Goal: Navigation & Orientation: Find specific page/section

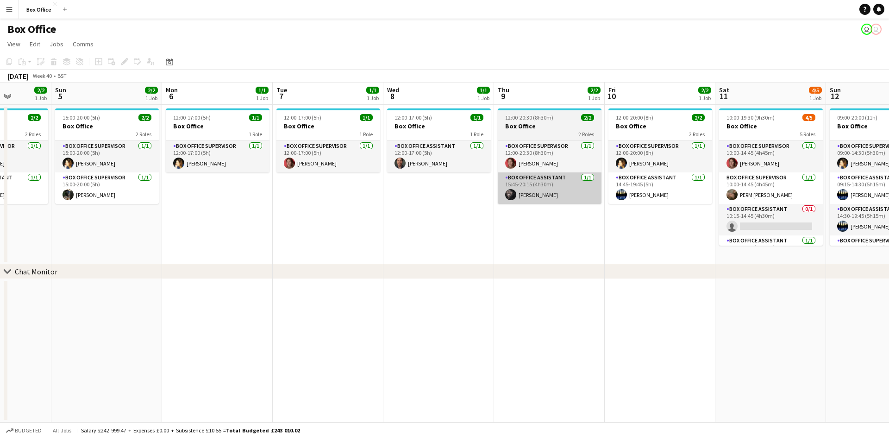
drag, startPoint x: 798, startPoint y: 192, endPoint x: 546, endPoint y: 196, distance: 252.5
click at [411, 199] on app-calendar-viewport "Wed 1 2/2 1 Job Thu 2 1/1 1 Job Fri 3 2/2 1 Job Sat 4 2/2 1 Job Sun 5 2/2 1 Job…" at bounding box center [444, 252] width 889 height 340
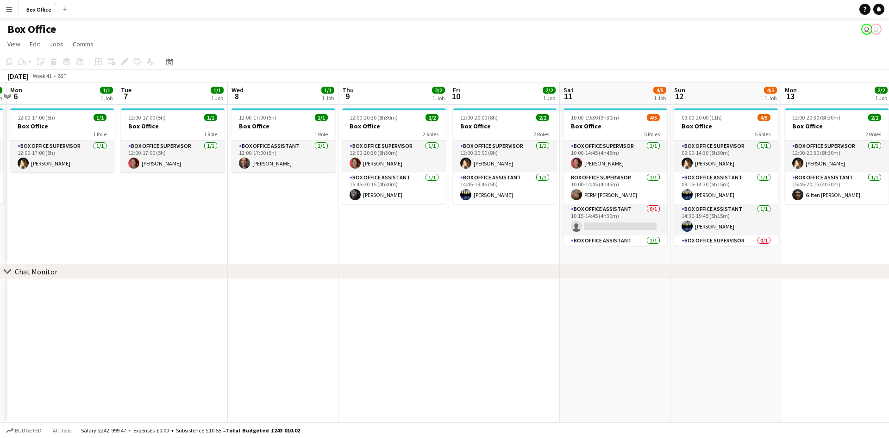
drag, startPoint x: 645, startPoint y: 239, endPoint x: 393, endPoint y: 244, distance: 252.0
click at [393, 244] on app-calendar-viewport "Fri 3 2/2 1 Job Sat 4 2/2 1 Job Sun 5 2/2 1 Job Mon 6 1/1 1 Job Tue 7 1/1 1 Job…" at bounding box center [444, 252] width 889 height 340
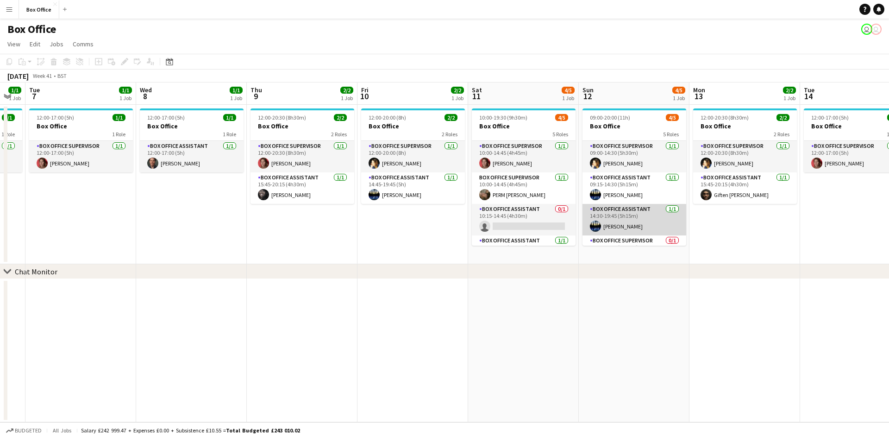
scroll to position [53, 0]
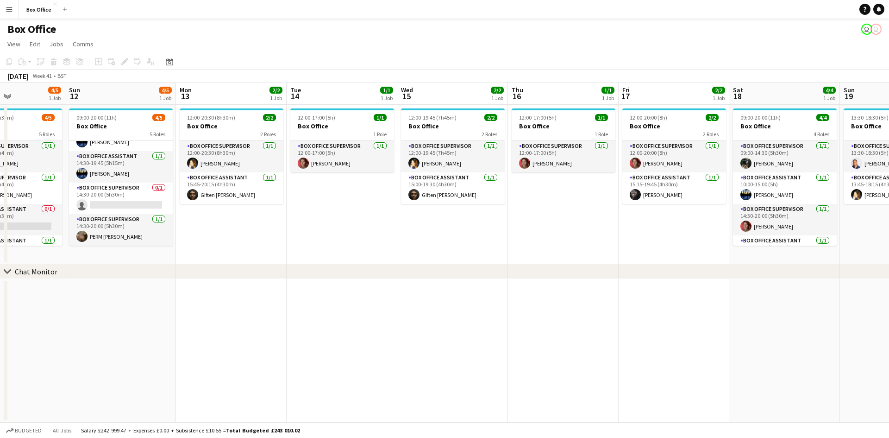
drag, startPoint x: 778, startPoint y: 289, endPoint x: 259, endPoint y: 310, distance: 518.7
click at [261, 310] on app-calendar-viewport "Thu 9 2/2 1 Job Fri 10 2/2 1 Job Sat 11 4/5 1 Job Sun 12 4/5 1 Job Mon 13 2/2 1…" at bounding box center [444, 252] width 889 height 340
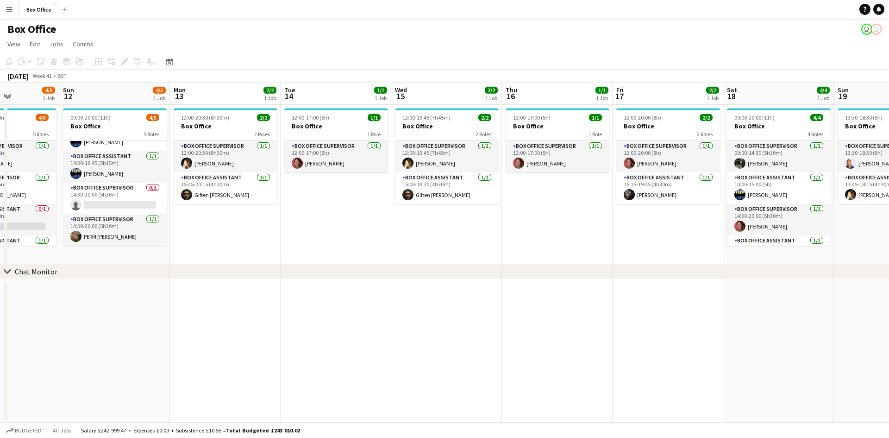
drag, startPoint x: 708, startPoint y: 275, endPoint x: 349, endPoint y: 293, distance: 359.9
click at [349, 293] on div "chevron-right Chat Monitor Thu 9 2/2 1 Job Fri 10 2/2 1 Job Sat 11 4/5 1 Job Su…" at bounding box center [444, 252] width 889 height 340
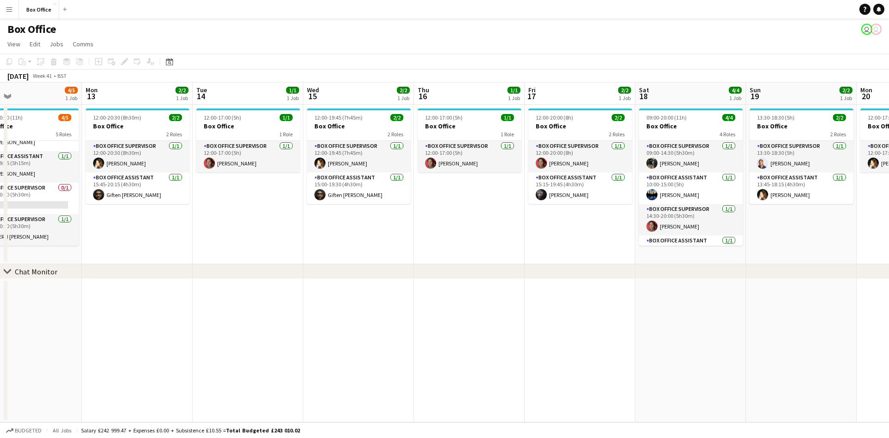
scroll to position [0, 458]
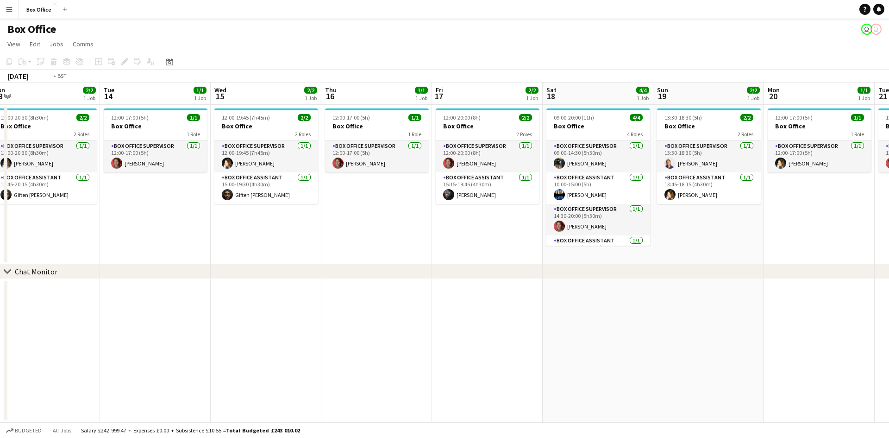
drag, startPoint x: 540, startPoint y: 252, endPoint x: 379, endPoint y: 254, distance: 160.7
click at [379, 254] on app-calendar-viewport "Thu 9 2/2 1 Job Fri 10 2/2 1 Job Sat 11 4/5 1 Job Sun 12 4/5 1 Job Mon 13 2/2 1…" at bounding box center [444, 252] width 889 height 340
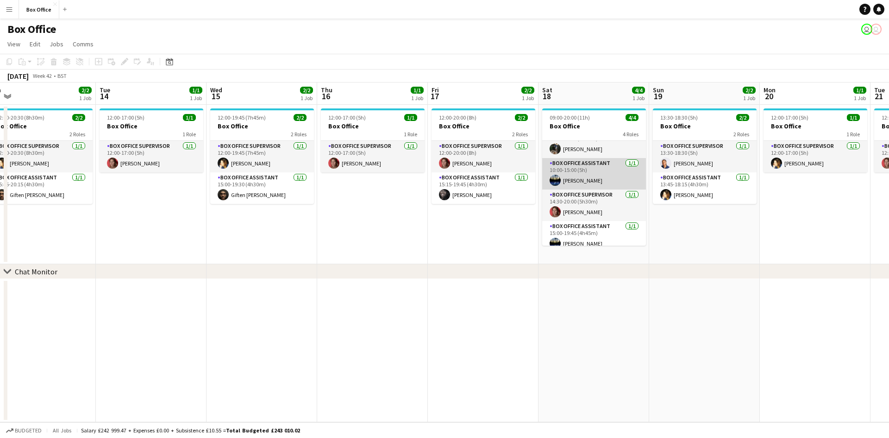
scroll to position [21, 0]
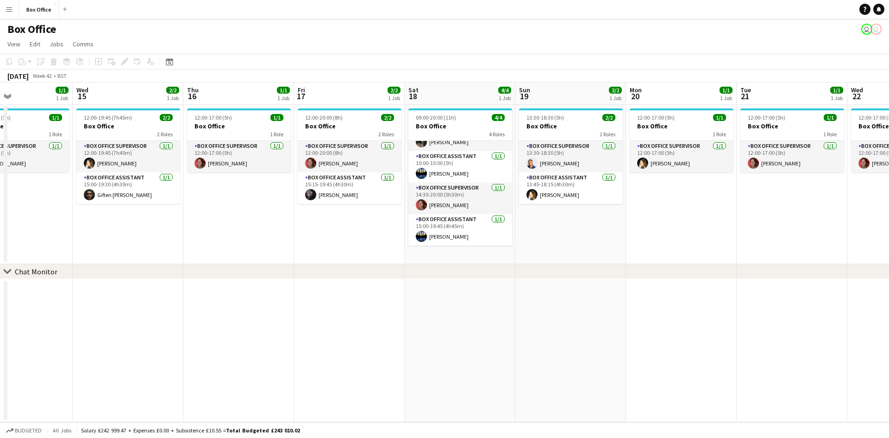
drag, startPoint x: 762, startPoint y: 349, endPoint x: 360, endPoint y: 264, distance: 411.0
click at [312, 289] on app-calendar-viewport "Sat 11 4/5 1 Job Sun 12 4/5 1 Job Mon 13 2/2 1 Job Tue 14 1/1 1 Job Wed 15 2/2 …" at bounding box center [444, 252] width 889 height 340
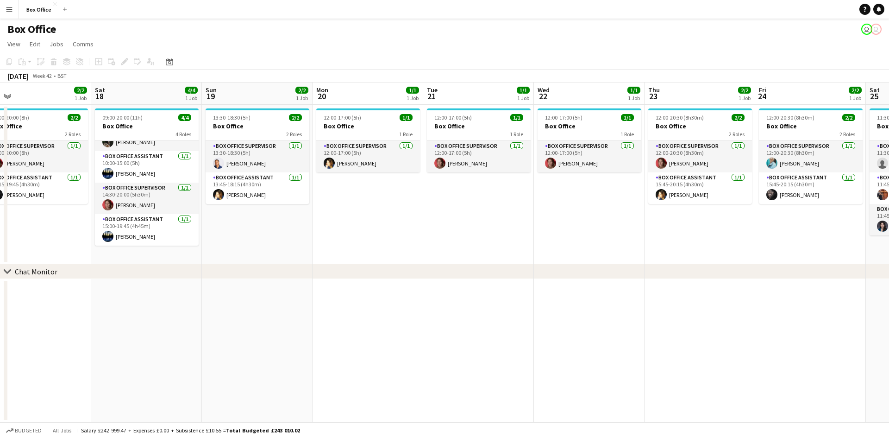
drag, startPoint x: 545, startPoint y: 258, endPoint x: 396, endPoint y: 263, distance: 149.2
click at [396, 263] on app-calendar-viewport "Tue 14 1/1 1 Job Wed 15 2/2 1 Job Thu 16 1/1 1 Job Fri 17 2/2 1 Job Sat 18 4/4 …" at bounding box center [444, 252] width 889 height 340
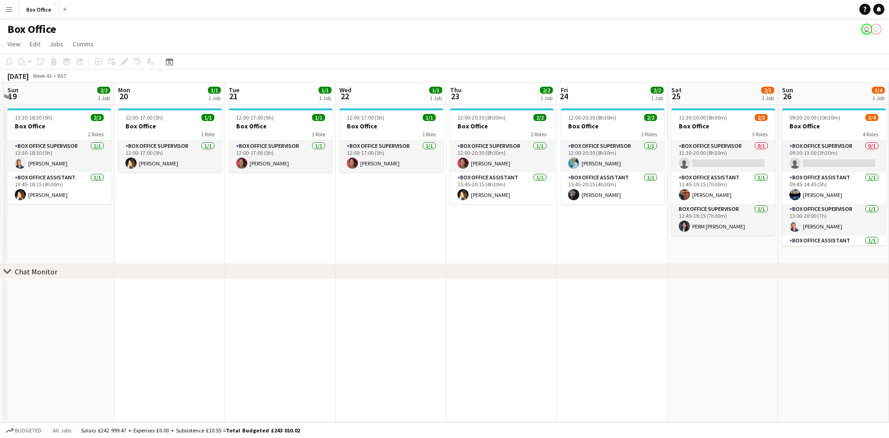
drag, startPoint x: 537, startPoint y: 237, endPoint x: 366, endPoint y: 239, distance: 170.5
click at [359, 239] on app-calendar-viewport "Thu 16 1/1 1 Job Fri 17 2/2 1 Job Sat 18 4/4 1 Job Sun 19 2/2 1 Job Mon 20 1/1 …" at bounding box center [444, 252] width 889 height 340
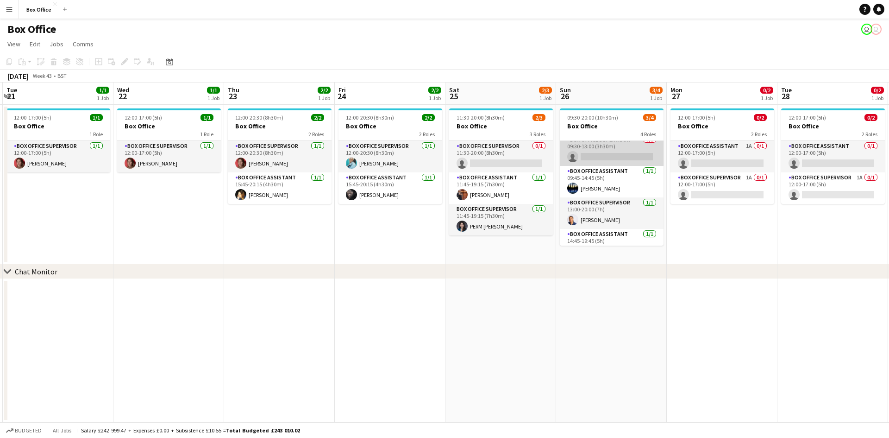
scroll to position [0, 0]
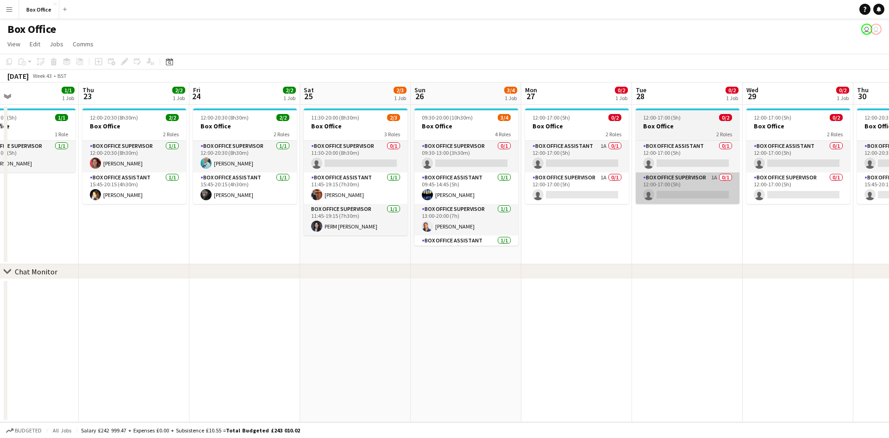
drag, startPoint x: 857, startPoint y: 243, endPoint x: 837, endPoint y: 174, distance: 72.3
click at [840, 174] on app-calendar-viewport "Mon 20 1/1 1 Job Tue 21 1/1 1 Job Wed 22 1/1 1 Job Thu 23 2/2 1 Job Fri 24 2/2 …" at bounding box center [444, 252] width 889 height 340
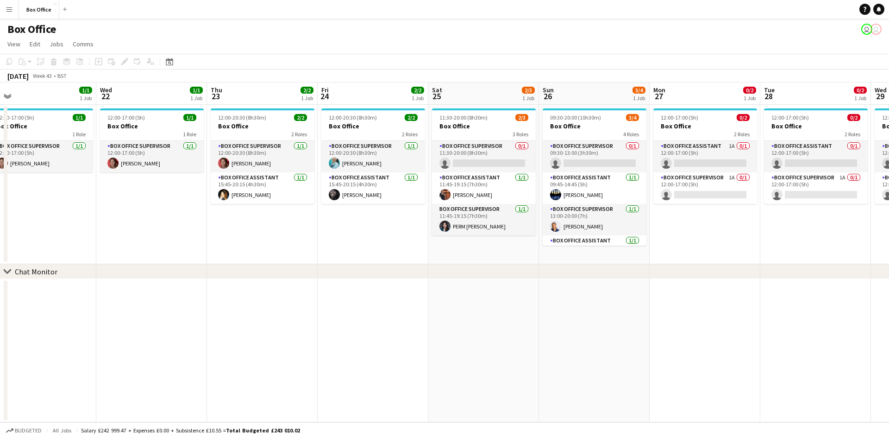
drag, startPoint x: 248, startPoint y: 265, endPoint x: 325, endPoint y: 236, distance: 82.2
click at [536, 263] on div "chevron-right Chat Monitor Sun 19 2/2 1 Job Mon 20 1/1 1 Job Tue 21 1/1 1 Job W…" at bounding box center [444, 252] width 889 height 340
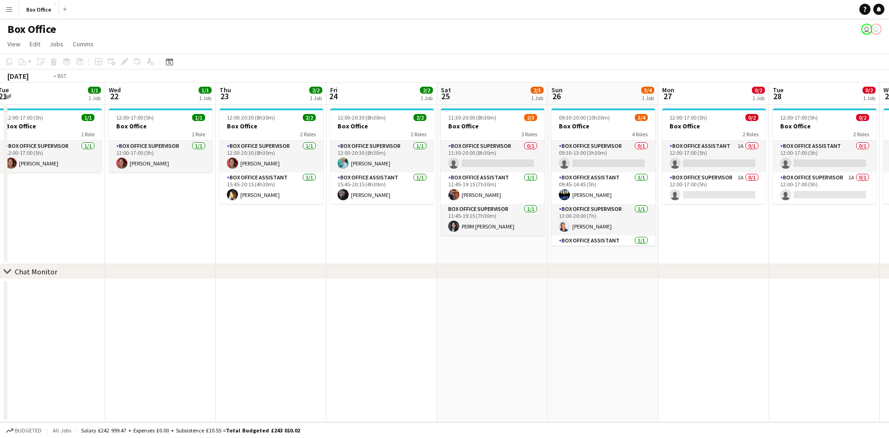
drag, startPoint x: 304, startPoint y: 233, endPoint x: 474, endPoint y: 249, distance: 171.2
click at [540, 253] on app-calendar-viewport "Sun 19 2/2 1 Job Mon 20 1/1 1 Job Tue 21 1/1 1 Job Wed 22 1/1 1 Job Thu 23 2/2 …" at bounding box center [444, 252] width 889 height 340
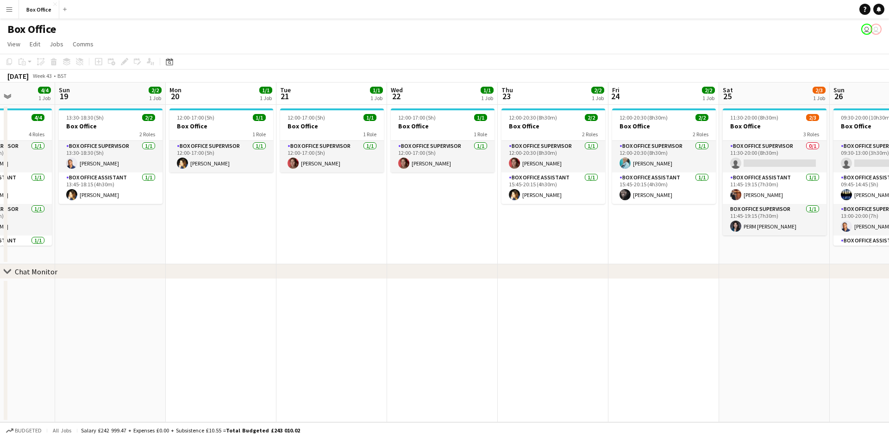
drag, startPoint x: 271, startPoint y: 248, endPoint x: 490, endPoint y: 251, distance: 218.6
click at [490, 251] on app-calendar-viewport "Thu 16 1/1 1 Job Fri 17 2/2 1 Job Sat 18 4/4 1 Job Sun 19 2/2 1 Job Mon 20 1/1 …" at bounding box center [444, 252] width 889 height 340
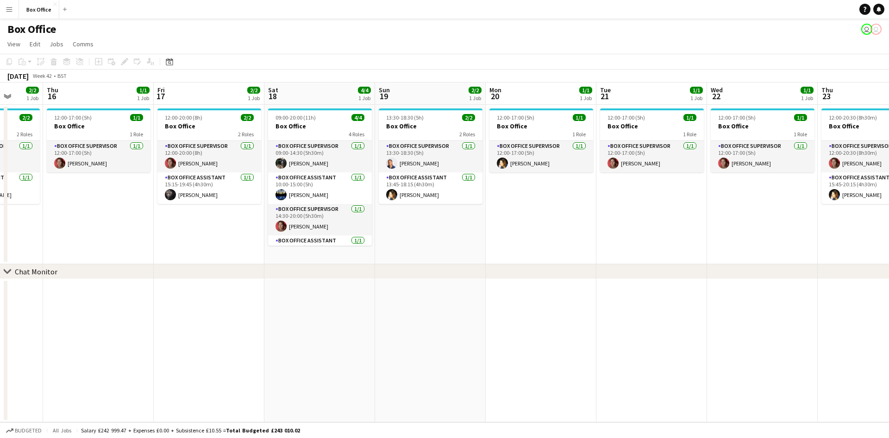
drag, startPoint x: 353, startPoint y: 239, endPoint x: 550, endPoint y: 241, distance: 196.9
click at [578, 240] on app-calendar-viewport "Tue 14 1/1 1 Job Wed 15 2/2 1 Job Thu 16 1/1 1 Job Fri 17 2/2 1 Job Sat 18 4/4 …" at bounding box center [444, 252] width 889 height 340
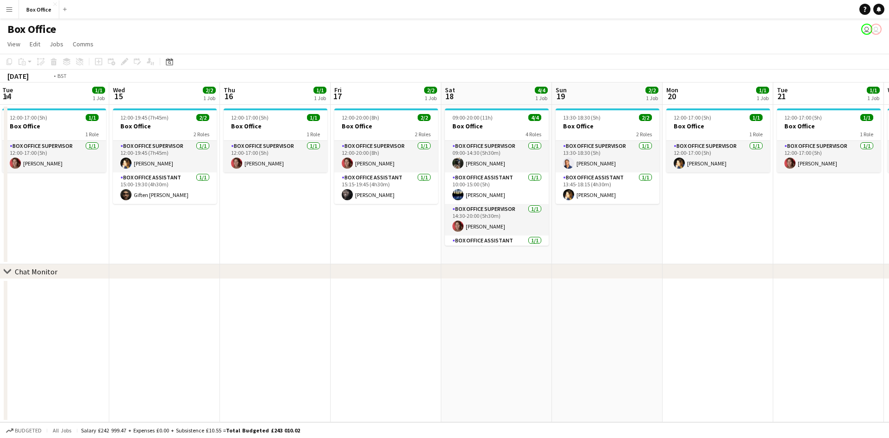
drag, startPoint x: 354, startPoint y: 272, endPoint x: 440, endPoint y: 280, distance: 86.5
click at [454, 283] on app-calendar-viewport "Sun 12 4/5 1 Job Mon 13 2/2 1 Job Tue 14 1/1 1 Job Wed 15 2/2 1 Job Thu 16 1/1 …" at bounding box center [444, 252] width 889 height 340
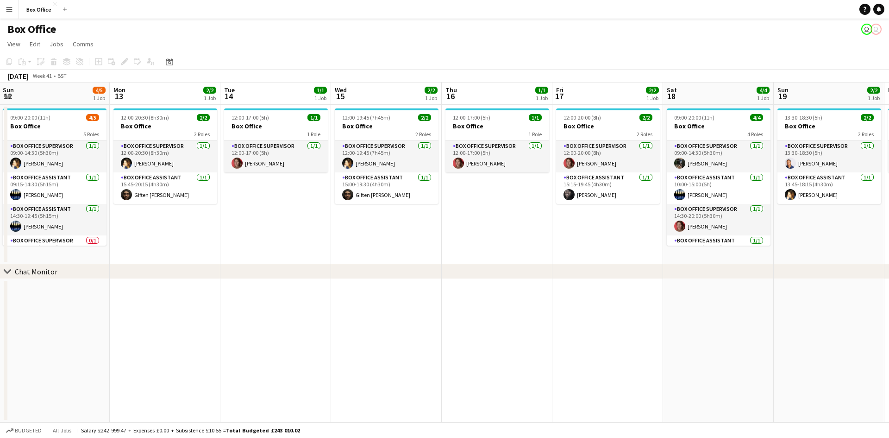
drag, startPoint x: 310, startPoint y: 278, endPoint x: 447, endPoint y: 277, distance: 136.6
click at [460, 281] on div "chevron-right Chat Monitor Fri 10 2/2 1 Job Sat 11 4/5 1 Job Sun 12 4/5 1 Job M…" at bounding box center [444, 252] width 889 height 340
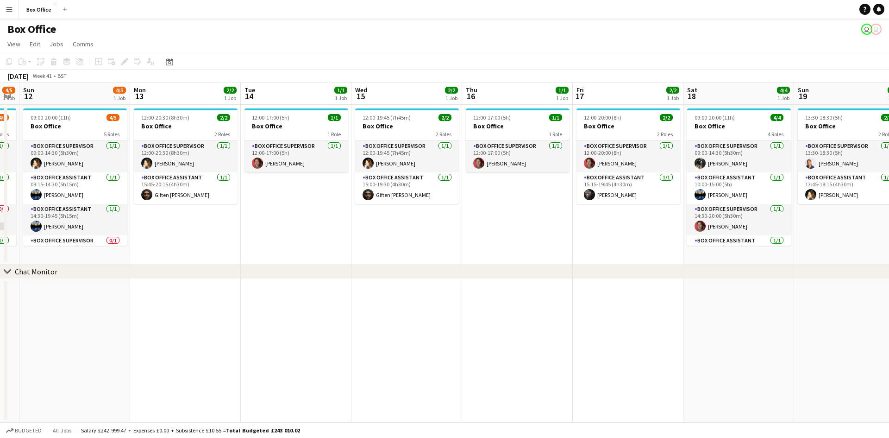
drag, startPoint x: 313, startPoint y: 261, endPoint x: 444, endPoint y: 271, distance: 131.0
click at [443, 271] on div "chevron-right Chat Monitor Fri 10 2/2 1 Job Sat 11 4/5 1 Job Sun 12 4/5 1 Job M…" at bounding box center [444, 252] width 889 height 340
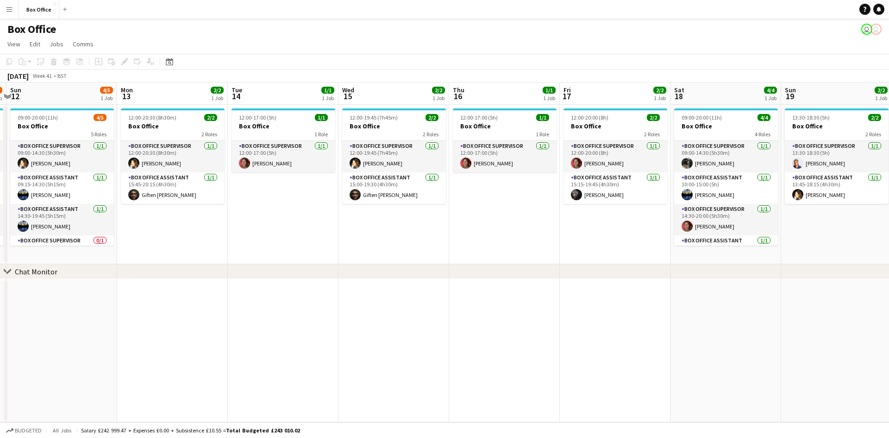
scroll to position [0, 280]
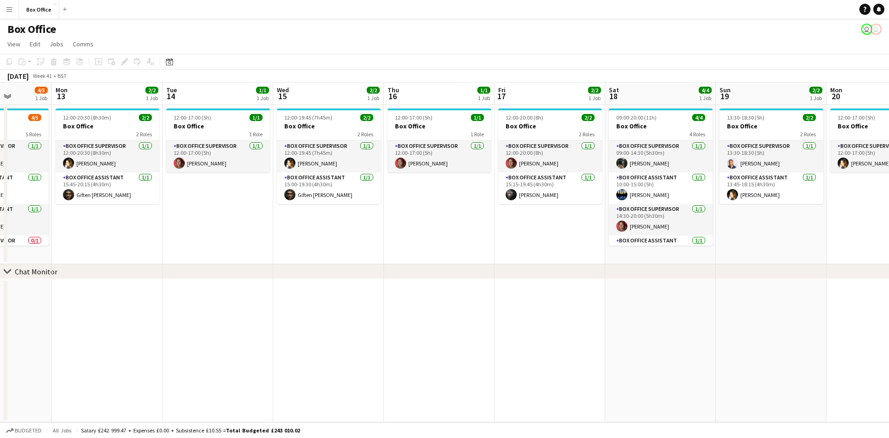
drag, startPoint x: 420, startPoint y: 245, endPoint x: 558, endPoint y: 255, distance: 138.3
click at [558, 255] on app-calendar-viewport "Fri 10 2/2 1 Job Sat 11 4/5 1 Job Sun 12 4/5 1 Job Mon 13 2/2 1 Job Tue 14 1/1 …" at bounding box center [444, 252] width 889 height 340
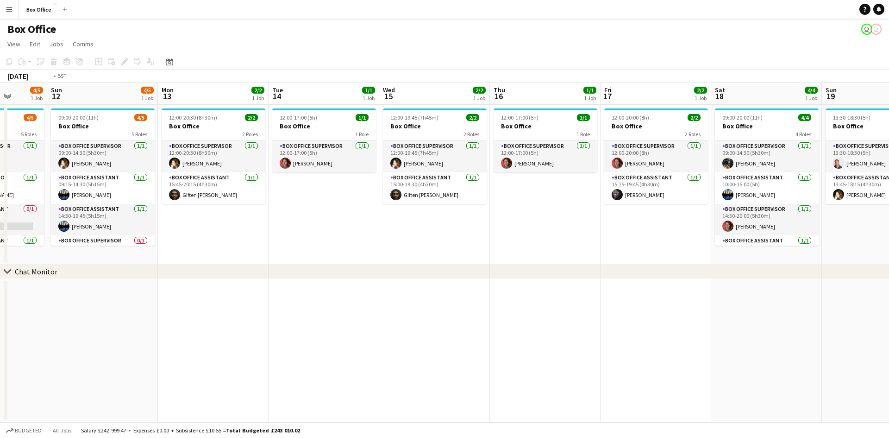
drag, startPoint x: 741, startPoint y: 281, endPoint x: 403, endPoint y: 247, distance: 339.4
click at [403, 248] on app-calendar-viewport "Wed 8 1/1 1 Job Thu 9 2/2 1 Job Fri 10 2/2 1 Job Sat 11 4/5 1 Job Sun 12 4/5 1 …" at bounding box center [444, 252] width 889 height 340
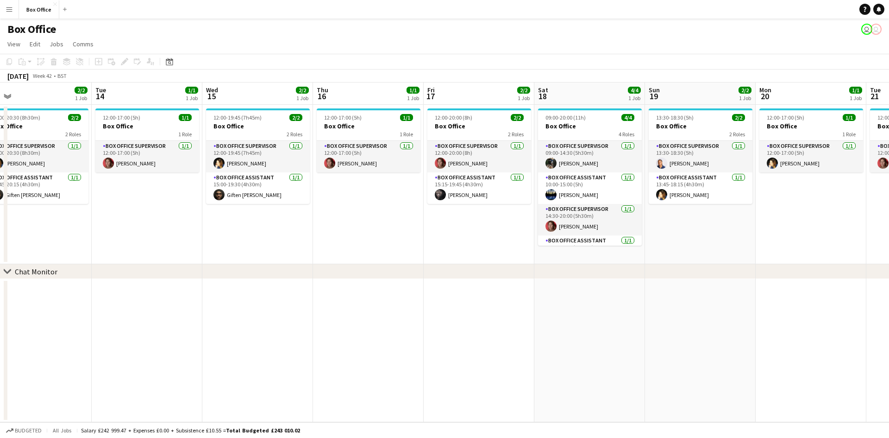
drag, startPoint x: 629, startPoint y: 234, endPoint x: 281, endPoint y: 229, distance: 347.4
click at [281, 229] on app-calendar-viewport "Fri 10 2/2 1 Job Sat 11 4/5 1 Job Sun 12 4/5 1 Job Mon 13 2/2 1 Job Tue 14 1/1 …" at bounding box center [444, 252] width 889 height 340
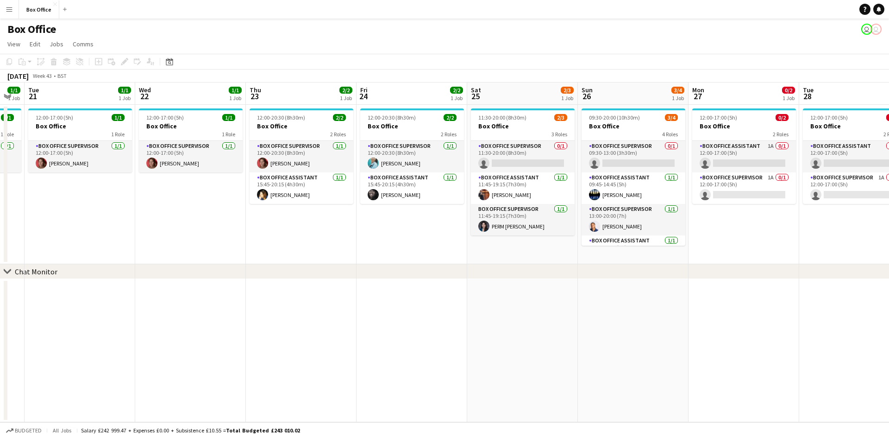
drag, startPoint x: 577, startPoint y: 238, endPoint x: 339, endPoint y: 222, distance: 238.1
click at [177, 230] on app-calendar-viewport "Fri 17 2/2 1 Job Sat 18 4/4 1 Job Sun 19 2/2 1 Job Mon 20 1/1 1 Job Tue 21 1/1 …" at bounding box center [444, 252] width 889 height 340
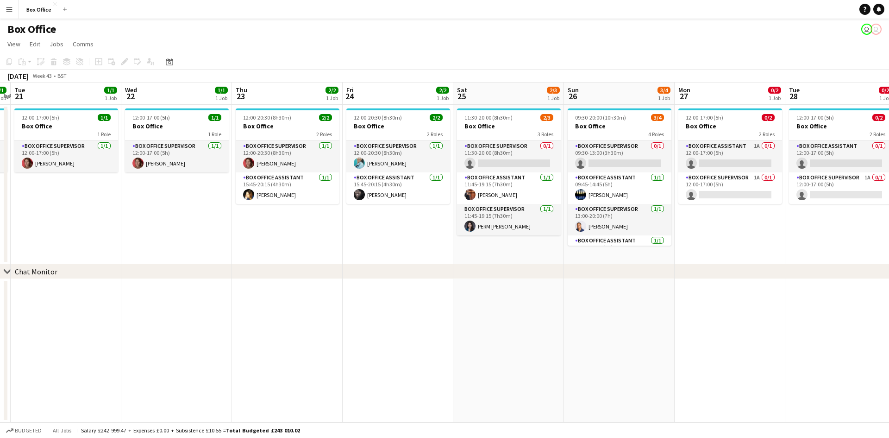
drag, startPoint x: 617, startPoint y: 261, endPoint x: 491, endPoint y: 266, distance: 126.1
click at [491, 266] on div "chevron-right Chat Monitor Fri 17 2/2 1 Job Sat 18 4/4 1 Job Sun 19 2/2 1 Job M…" at bounding box center [444, 252] width 889 height 340
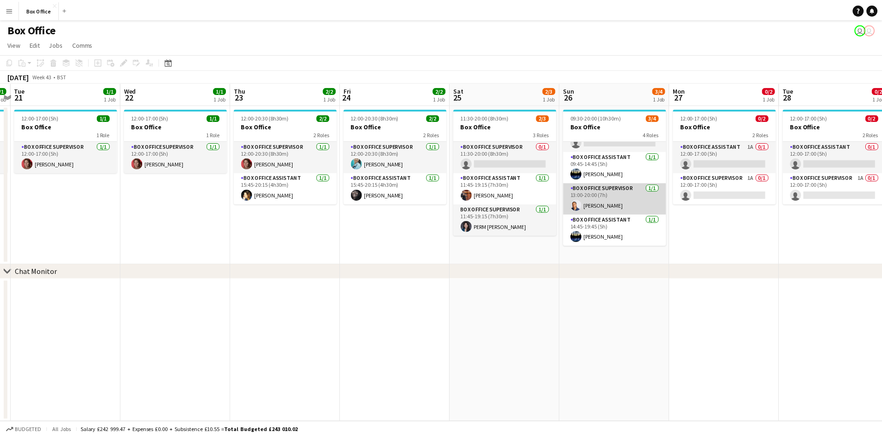
scroll to position [0, 0]
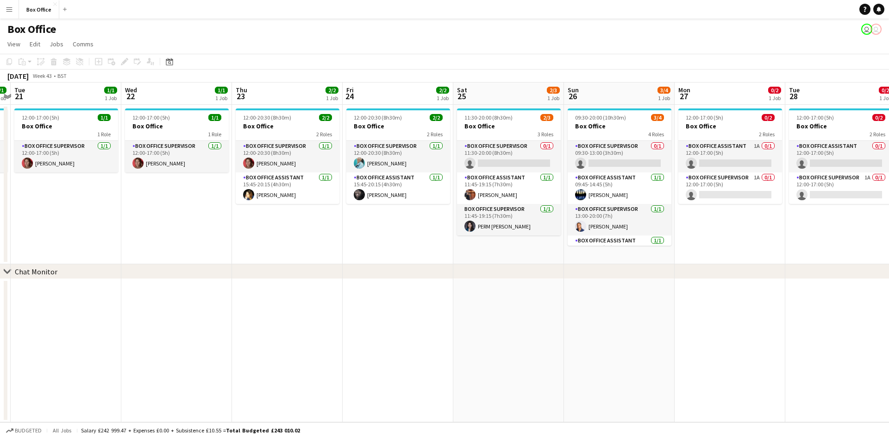
click at [753, 242] on app-date-cell "12:00-17:00 (5h) 0/2 Box Office 2 Roles Box Office Assistant 1A 0/1 12:00-17:00…" at bounding box center [730, 184] width 111 height 159
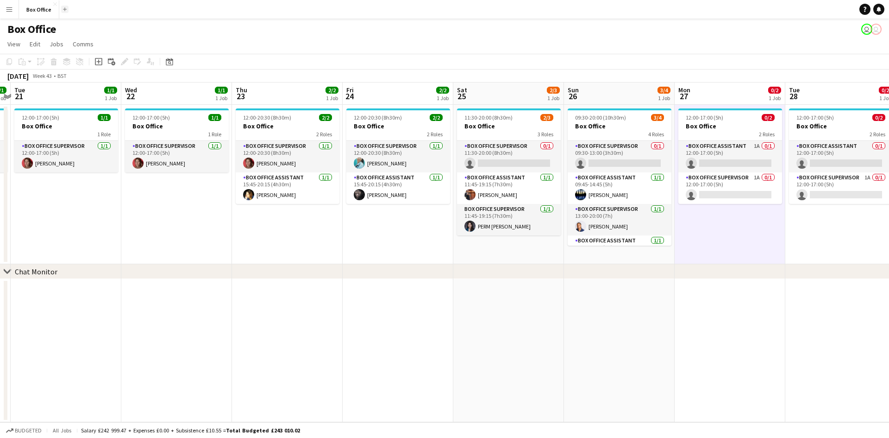
click at [66, 8] on button "Add" at bounding box center [64, 9] width 7 height 7
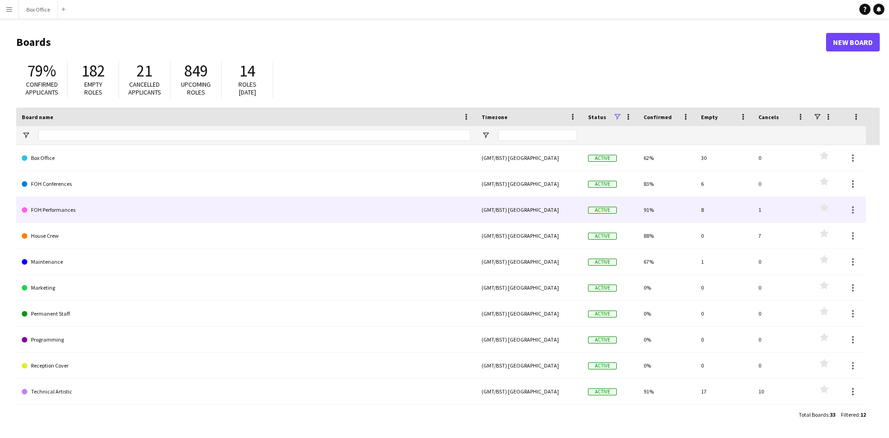
click at [53, 209] on link "FOH Performances" at bounding box center [246, 210] width 449 height 26
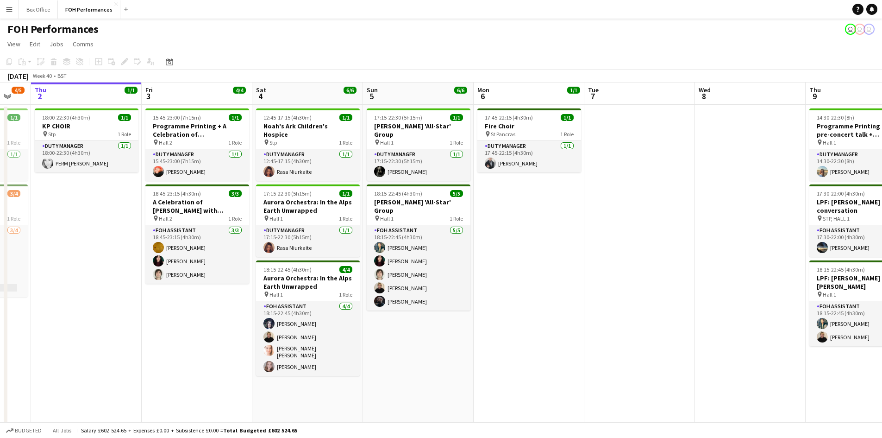
drag, startPoint x: 701, startPoint y: 195, endPoint x: 351, endPoint y: 155, distance: 352.9
click at [281, 151] on app-calendar-viewport "Mon 29 Tue 30 Wed 1 4/5 2 Jobs Thu 2 1/1 1 Job Fri 3 4/4 2 Jobs Sat 4 6/6 3 Job…" at bounding box center [441, 314] width 882 height 465
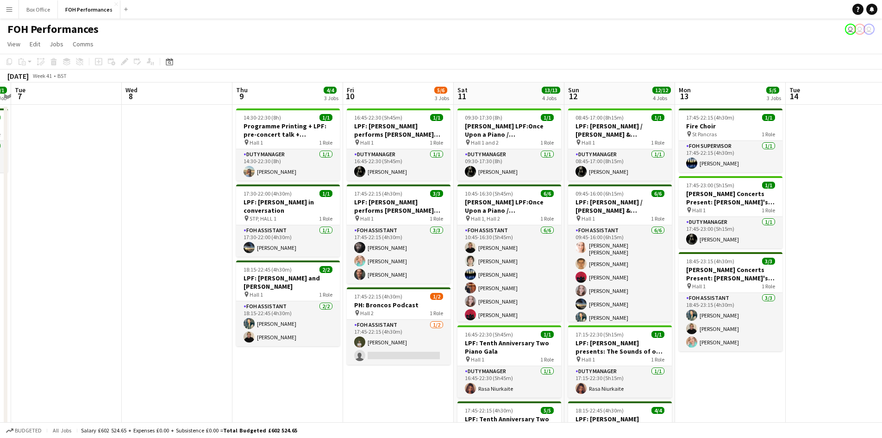
drag, startPoint x: 373, startPoint y: 249, endPoint x: 101, endPoint y: 151, distance: 288.9
click at [22, 160] on app-calendar-viewport "Sat 4 6/6 3 Jobs Sun 5 6/6 2 Jobs Mon 6 1/1 1 Job Tue 7 Wed 8 Thu 9 4/4 3 Jobs …" at bounding box center [441, 314] width 882 height 465
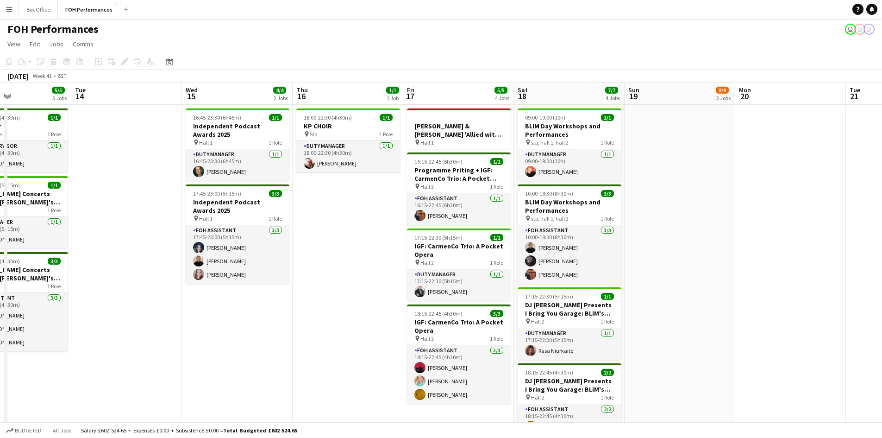
drag, startPoint x: 756, startPoint y: 283, endPoint x: 176, endPoint y: 157, distance: 593.2
click at [176, 157] on app-calendar-viewport "Fri 10 5/6 3 Jobs Sat 11 13/13 4 Jobs Sun 12 12/12 4 Jobs Mon 13 5/5 3 Jobs Tue…" at bounding box center [441, 314] width 882 height 465
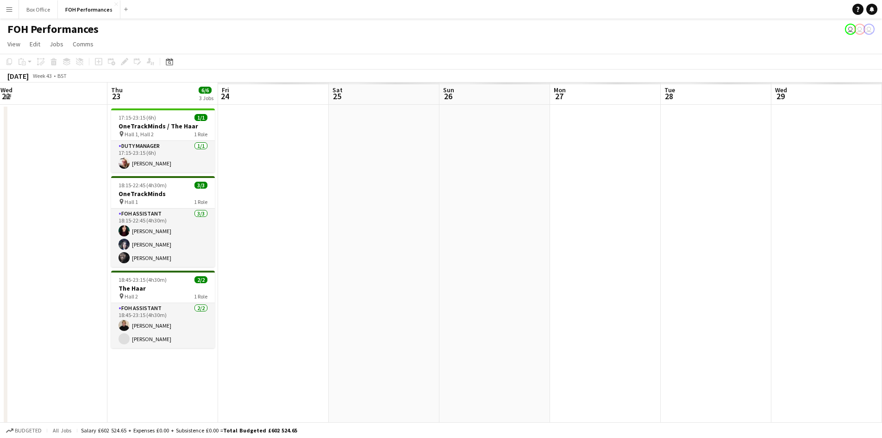
scroll to position [0, 292]
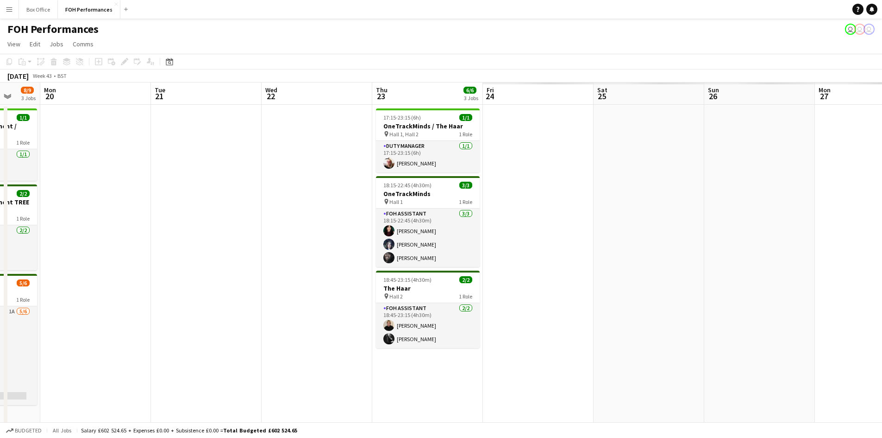
drag, startPoint x: 839, startPoint y: 229, endPoint x: 55, endPoint y: 135, distance: 790.2
click at [25, 152] on app-calendar-viewport "Fri 17 5/5 4 Jobs Sat 18 7/7 4 Jobs Sun 19 8/9 3 Jobs Mon 20 Tue 21 Wed 22 Thu …" at bounding box center [441, 314] width 882 height 465
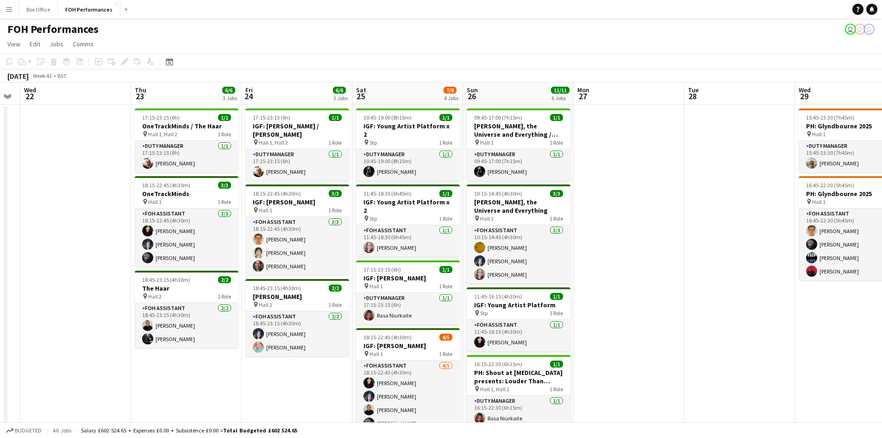
drag, startPoint x: 833, startPoint y: 205, endPoint x: 695, endPoint y: 201, distance: 138.6
click at [695, 201] on app-calendar-viewport "Sun 19 8/9 3 Jobs Mon 20 Tue 21 Wed 22 Thu 23 6/6 3 Jobs Fri 24 6/6 3 Jobs Sat …" at bounding box center [441, 366] width 882 height 568
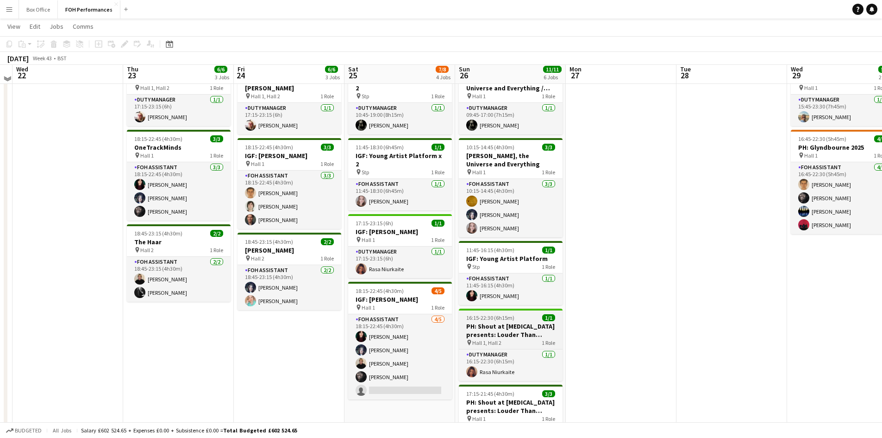
scroll to position [42, 0]
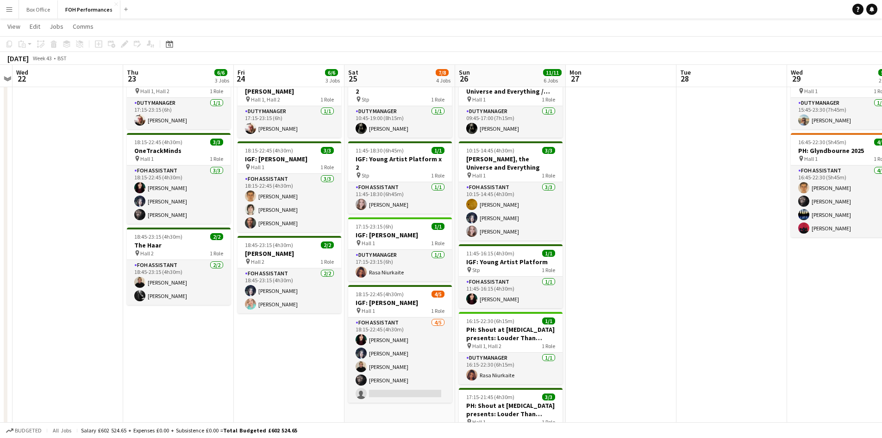
drag, startPoint x: 703, startPoint y: 292, endPoint x: 590, endPoint y: 293, distance: 112.6
click at [590, 293] on app-calendar-viewport "Sun 19 8/9 3 Jobs Mon 20 Tue 21 Wed 22 Thu 23 6/6 3 Jobs Fri 24 6/6 3 Jobs Sat …" at bounding box center [441, 300] width 882 height 613
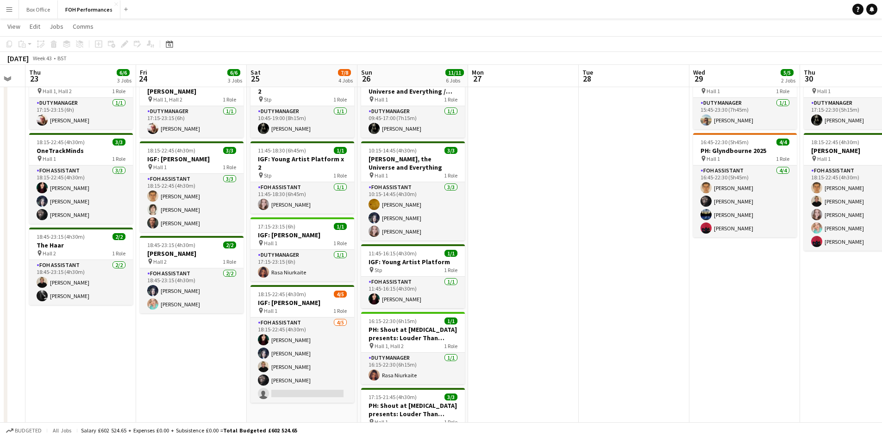
scroll to position [0, 297]
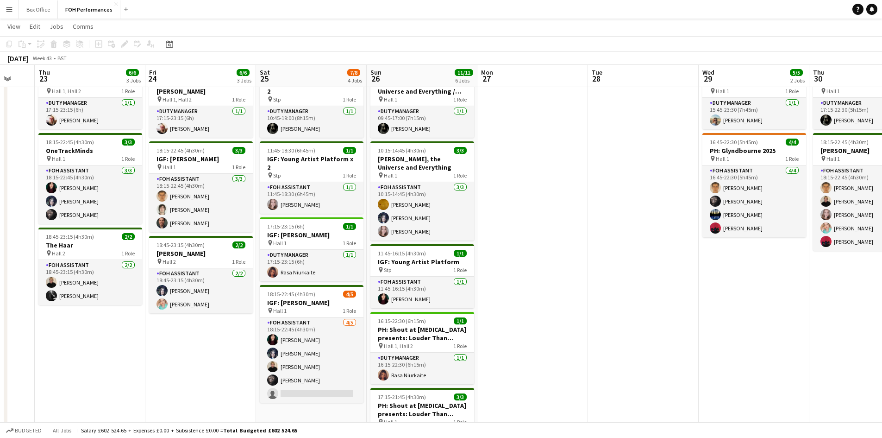
drag, startPoint x: 627, startPoint y: 323, endPoint x: 651, endPoint y: 324, distance: 24.1
click at [651, 324] on app-calendar-viewport "Mon 20 Tue 21 Wed 22 Thu 23 6/6 3 Jobs Fri 24 6/6 3 Jobs Sat 25 7/8 4 Jobs Sun …" at bounding box center [441, 300] width 882 height 613
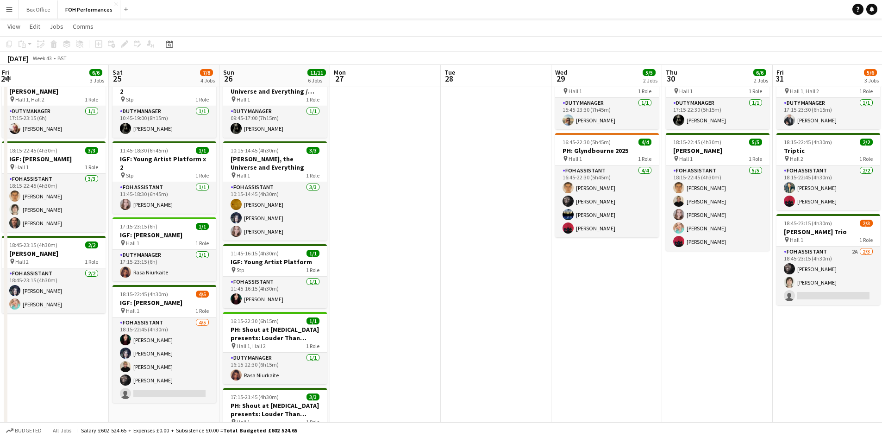
scroll to position [0, 370]
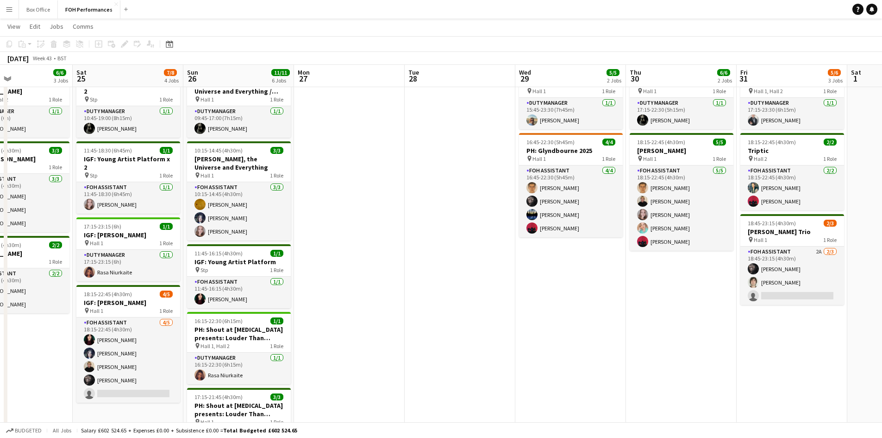
drag, startPoint x: 603, startPoint y: 322, endPoint x: 429, endPoint y: 311, distance: 174.0
click at [429, 311] on app-calendar-viewport "Tue 21 Wed 22 Thu 23 6/6 3 Jobs Fri 24 6/6 3 Jobs Sat 25 7/8 4 Jobs Sun 26 11/1…" at bounding box center [441, 300] width 882 height 613
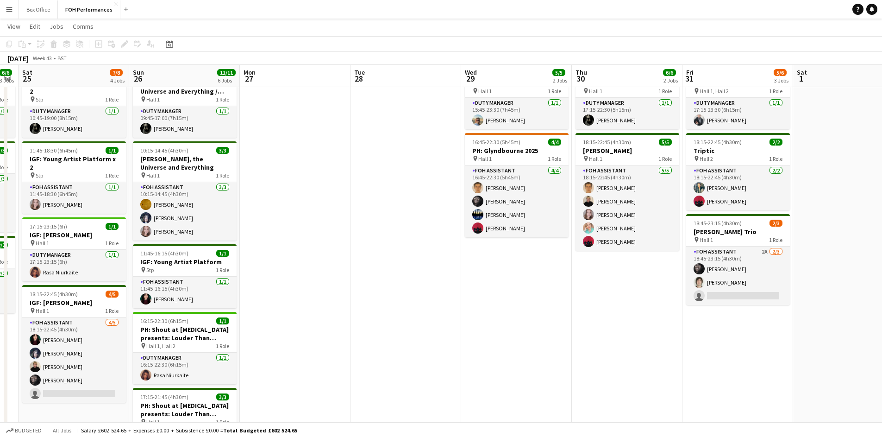
scroll to position [0, 320]
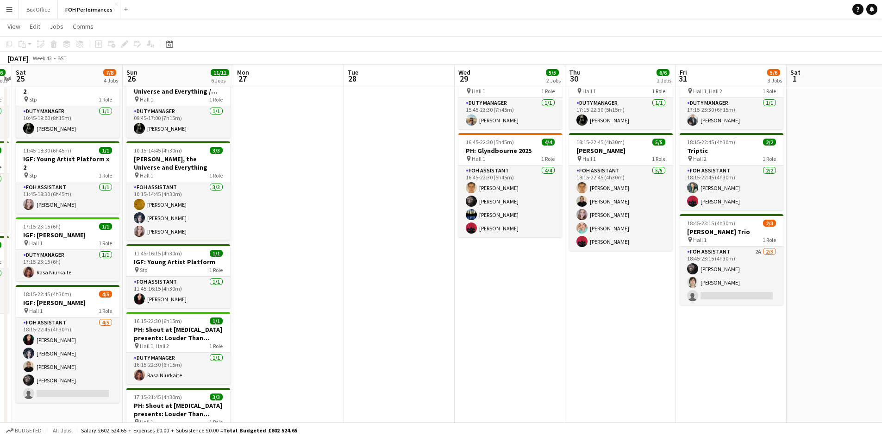
drag, startPoint x: 657, startPoint y: 369, endPoint x: 597, endPoint y: 358, distance: 61.8
click at [597, 358] on app-calendar-viewport "Wed 22 Thu 23 6/6 3 Jobs Fri 24 6/6 3 Jobs Sat 25 7/8 4 Jobs Sun 26 11/11 6 Job…" at bounding box center [441, 300] width 882 height 613
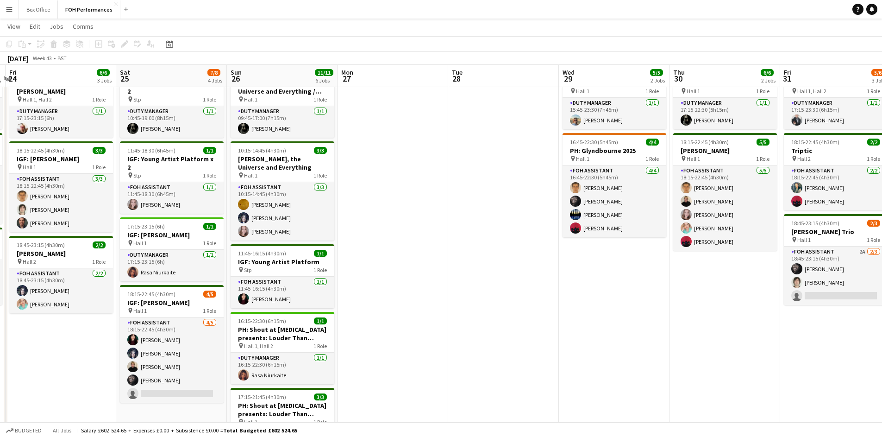
drag, startPoint x: 550, startPoint y: 311, endPoint x: 621, endPoint y: 317, distance: 71.2
click at [621, 317] on app-calendar-viewport "Wed 22 Thu 23 6/6 3 Jobs Fri 24 6/6 3 Jobs Sat 25 7/8 4 Jobs Sun 26 11/11 6 Job…" at bounding box center [441, 300] width 882 height 613
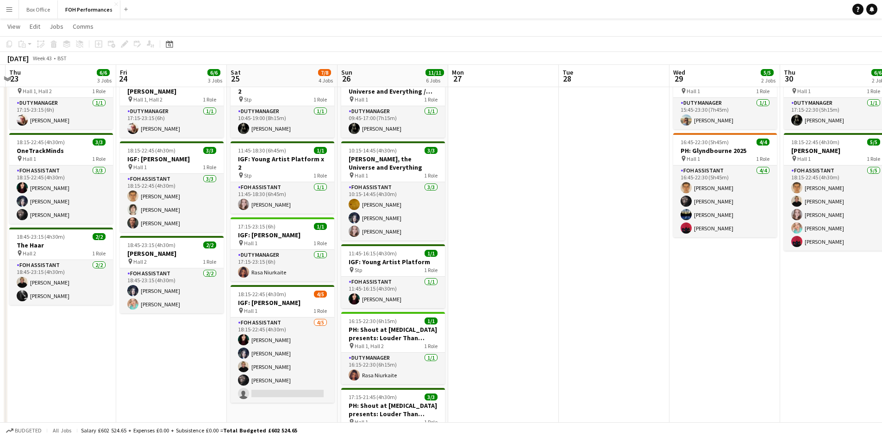
scroll to position [0, 282]
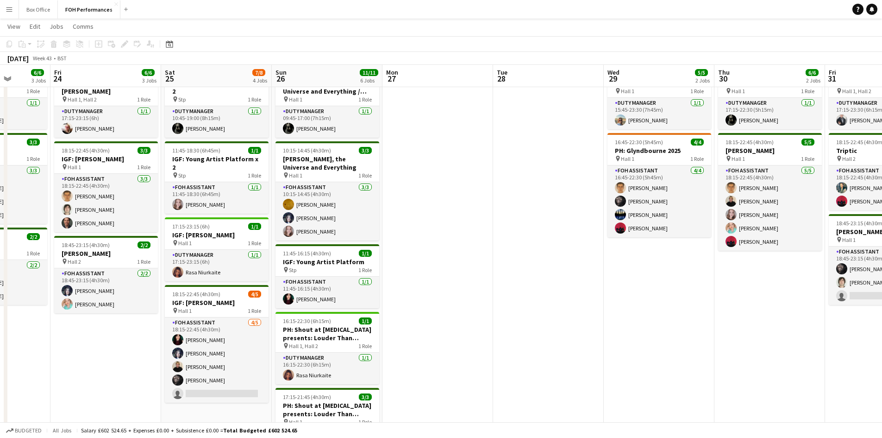
drag, startPoint x: 560, startPoint y: 297, endPoint x: 605, endPoint y: 293, distance: 45.2
click at [605, 293] on app-calendar-viewport "Tue 21 Wed 22 Thu 23 6/6 3 Jobs Fri 24 6/6 3 Jobs Sat 25 7/8 4 Jobs Sun 26 11/1…" at bounding box center [441, 300] width 882 height 613
click at [114, 5] on app-icon "Close" at bounding box center [116, 4] width 4 height 4
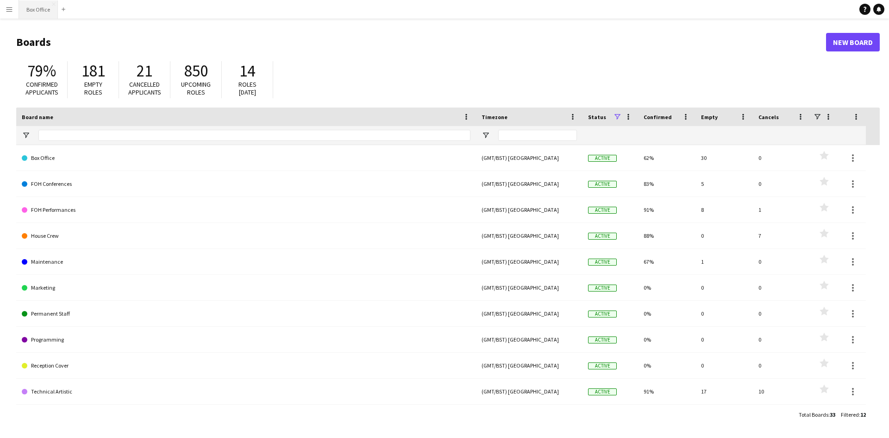
click at [31, 13] on button "Box Office Close" at bounding box center [38, 9] width 39 height 18
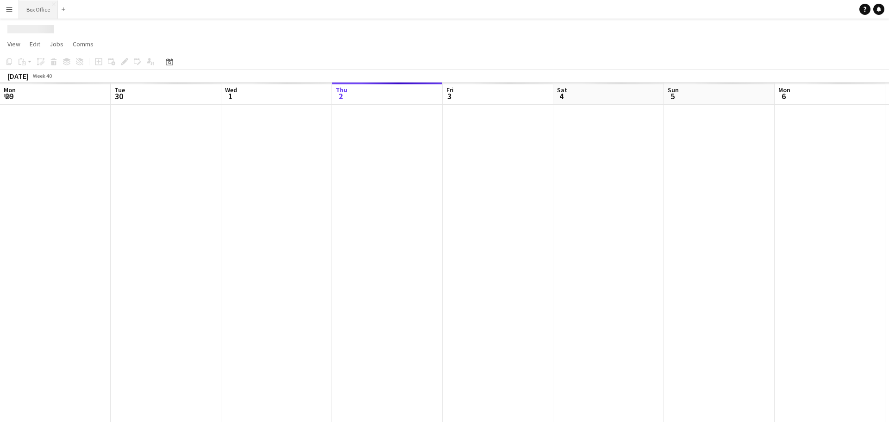
scroll to position [0, 221]
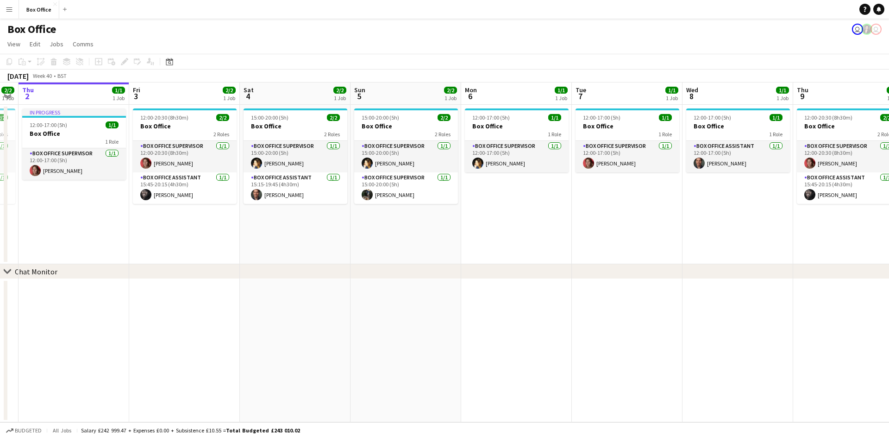
drag, startPoint x: 669, startPoint y: 210, endPoint x: 519, endPoint y: 177, distance: 154.0
click at [519, 177] on app-calendar-viewport "Mon 29 1/1 1 Job Tue 30 1/1 1 Job Wed 1 2/2 1 Job Thu 2 1/1 1 Job Fri 3 2/2 1 J…" at bounding box center [444, 252] width 889 height 340
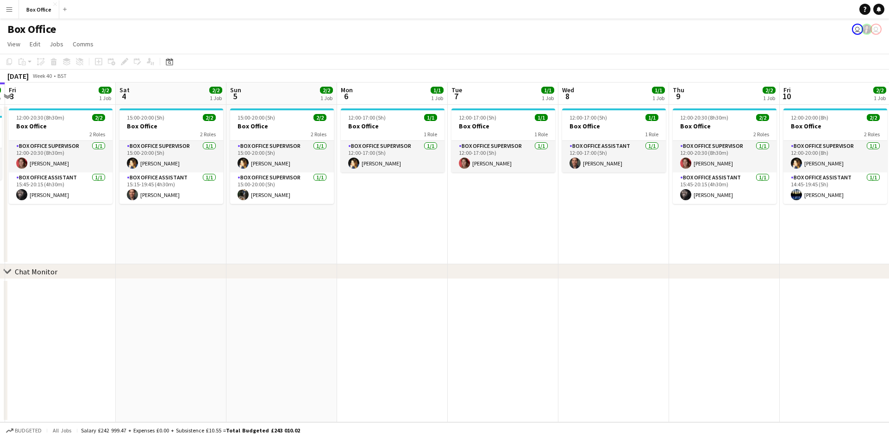
click at [465, 168] on app-calendar-viewport "Tue 30 1/1 1 Job Wed 1 2/2 1 Job Thu 2 1/1 1 Job Fri 3 2/2 1 Job Sat 4 2/2 1 Jo…" at bounding box center [444, 252] width 889 height 340
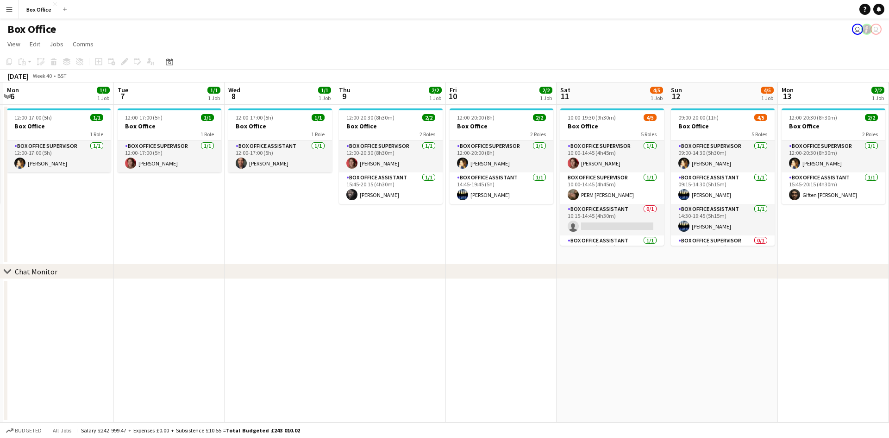
drag, startPoint x: 474, startPoint y: 185, endPoint x: 440, endPoint y: 180, distance: 35.0
click at [440, 180] on app-calendar-viewport "Fri 3 2/2 1 Job Sat 4 2/2 1 Job Sun 5 2/2 1 Job Mon 6 1/1 1 Job Tue 7 1/1 1 Job…" at bounding box center [444, 252] width 889 height 340
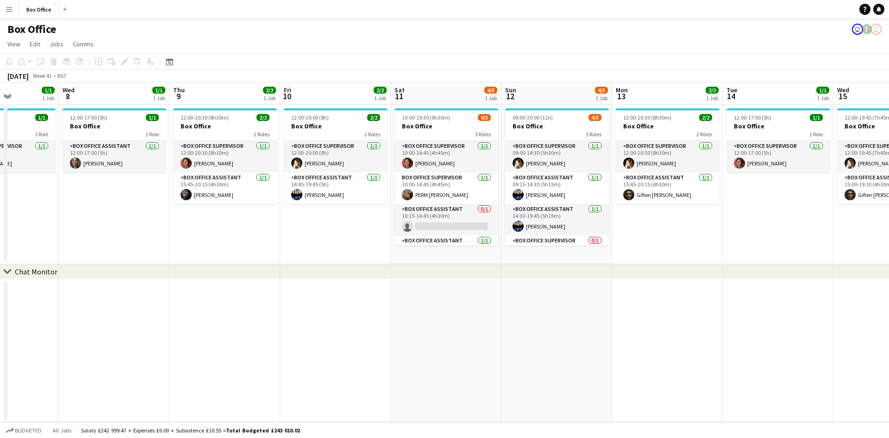
drag, startPoint x: 744, startPoint y: 321, endPoint x: 533, endPoint y: 252, distance: 222.1
click at [415, 277] on div "chevron-right Chat Monitor Sun 5 2/2 1 Job Mon 6 1/1 1 Job Tue 7 1/1 1 Job Wed …" at bounding box center [444, 252] width 889 height 340
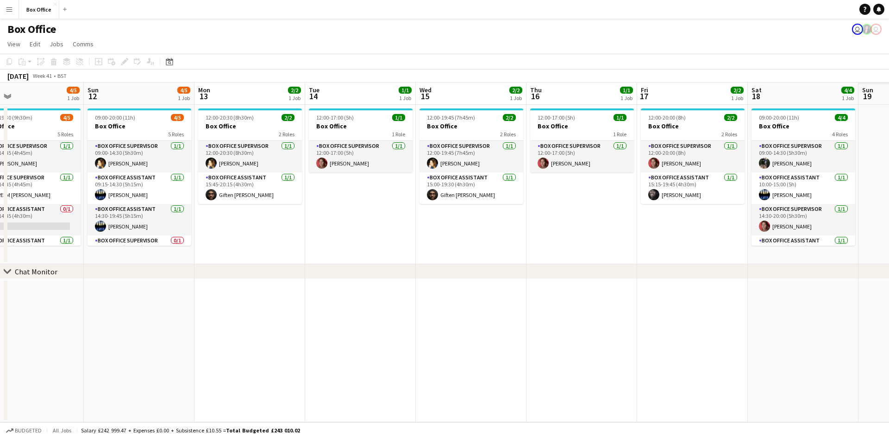
drag, startPoint x: 573, startPoint y: 247, endPoint x: 456, endPoint y: 229, distance: 118.5
click at [396, 240] on app-calendar-viewport "Wed 8 1/1 1 Job Thu 9 2/2 1 Job Fri 10 2/2 1 Job Sat 11 4/5 1 Job Sun 12 4/5 1 …" at bounding box center [444, 252] width 889 height 340
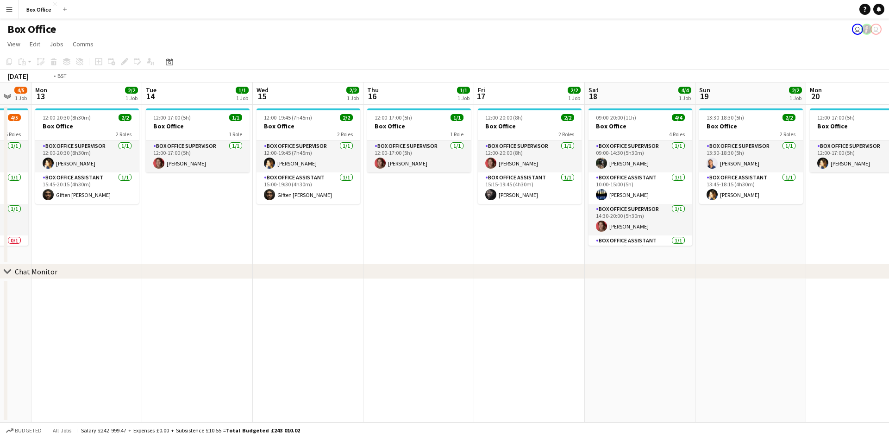
drag, startPoint x: 613, startPoint y: 239, endPoint x: 350, endPoint y: 184, distance: 268.9
click at [341, 205] on app-calendar-viewport "Fri 10 2/2 1 Job Sat 11 4/5 1 Job Sun 12 4/5 1 Job Mon 13 2/2 1 Job Tue 14 1/1 …" at bounding box center [444, 252] width 889 height 340
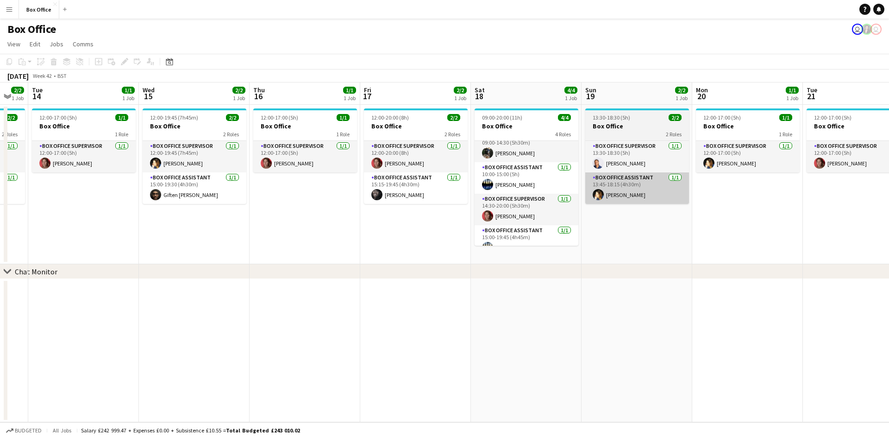
scroll to position [0, 0]
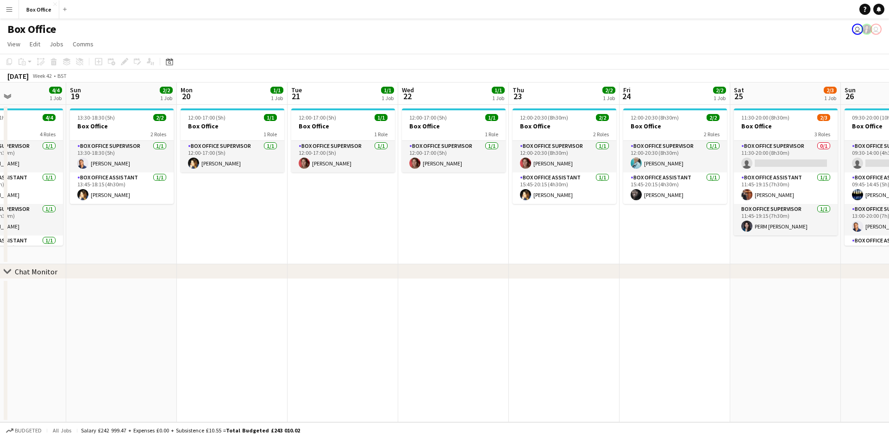
drag, startPoint x: 755, startPoint y: 247, endPoint x: 315, endPoint y: 188, distance: 444.1
click at [315, 188] on app-calendar-viewport "Wed 15 2/2 1 Job Thu 16 1/1 1 Job Fri 17 2/2 1 Job Sat 18 4/4 1 Job Sun 19 2/2 …" at bounding box center [444, 252] width 889 height 340
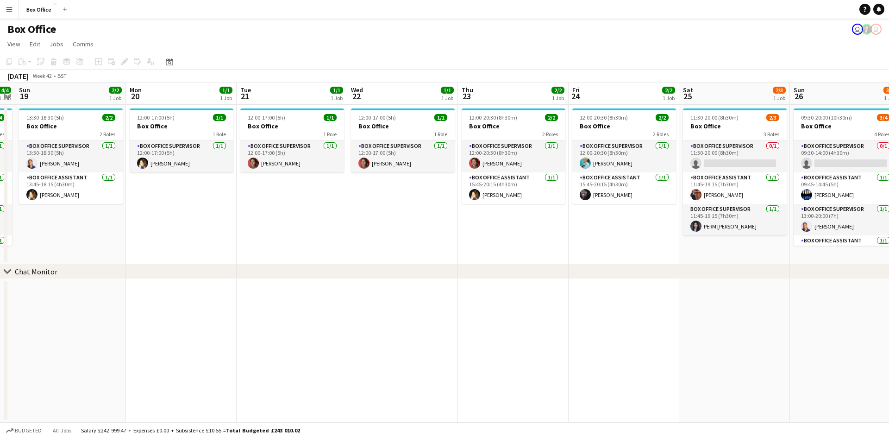
drag, startPoint x: 533, startPoint y: 217, endPoint x: 459, endPoint y: 204, distance: 75.2
click at [457, 210] on app-calendar-viewport "Thu 16 1/1 1 Job Fri 17 2/2 1 Job Sat 18 4/4 1 Job Sun 19 2/2 1 Job Mon 20 1/1 …" at bounding box center [444, 252] width 889 height 340
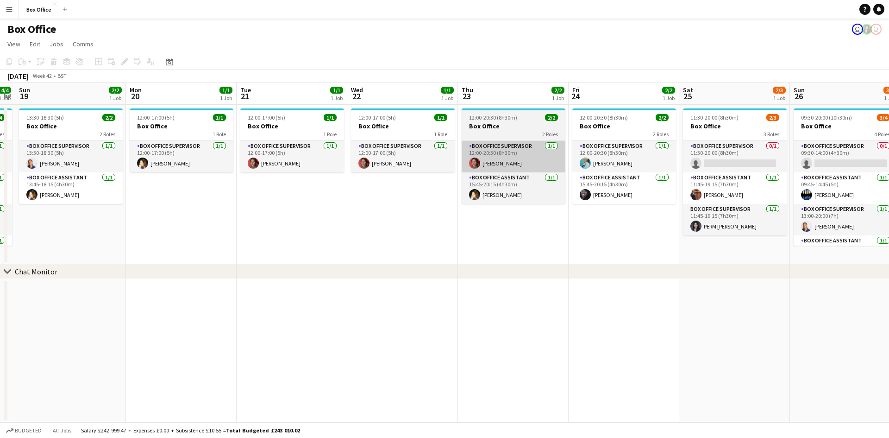
scroll to position [0, 317]
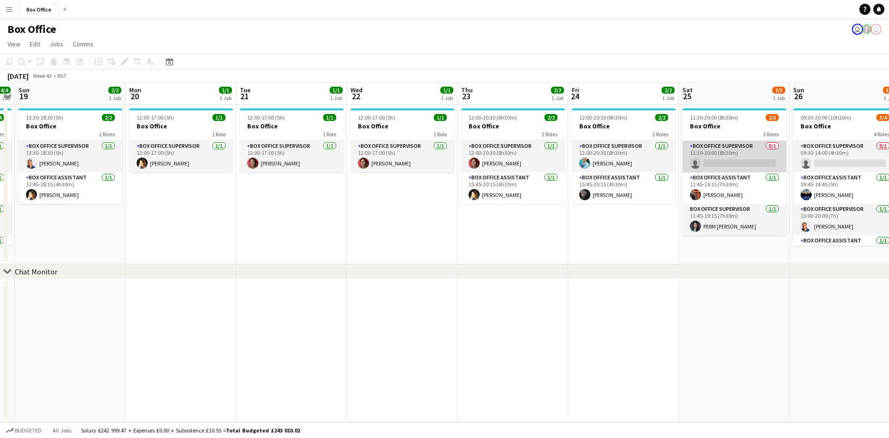
click at [726, 144] on app-card-role "Box Office Supervisor 0/1 11:30-20:00 (8h30m) single-neutral-actions" at bounding box center [735, 156] width 104 height 31
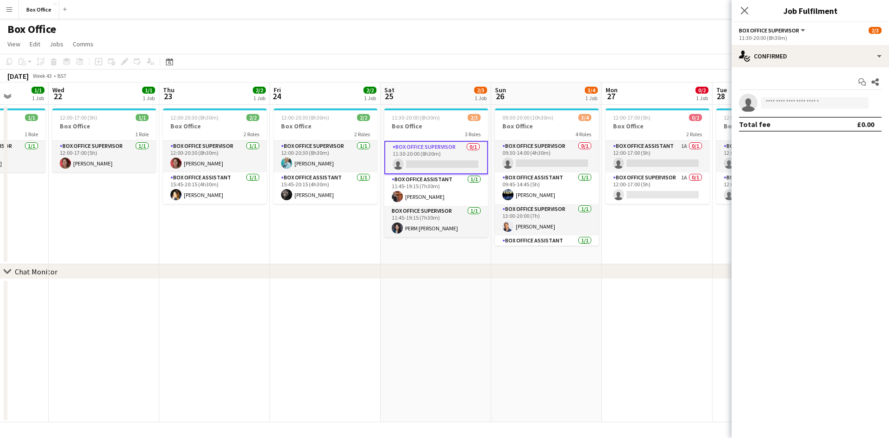
drag, startPoint x: 555, startPoint y: 247, endPoint x: 251, endPoint y: 239, distance: 304.0
click at [252, 239] on app-calendar-viewport "Sun 19 2/2 1 Job Mon 20 1/1 1 Job Tue 21 1/1 1 Job Wed 22 1/1 1 Job Thu 23 2/2 …" at bounding box center [444, 252] width 889 height 340
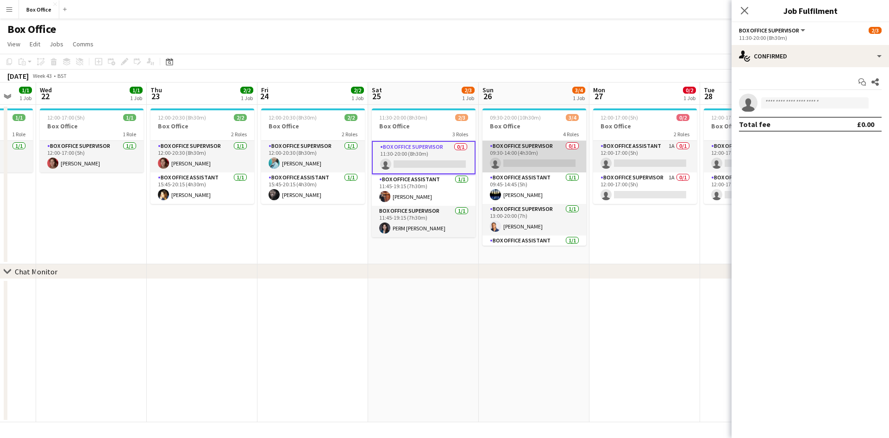
click at [506, 145] on app-card-role "Box Office Supervisor 0/1 09:30-14:00 (4h30m) single-neutral-actions" at bounding box center [535, 156] width 104 height 31
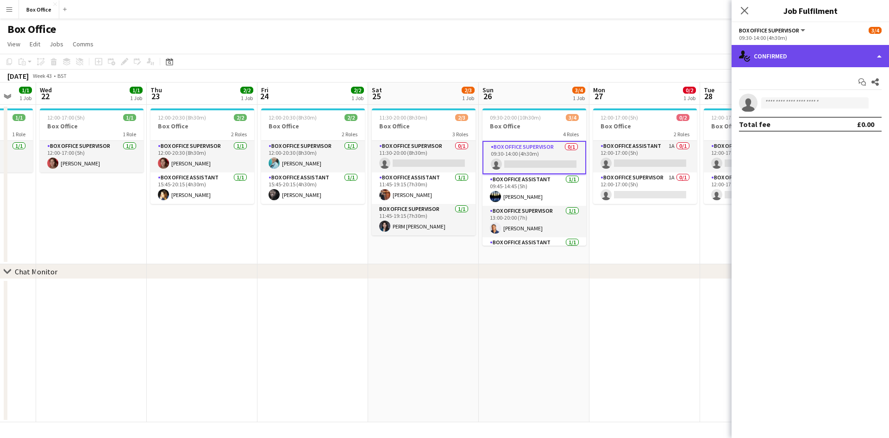
click at [778, 57] on div "single-neutral-actions-check-2 Confirmed" at bounding box center [810, 56] width 157 height 22
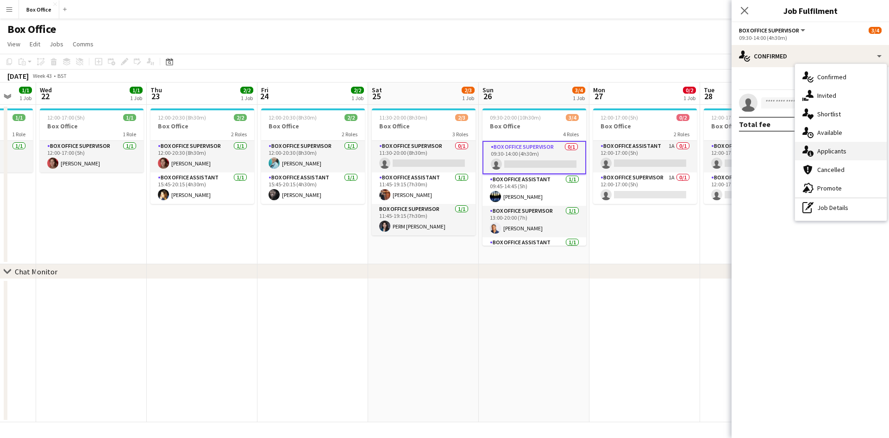
click at [836, 147] on span "Applicants" at bounding box center [832, 151] width 29 height 8
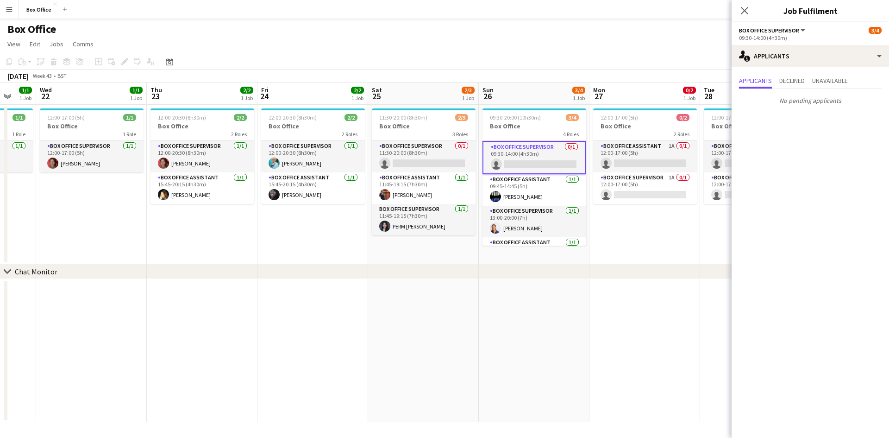
click at [658, 239] on app-date-cell "12:00-17:00 (5h) 0/2 Box Office 2 Roles Box Office Assistant 1A 0/1 12:00-17:00…" at bounding box center [645, 184] width 111 height 159
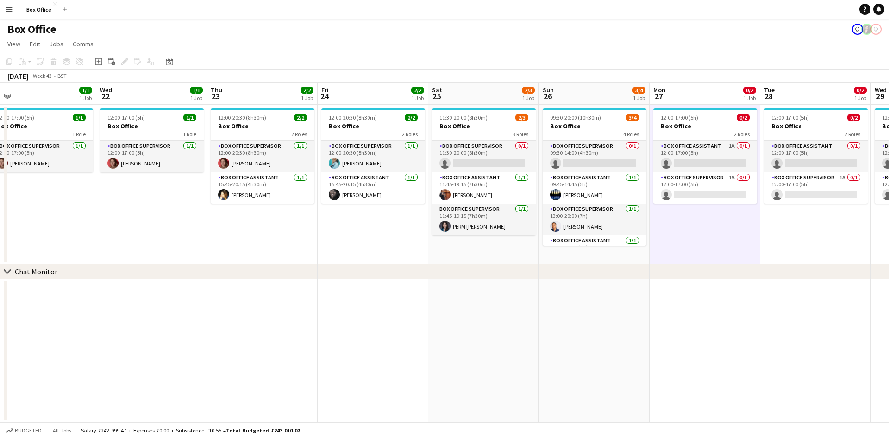
drag, startPoint x: 305, startPoint y: 228, endPoint x: 366, endPoint y: 220, distance: 61.7
click at [366, 220] on app-calendar-viewport "Sun 19 2/2 1 Job Mon 20 1/1 1 Job Tue 21 1/1 1 Job Wed 22 1/1 1 Job Thu 23 2/2 …" at bounding box center [444, 252] width 889 height 340
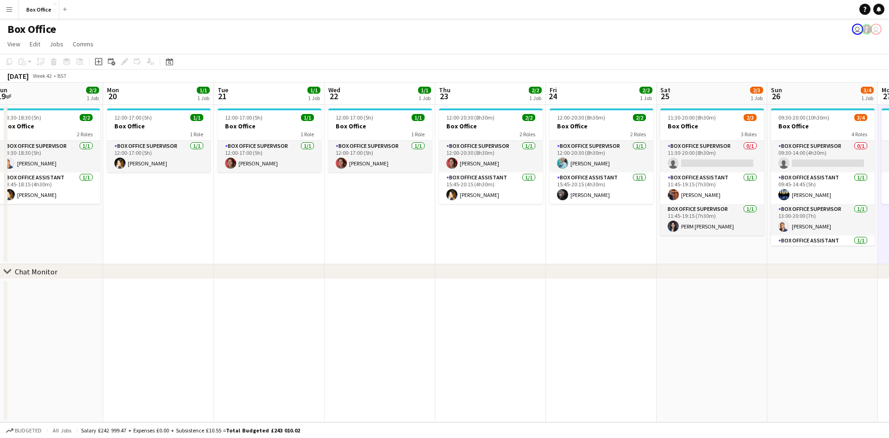
drag, startPoint x: 321, startPoint y: 238, endPoint x: 352, endPoint y: 226, distance: 33.3
click at [566, 211] on app-calendar-viewport "Fri 17 2/2 1 Job Sat 18 4/4 1 Job Sun 19 2/2 1 Job Mon 20 1/1 1 Job Tue 21 1/1 …" at bounding box center [444, 252] width 889 height 340
drag, startPoint x: 308, startPoint y: 226, endPoint x: 401, endPoint y: 204, distance: 95.5
click at [401, 204] on app-calendar-viewport "Fri 17 2/2 1 Job Sat 18 4/4 1 Job Sun 19 2/2 1 Job Mon 20 1/1 1 Job Tue 21 1/1 …" at bounding box center [444, 252] width 889 height 340
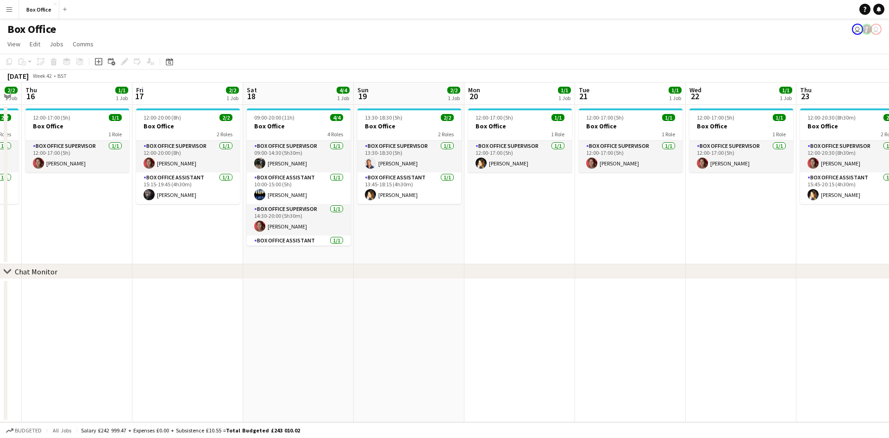
drag, startPoint x: 321, startPoint y: 216, endPoint x: 572, endPoint y: 206, distance: 251.3
click at [572, 206] on app-calendar-viewport "Tue 14 1/1 1 Job Wed 15 2/2 1 Job Thu 16 1/1 1 Job Fri 17 2/2 1 Job Sat 18 4/4 …" at bounding box center [444, 252] width 889 height 340
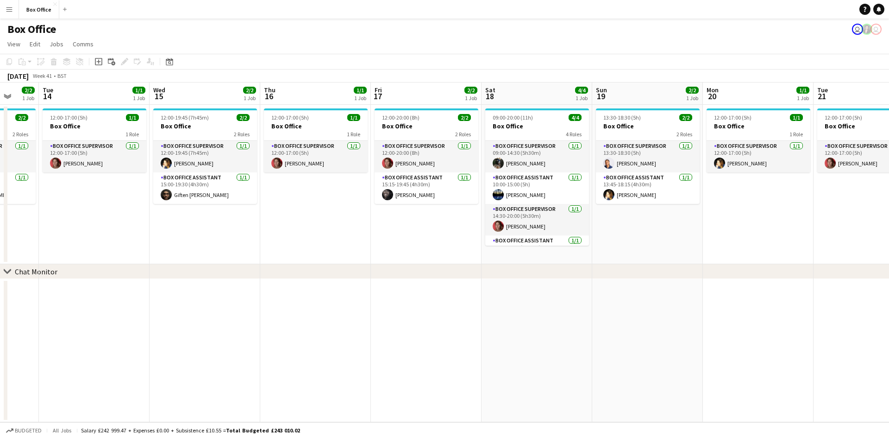
drag, startPoint x: 195, startPoint y: 235, endPoint x: 500, endPoint y: 227, distance: 305.3
click at [537, 222] on app-calendar-viewport "Sat 11 4/5 1 Job Sun 12 4/5 1 Job Mon 13 2/2 1 Job Tue 14 1/1 1 Job Wed 15 2/2 …" at bounding box center [444, 252] width 889 height 340
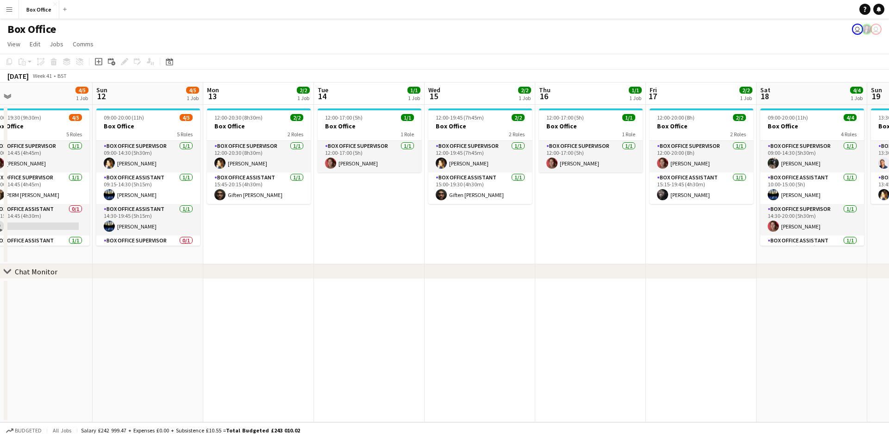
drag, startPoint x: 334, startPoint y: 246, endPoint x: 484, endPoint y: 239, distance: 150.7
click at [498, 237] on app-calendar-viewport "Thu 9 2/2 1 Job Fri 10 2/2 1 Job Sat 11 4/5 1 Job Sun 12 4/5 1 Job Mon 13 2/2 1…" at bounding box center [444, 252] width 889 height 340
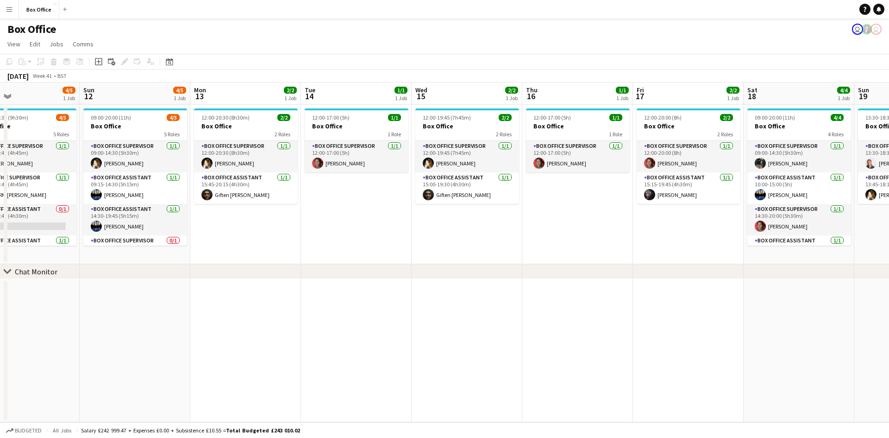
scroll to position [0, 285]
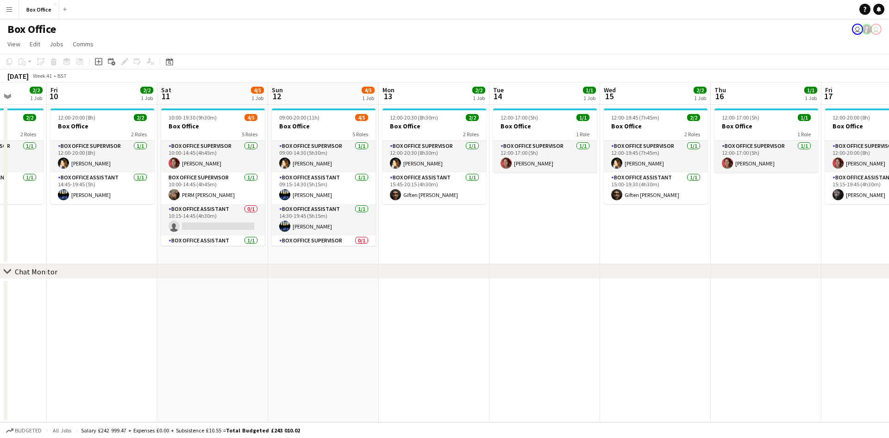
drag, startPoint x: 216, startPoint y: 248, endPoint x: 392, endPoint y: 224, distance: 177.2
click at [392, 224] on app-calendar-viewport "Tue 7 1/1 1 Job Wed 8 1/1 1 Job Thu 9 2/2 1 Job Fri 10 2/2 1 Job Sat 11 4/5 1 J…" at bounding box center [444, 252] width 889 height 340
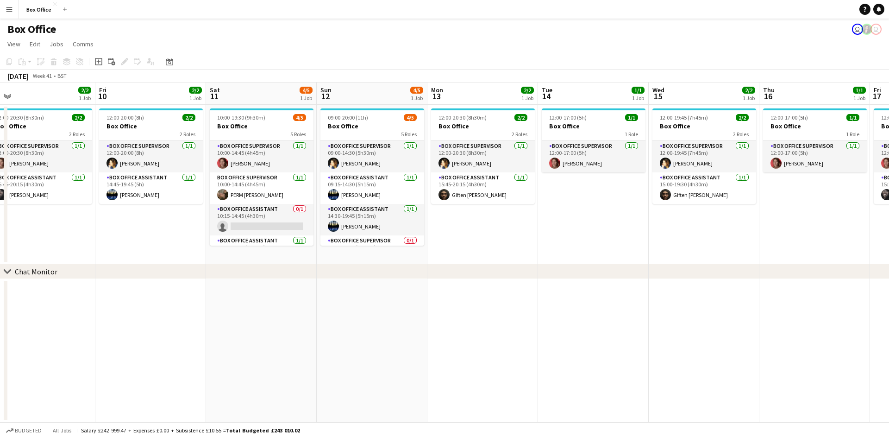
drag, startPoint x: 127, startPoint y: 260, endPoint x: 176, endPoint y: 261, distance: 48.6
click at [176, 261] on app-calendar-viewport "Tue 7 1/1 1 Job Wed 8 1/1 1 Job Thu 9 2/2 1 Job Fri 10 2/2 1 Job Sat 11 4/5 1 J…" at bounding box center [444, 252] width 889 height 340
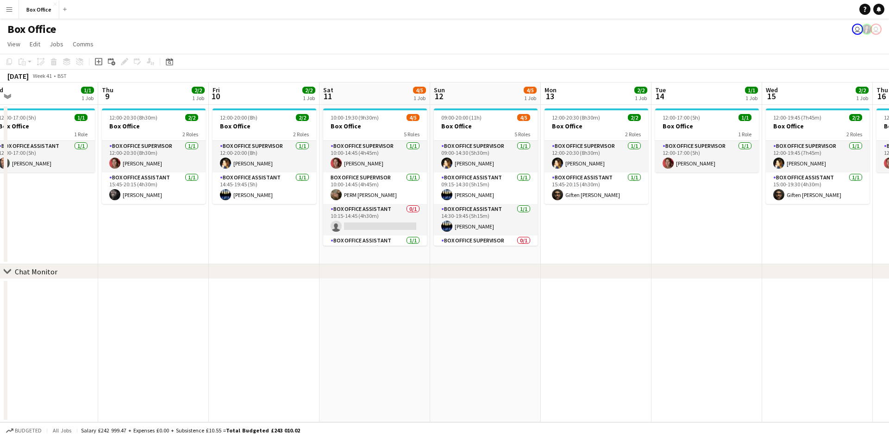
scroll to position [0, 232]
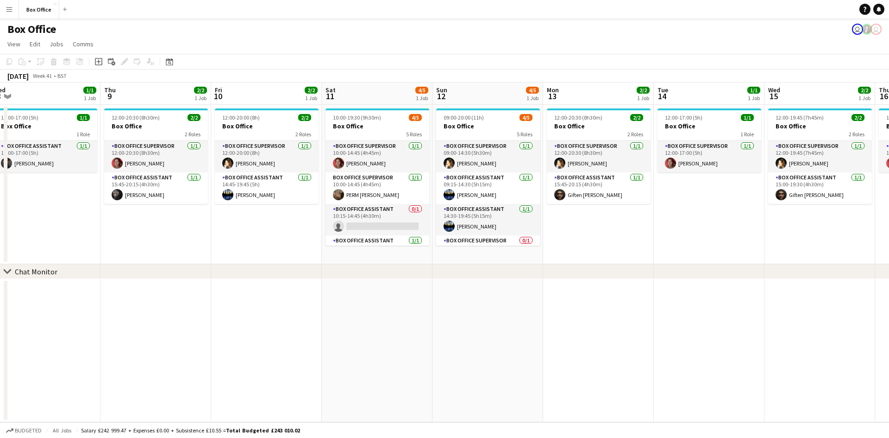
drag, startPoint x: 134, startPoint y: 352, endPoint x: 250, endPoint y: 359, distance: 116.0
click at [250, 359] on app-calendar-viewport "Mon 6 1/1 1 Job Tue 7 1/1 1 Job Wed 8 1/1 1 Job Thu 9 2/2 1 Job Fri 10 2/2 1 Jo…" at bounding box center [444, 252] width 889 height 340
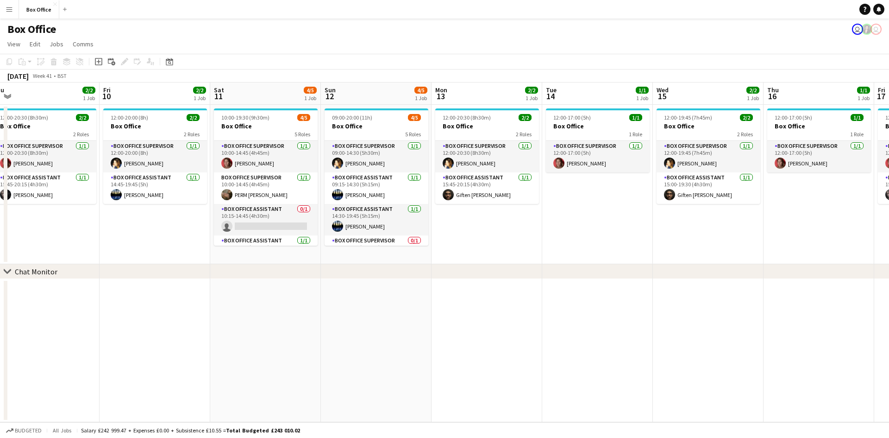
drag, startPoint x: 308, startPoint y: 334, endPoint x: 185, endPoint y: 322, distance: 122.9
click at [186, 322] on app-calendar-viewport "Mon 6 1/1 1 Job Tue 7 1/1 1 Job Wed 8 1/1 1 Job Thu 9 2/2 1 Job Fri 10 2/2 1 Jo…" at bounding box center [444, 252] width 889 height 340
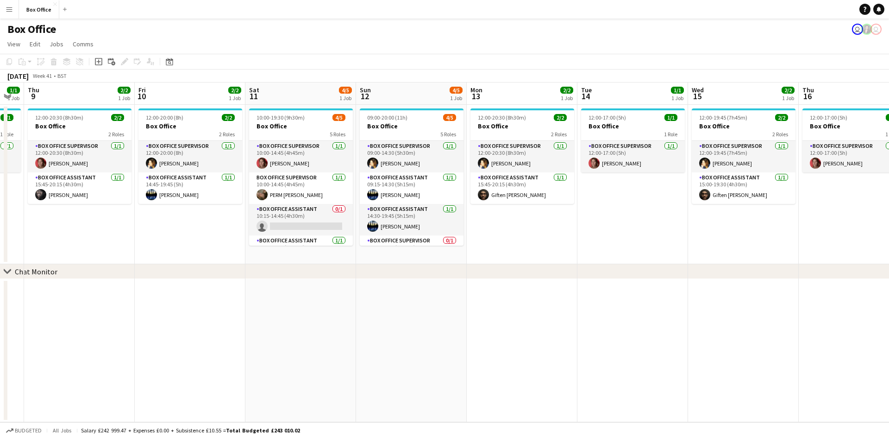
drag, startPoint x: 162, startPoint y: 339, endPoint x: 184, endPoint y: 337, distance: 21.8
click at [184, 337] on app-calendar-viewport "Mon 6 1/1 1 Job Tue 7 1/1 1 Job Wed 8 1/1 1 Job Thu 9 2/2 1 Job Fri 10 2/2 1 Jo…" at bounding box center [444, 252] width 889 height 340
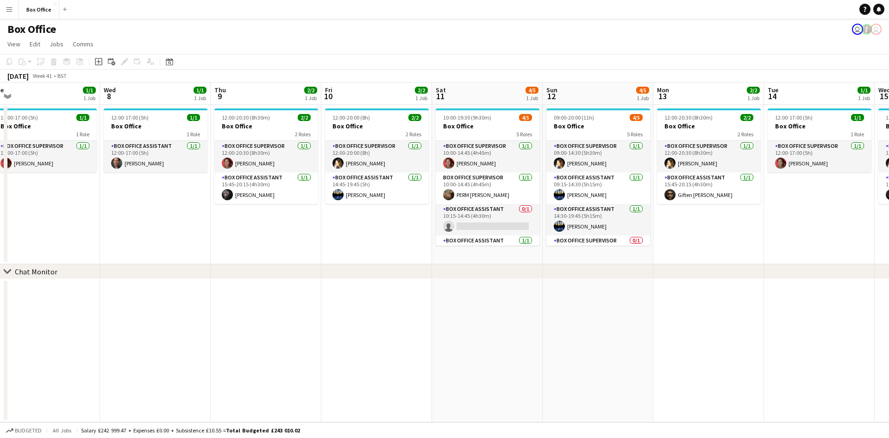
drag, startPoint x: 182, startPoint y: 336, endPoint x: 383, endPoint y: 333, distance: 201.0
click at [383, 333] on app-calendar-viewport "Sun 5 2/2 1 Job Mon 6 1/1 1 Job Tue 7 1/1 1 Job Wed 8 1/1 1 Job Thu 9 2/2 1 Job…" at bounding box center [444, 252] width 889 height 340
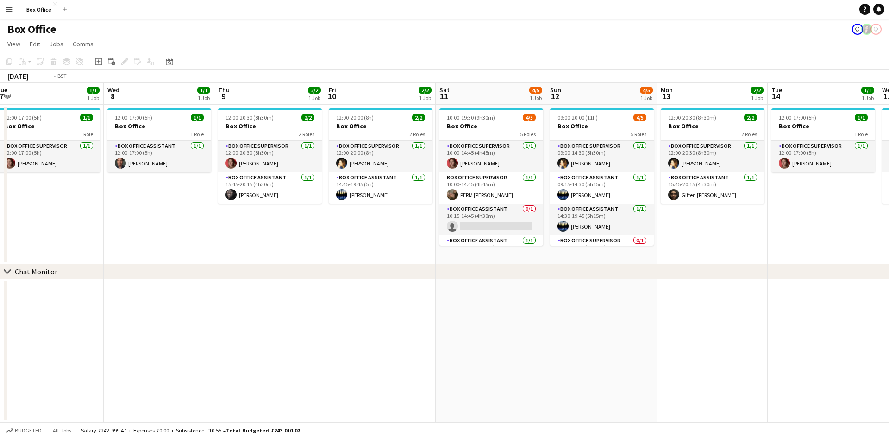
drag, startPoint x: 233, startPoint y: 294, endPoint x: 541, endPoint y: 289, distance: 307.6
click at [541, 289] on app-calendar-viewport "Sun 5 2/2 1 Job Mon 6 1/1 1 Job Tue 7 1/1 1 Job Wed 8 1/1 1 Job Thu 9 2/2 1 Job…" at bounding box center [444, 252] width 889 height 340
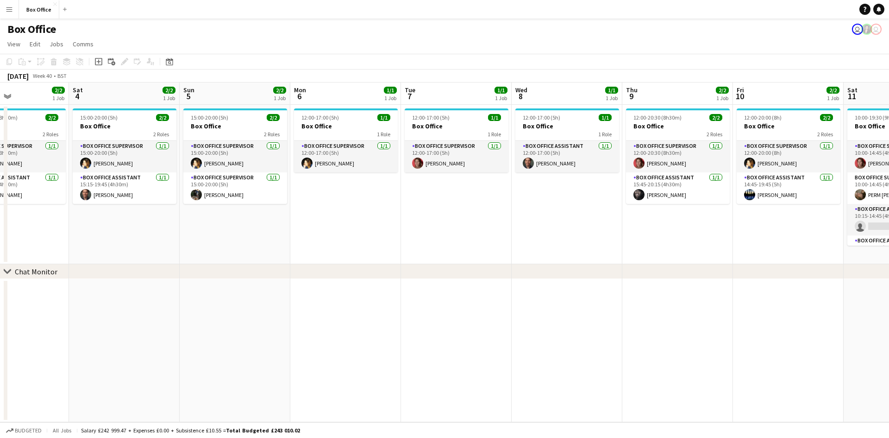
drag, startPoint x: 357, startPoint y: 304, endPoint x: 491, endPoint y: 312, distance: 135.0
click at [491, 312] on app-calendar-viewport "Wed 1 2/2 1 Job Thu 2 1/1 1 Job Fri 3 2/2 1 Job Sat 4 2/2 1 Job Sun 5 2/2 1 Job…" at bounding box center [444, 252] width 889 height 340
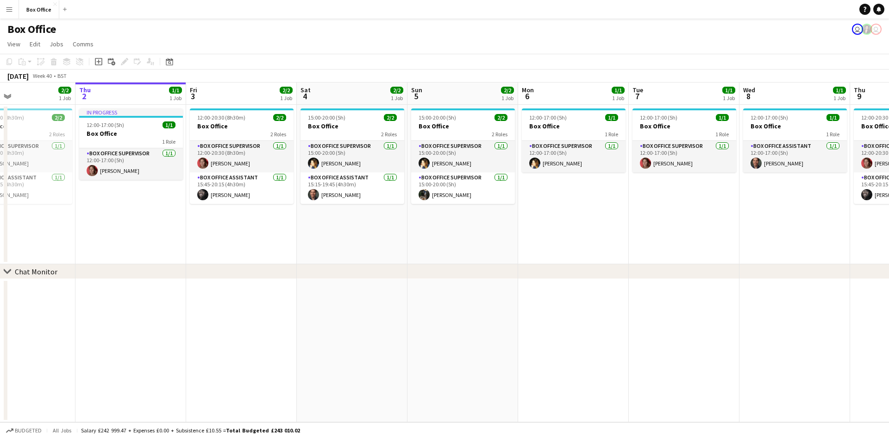
drag, startPoint x: 491, startPoint y: 312, endPoint x: 595, endPoint y: 305, distance: 103.5
click at [595, 305] on app-calendar-viewport "Mon 29 1/1 1 Job Tue 30 1/1 1 Job Wed 1 2/2 1 Job Thu 2 1/1 1 Job Fri 3 2/2 1 J…" at bounding box center [444, 252] width 889 height 340
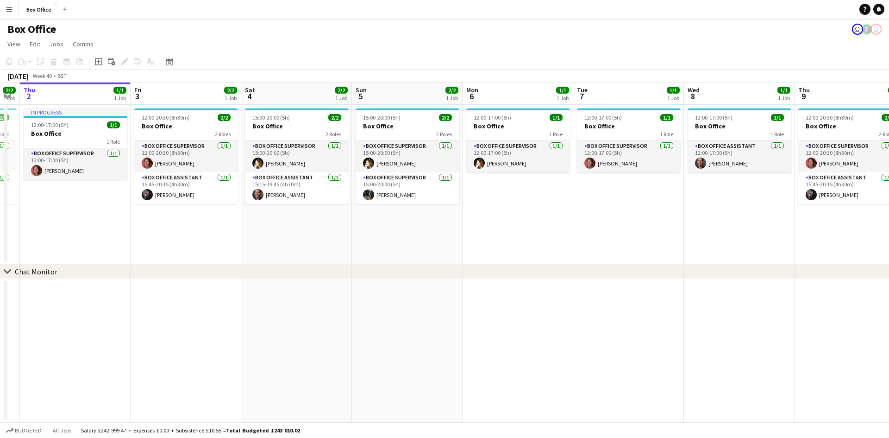
drag, startPoint x: 595, startPoint y: 305, endPoint x: 539, endPoint y: 311, distance: 55.9
click at [539, 311] on app-calendar-viewport "Mon 29 1/1 1 Job Tue 30 1/1 1 Job Wed 1 2/2 1 Job Thu 2 1/1 1 Job Fri 3 2/2 1 J…" at bounding box center [444, 252] width 889 height 340
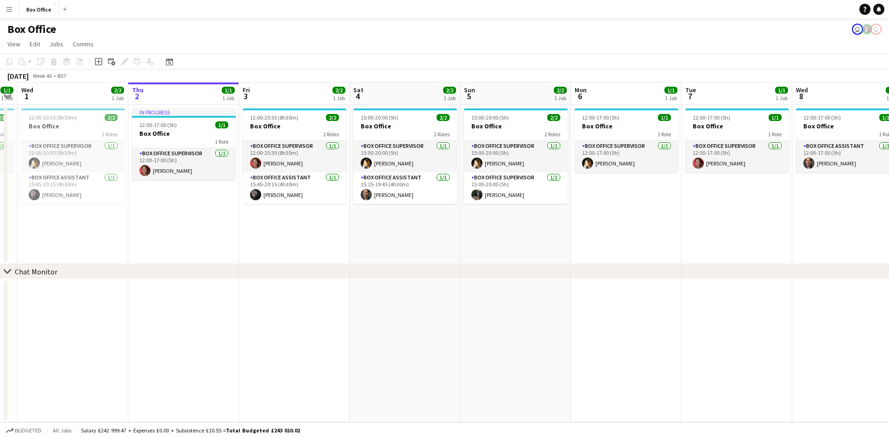
scroll to position [0, 276]
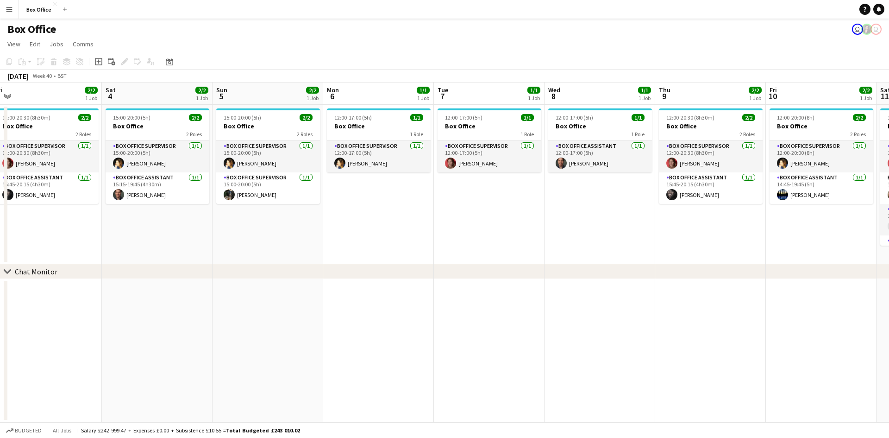
drag, startPoint x: 539, startPoint y: 311, endPoint x: 399, endPoint y: 319, distance: 140.1
click at [399, 319] on app-calendar-viewport "Tue 30 1/1 1 Job Wed 1 2/2 1 Job Thu 2 1/1 1 Job Fri 3 2/2 1 Job Sat 4 2/2 1 Jo…" at bounding box center [444, 252] width 889 height 340
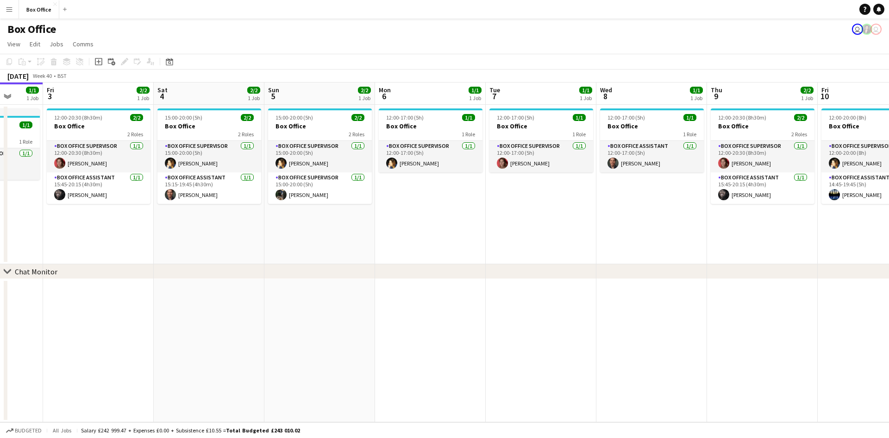
scroll to position [0, 271]
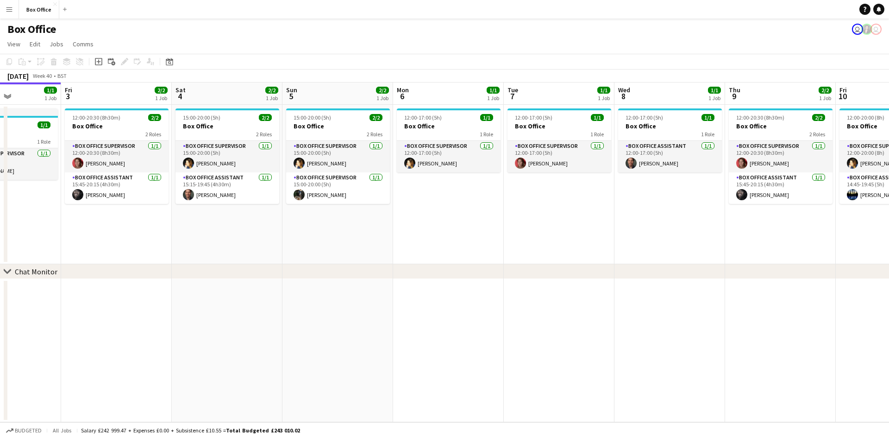
drag, startPoint x: 619, startPoint y: 222, endPoint x: 468, endPoint y: 228, distance: 151.1
click at [468, 228] on app-calendar-viewport "Tue 30 1/1 1 Job Wed 1 2/2 1 Job Thu 2 1/1 1 Job Fri 3 2/2 1 Job Sat 4 2/2 1 Jo…" at bounding box center [444, 252] width 889 height 340
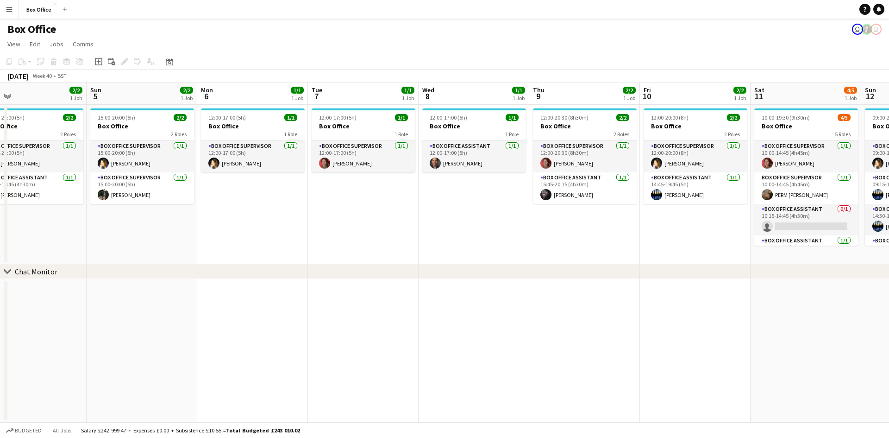
scroll to position [0, 358]
drag, startPoint x: 274, startPoint y: 208, endPoint x: 362, endPoint y: 202, distance: 87.7
click at [298, 230] on app-calendar-viewport "Wed 1 2/2 1 Job Thu 2 1/1 1 Job Fri 3 2/2 1 Job Sat 4 2/2 1 Job Sun 5 2/2 1 Job…" at bounding box center [444, 252] width 889 height 340
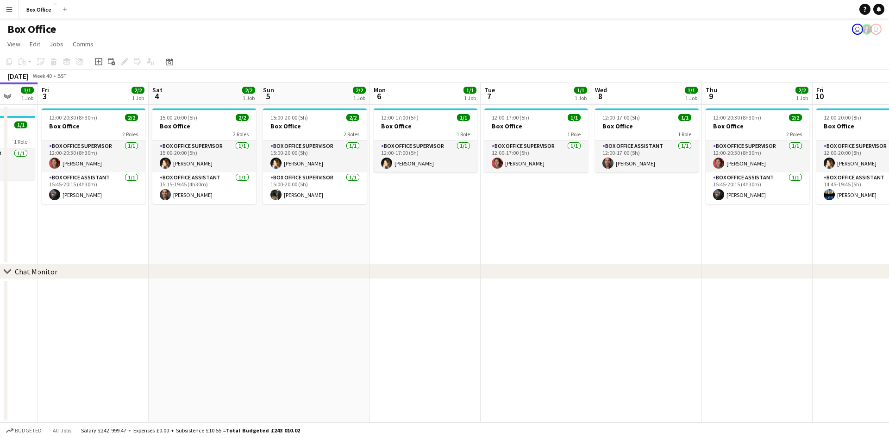
drag, startPoint x: 390, startPoint y: 211, endPoint x: 573, endPoint y: 256, distance: 188.4
click at [672, 262] on app-calendar-viewport "Tue 30 1/1 1 Job Wed 1 2/2 1 Job Thu 2 1/1 1 Job Fri 3 2/2 1 Job Sat 4 2/2 1 Jo…" at bounding box center [444, 252] width 889 height 340
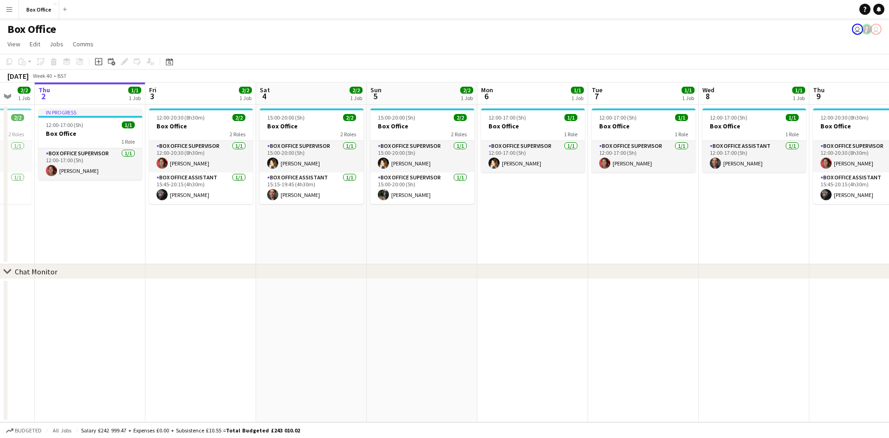
click at [752, 222] on app-date-cell "12:00-17:00 (5h) 1/1 Box Office 1 Role Box Office Assistant [DATE] 12:00-17:00 …" at bounding box center [754, 184] width 111 height 159
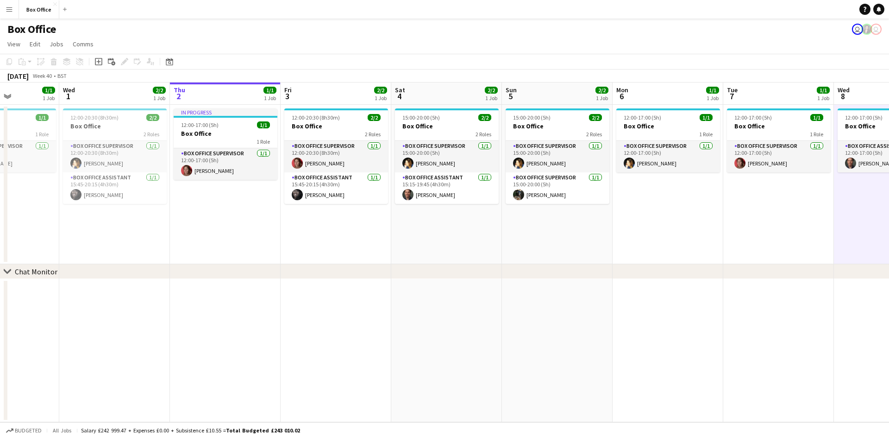
drag, startPoint x: 232, startPoint y: 282, endPoint x: 467, endPoint y: 273, distance: 235.4
click at [476, 277] on div "chevron-right Chat Monitor Sun 28 2/2 1 Job Mon 29 1/1 1 Job Tue 30 1/1 1 Job W…" at bounding box center [444, 252] width 889 height 340
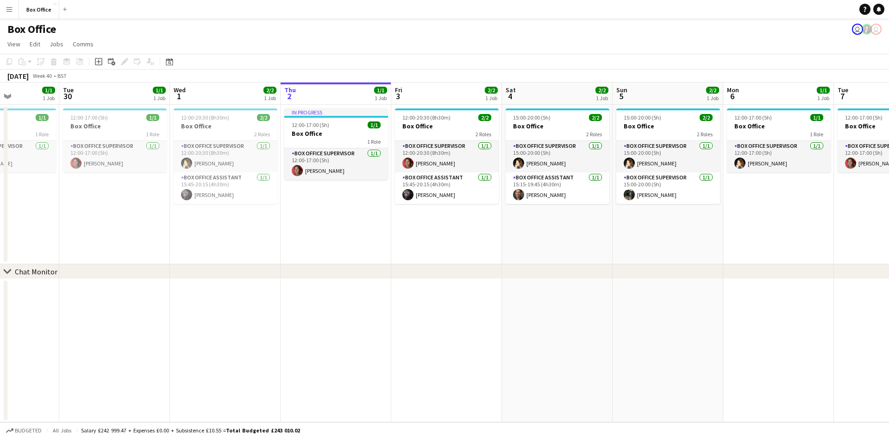
drag, startPoint x: 264, startPoint y: 277, endPoint x: 491, endPoint y: 275, distance: 227.0
click at [491, 275] on div "chevron-right Chat Monitor" at bounding box center [444, 271] width 889 height 15
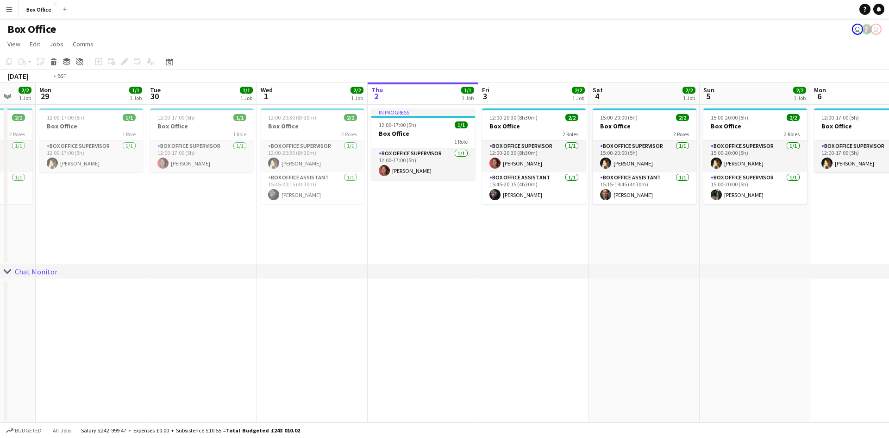
drag, startPoint x: 226, startPoint y: 239, endPoint x: 538, endPoint y: 216, distance: 312.1
click at [538, 216] on app-calendar-viewport "Sat 27 2/2 1 Job Sun 28 2/2 1 Job Mon 29 1/1 1 Job Tue 30 1/1 1 Job Wed 1 2/2 1…" at bounding box center [444, 252] width 889 height 340
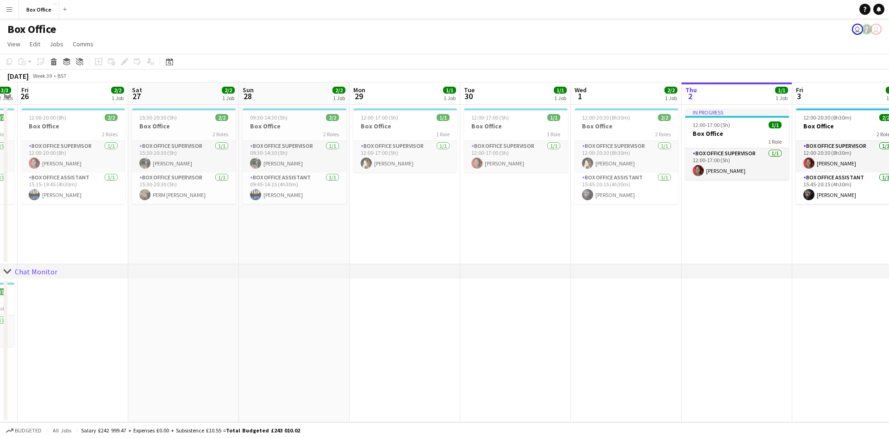
scroll to position [0, 270]
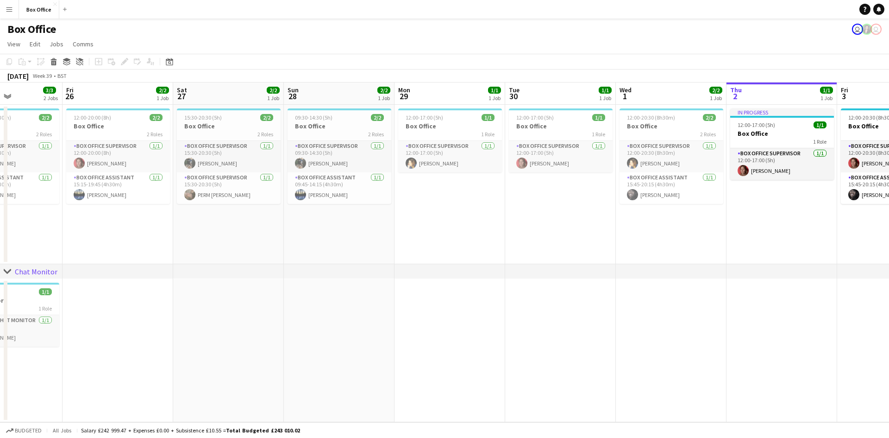
drag, startPoint x: 544, startPoint y: 228, endPoint x: 392, endPoint y: 244, distance: 153.2
click at [392, 244] on app-calendar-viewport "Tue 23 1/1 1 Job Wed 24 1/1 1 Job Thu 25 3/3 2 Jobs Fri 26 2/2 1 Job Sat 27 2/2…" at bounding box center [444, 252] width 889 height 340
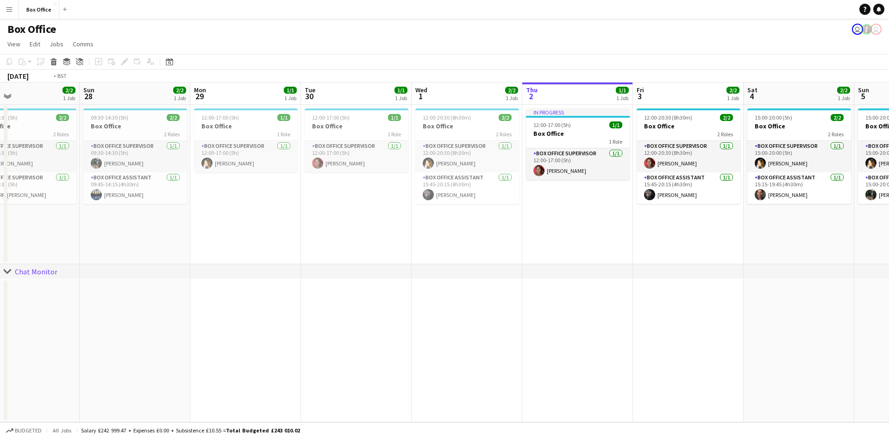
drag, startPoint x: 583, startPoint y: 301, endPoint x: 287, endPoint y: 283, distance: 296.1
click at [284, 285] on app-calendar-viewport "Wed 24 1/1 1 Job Thu 25 3/3 2 Jobs Fri 26 2/2 1 Job Sat 27 2/2 1 Job Sun 28 2/2…" at bounding box center [444, 252] width 889 height 340
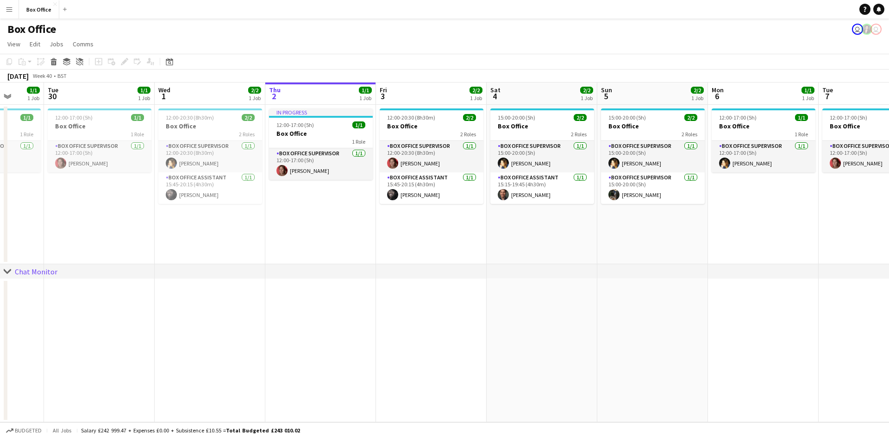
drag, startPoint x: 536, startPoint y: 229, endPoint x: 266, endPoint y: 232, distance: 270.0
click at [266, 232] on app-calendar-viewport "Sat 27 2/2 1 Job Sun 28 2/2 1 Job Mon 29 1/1 1 Job Tue 30 1/1 1 Job Wed 1 2/2 1…" at bounding box center [444, 252] width 889 height 340
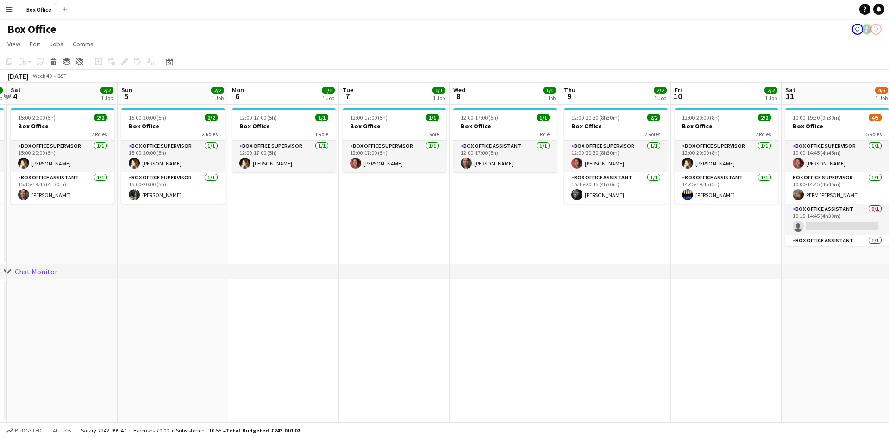
drag, startPoint x: 691, startPoint y: 259, endPoint x: 421, endPoint y: 253, distance: 270.1
click at [410, 257] on app-calendar-viewport "Wed 1 2/2 1 Job Thu 2 1/1 1 Job Fri 3 2/2 1 Job Sat 4 2/2 1 Job Sun 5 2/2 1 Job…" at bounding box center [444, 252] width 889 height 340
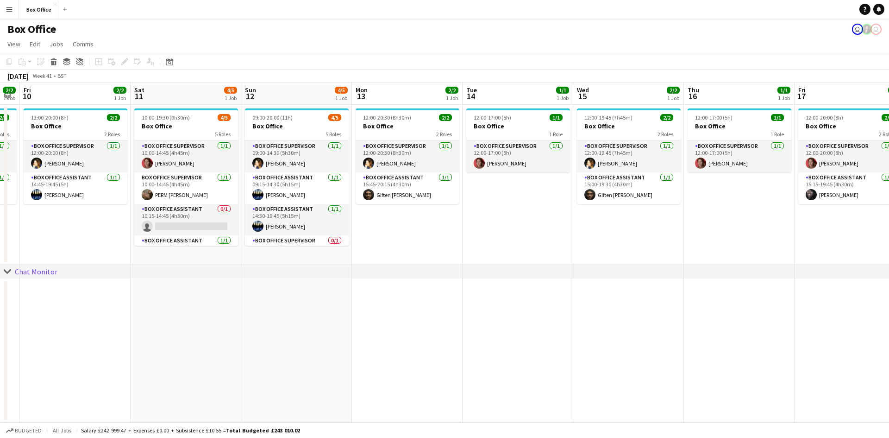
scroll to position [0, 285]
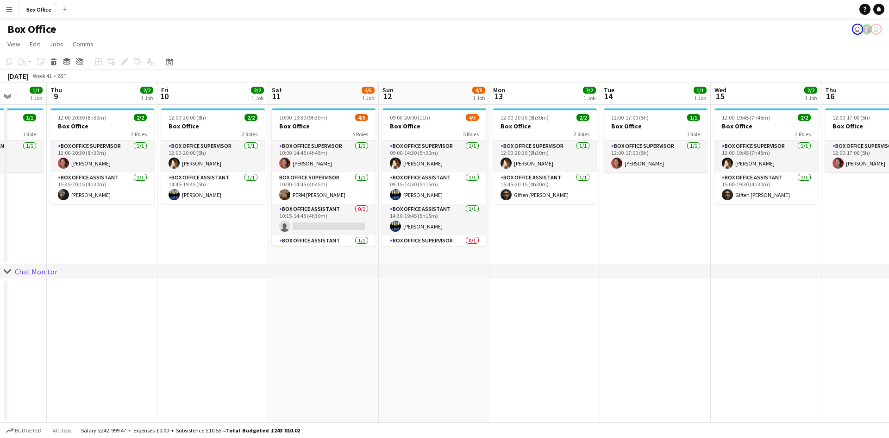
drag, startPoint x: 663, startPoint y: 251, endPoint x: 296, endPoint y: 249, distance: 366.8
click at [260, 247] on app-calendar-viewport "Mon 6 1/1 1 Job Tue 7 1/1 1 Job Wed 8 1/1 1 Job Thu 9 2/2 1 Job Fri 10 2/2 1 Jo…" at bounding box center [444, 252] width 889 height 340
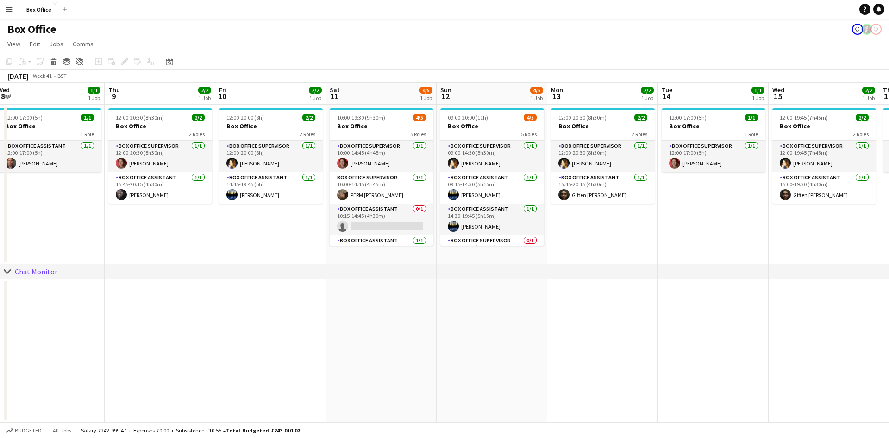
scroll to position [0, 225]
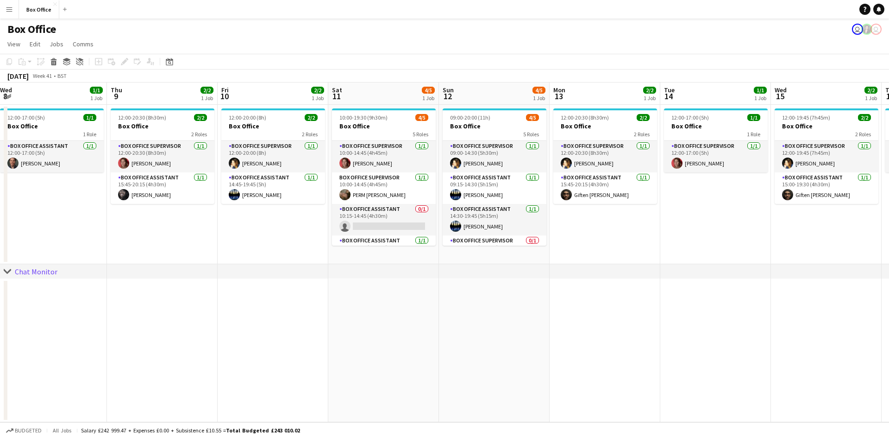
drag, startPoint x: 569, startPoint y: 227, endPoint x: 629, endPoint y: 221, distance: 60.5
click at [629, 221] on app-calendar-viewport "Mon 6 1/1 1 Job Tue 7 1/1 1 Job Wed 8 1/1 1 Job Thu 9 2/2 1 Job Fri 10 2/2 1 Jo…" at bounding box center [444, 252] width 889 height 340
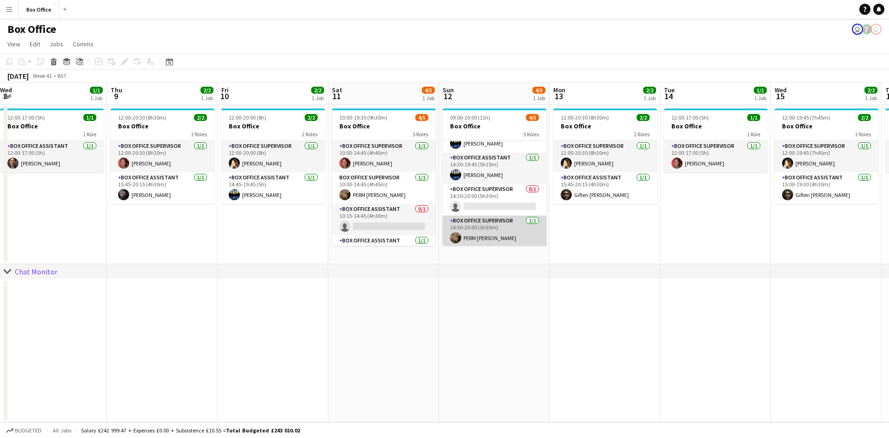
scroll to position [53, 0]
click at [720, 236] on app-date-cell "12:00-17:00 (5h) 1/1 Box Office 1 Role Box Office Supervisor [DATE] 12:00-17:00…" at bounding box center [715, 184] width 111 height 159
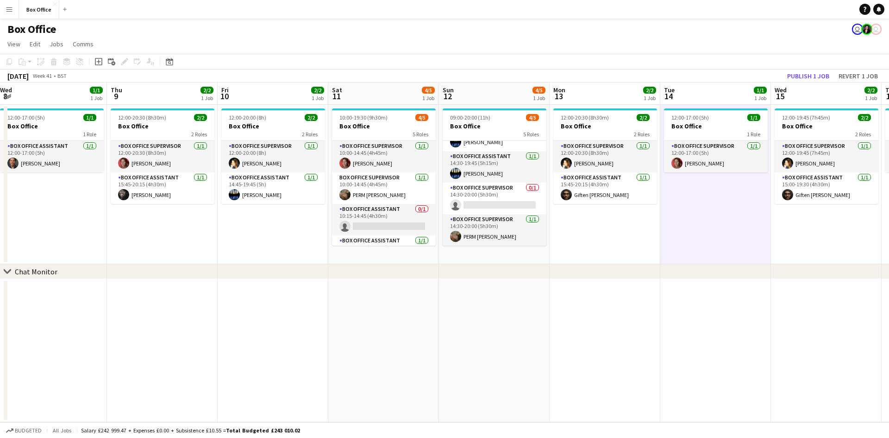
click at [734, 298] on app-date-cell at bounding box center [715, 350] width 111 height 143
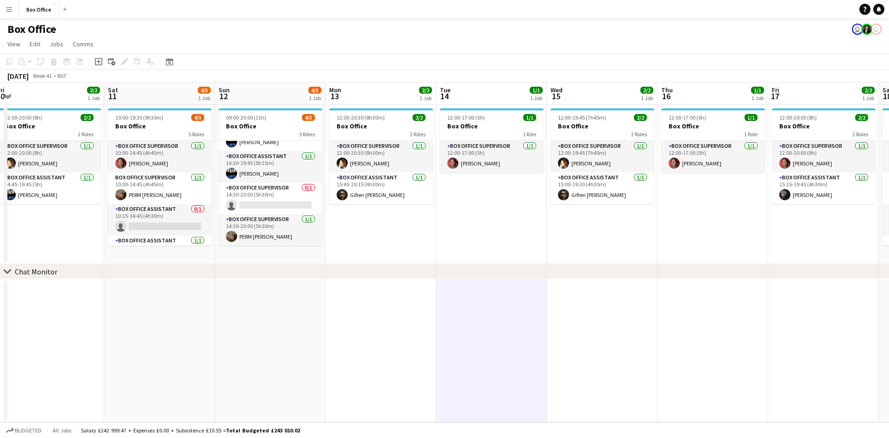
drag, startPoint x: 633, startPoint y: 330, endPoint x: 384, endPoint y: 306, distance: 249.4
click at [381, 311] on app-calendar-viewport "Mon 6 1/1 1 Job Tue 7 1/1 1 Job Wed 8 1/1 1 Job Thu 9 2/2 1 Job Fri 10 2/2 1 Jo…" at bounding box center [444, 252] width 889 height 340
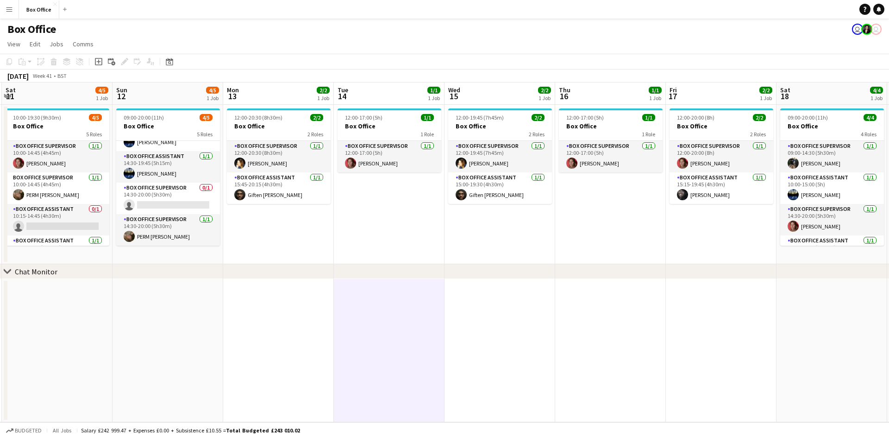
drag, startPoint x: 663, startPoint y: 261, endPoint x: 371, endPoint y: 270, distance: 292.0
click at [371, 270] on div "chevron-right Chat Monitor Wed 8 1/1 1 Job Thu 9 2/2 1 Job Fri 10 2/2 1 Job Sat…" at bounding box center [444, 252] width 889 height 340
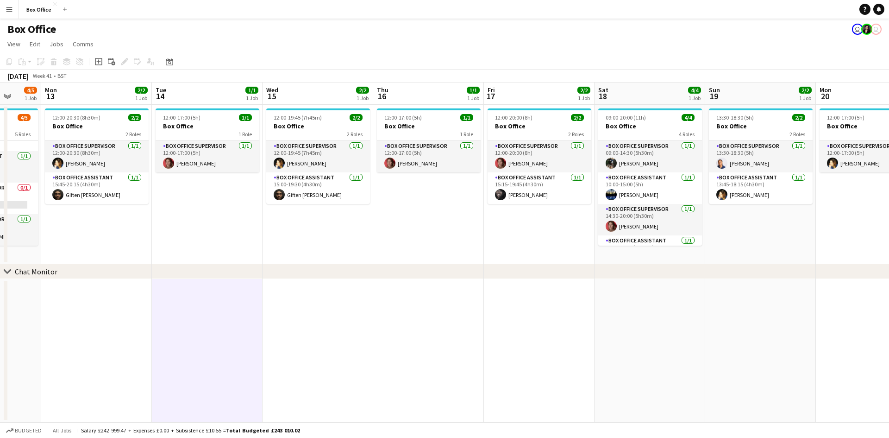
drag, startPoint x: 589, startPoint y: 235, endPoint x: 456, endPoint y: 243, distance: 133.2
click at [456, 243] on app-calendar-viewport "Fri 10 2/2 1 Job Sat 11 4/5 1 Job Sun 12 4/5 1 Job Mon 13 2/2 1 Job Tue 14 1/1 …" at bounding box center [444, 252] width 889 height 340
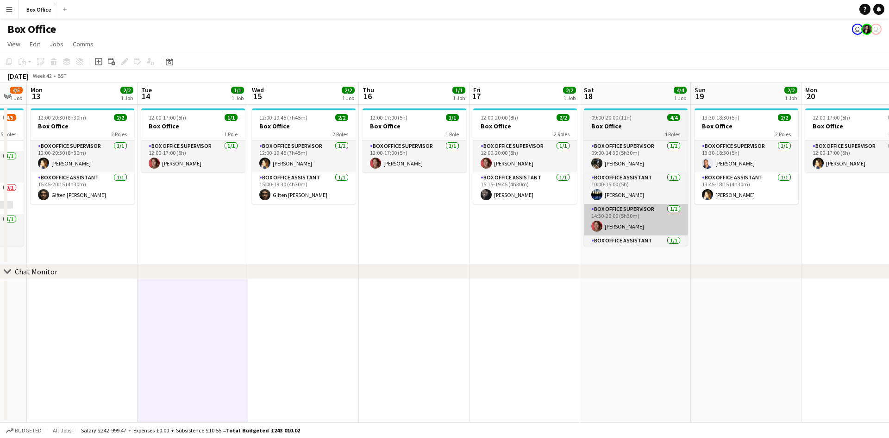
drag, startPoint x: 565, startPoint y: 248, endPoint x: 365, endPoint y: 232, distance: 201.2
click at [286, 249] on app-calendar-viewport "Fri 10 2/2 1 Job Sat 11 4/5 1 Job Sun 12 4/5 1 Job Mon 13 2/2 1 Job Tue 14 1/1 …" at bounding box center [444, 252] width 889 height 340
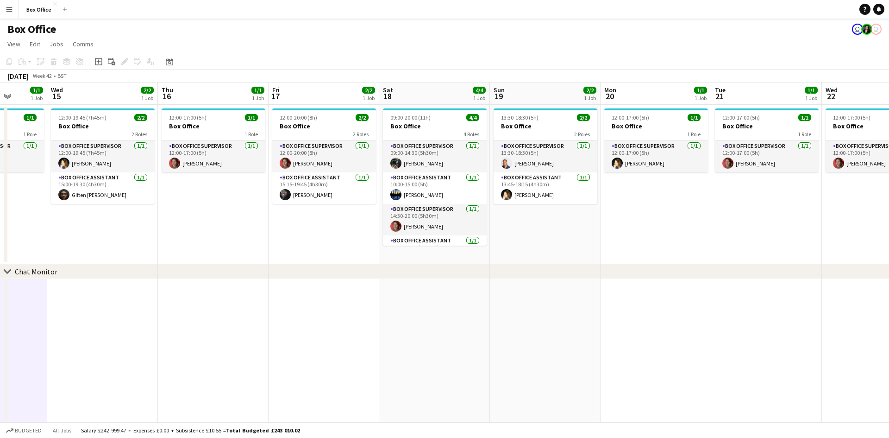
drag, startPoint x: 592, startPoint y: 228, endPoint x: 550, endPoint y: 235, distance: 42.6
click at [550, 235] on app-calendar-viewport "Sun 12 4/5 1 Job Mon 13 2/2 1 Job Tue 14 1/1 1 Job Wed 15 2/2 1 Job Thu 16 1/1 …" at bounding box center [444, 252] width 889 height 340
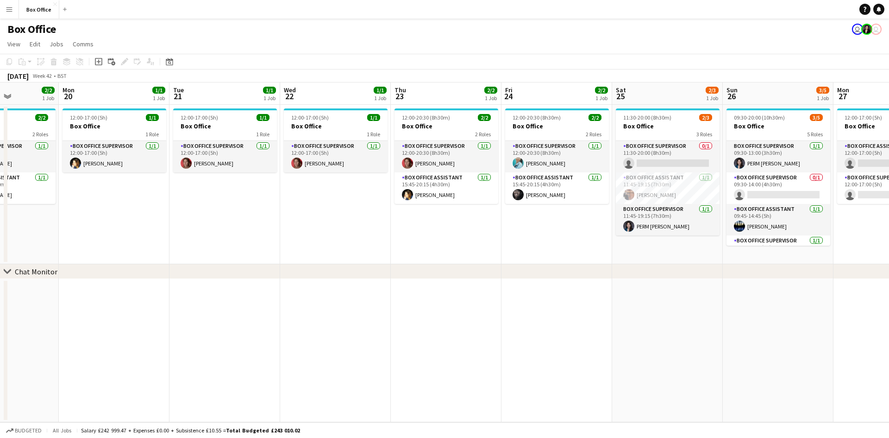
drag, startPoint x: 659, startPoint y: 236, endPoint x: 228, endPoint y: 201, distance: 432.6
click at [228, 201] on app-calendar-viewport "Fri 17 2/2 1 Job Sat 18 4/4 1 Job Sun 19 2/2 1 Job Mon 20 1/1 1 Job Tue 21 1/1 …" at bounding box center [444, 252] width 889 height 340
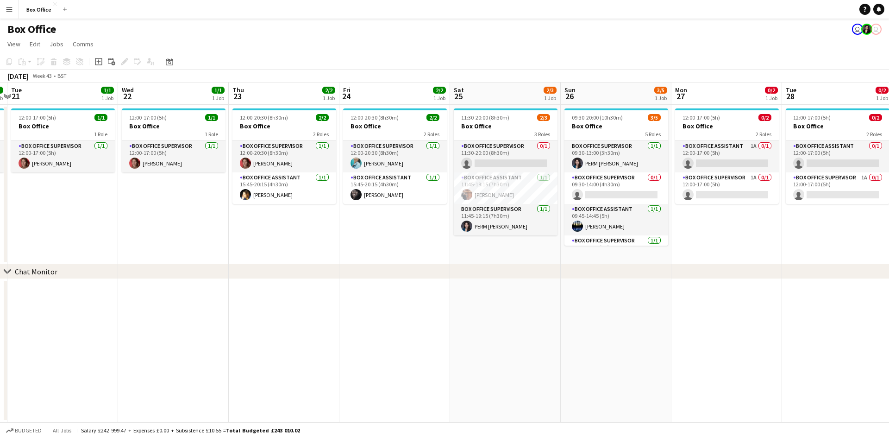
scroll to position [0, 331]
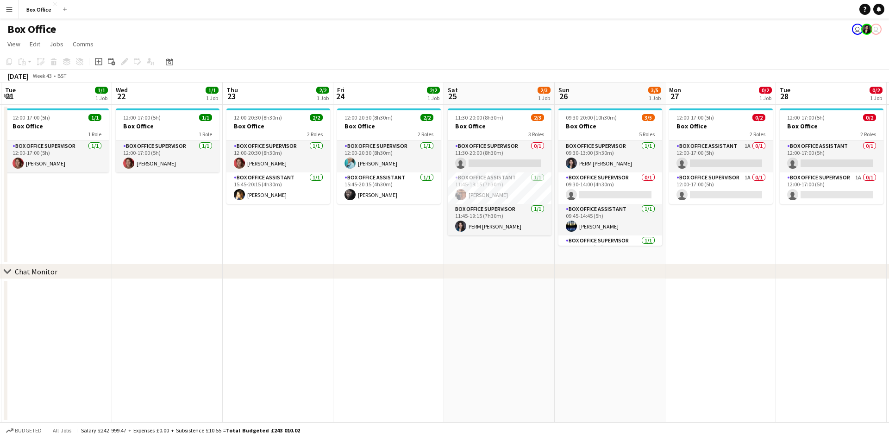
drag, startPoint x: 481, startPoint y: 238, endPoint x: 394, endPoint y: 234, distance: 86.7
click at [394, 234] on app-calendar-viewport "Sat 18 4/4 1 Job Sun 19 2/2 1 Job Mon 20 1/1 1 Job Tue 21 1/1 1 Job Wed 22 1/1 …" at bounding box center [444, 252] width 889 height 340
click at [477, 214] on app-card-role "Box Office Assistant [DATE] 11:45-19:15 (7h30m) [PERSON_NAME]" at bounding box center [500, 219] width 104 height 31
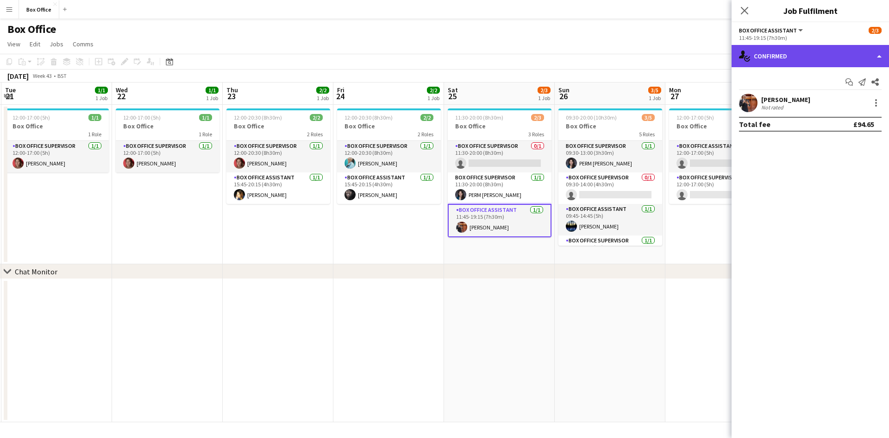
click at [761, 56] on div "single-neutral-actions-check-2 Confirmed" at bounding box center [810, 56] width 157 height 22
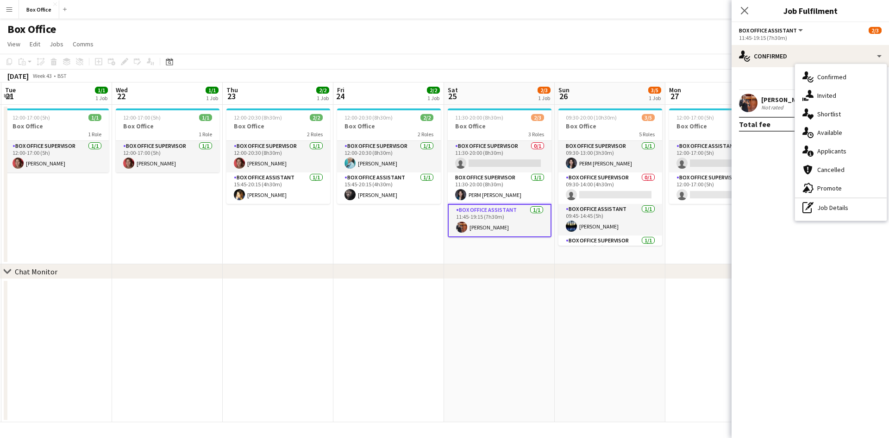
click at [852, 218] on div "single-neutral-actions-check-2 Confirmed single-neutral-actions-share-1 Invited…" at bounding box center [841, 142] width 92 height 157
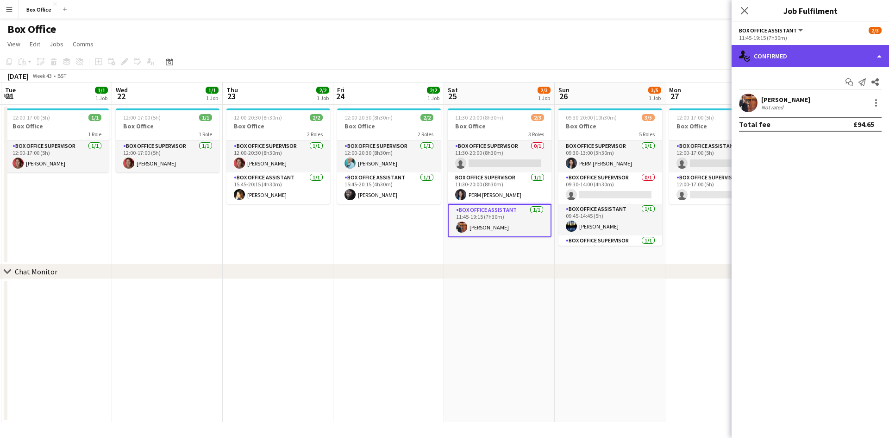
click at [797, 54] on div "single-neutral-actions-check-2 Confirmed" at bounding box center [810, 56] width 157 height 22
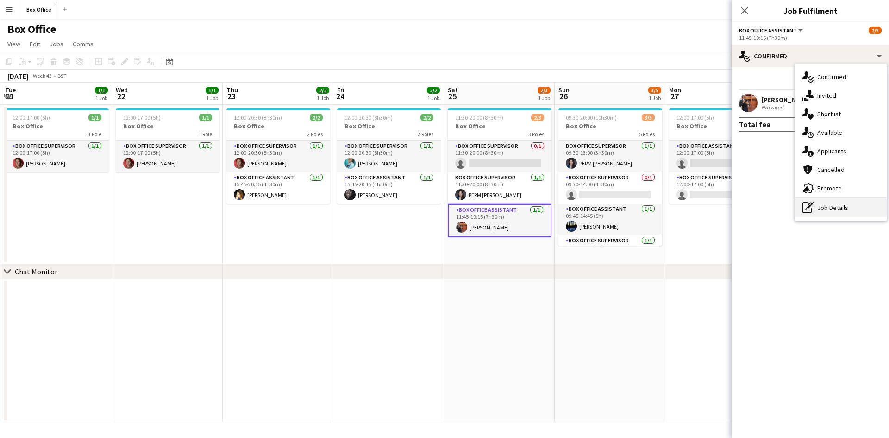
click at [824, 202] on div "pen-write Job Details" at bounding box center [841, 207] width 92 height 19
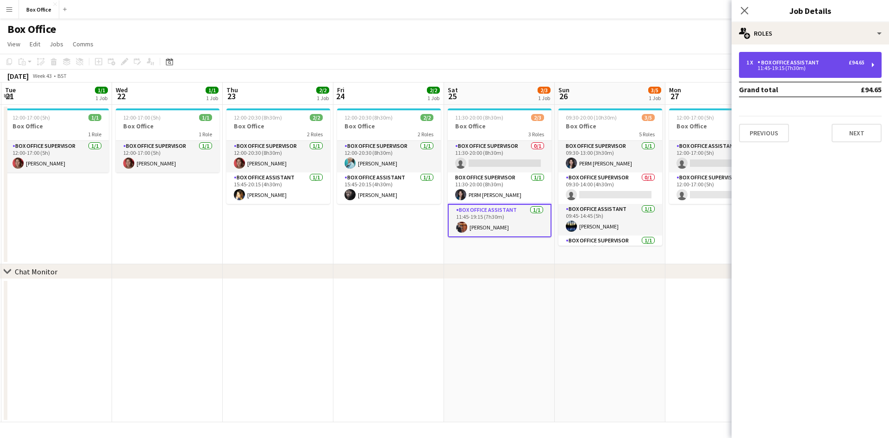
click at [782, 57] on div "1 x Box Office Assistant £94.65 11:45-19:15 (7h30m)" at bounding box center [810, 65] width 143 height 26
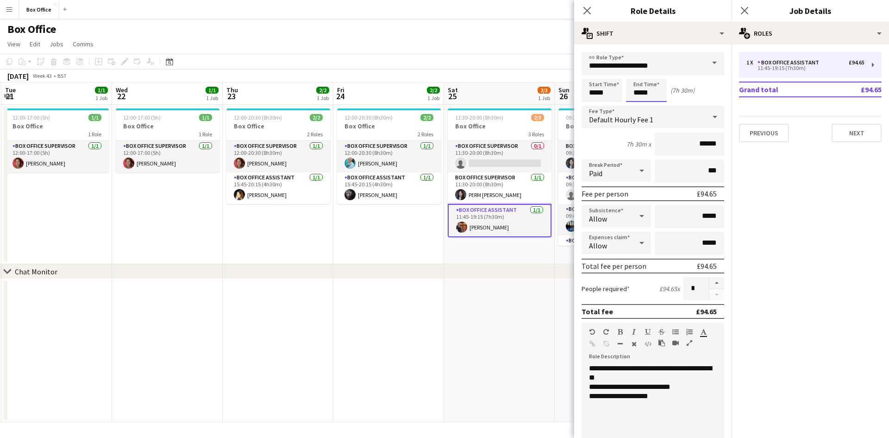
click at [651, 92] on input "*****" at bounding box center [646, 90] width 41 height 23
type input "*****"
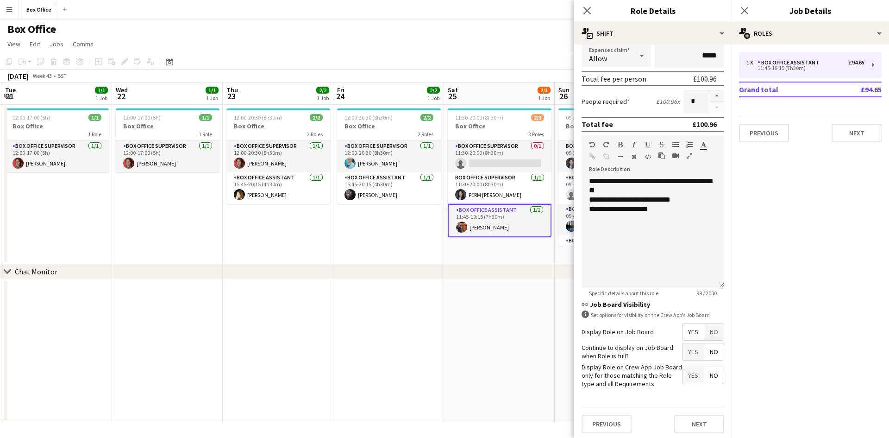
scroll to position [190, 0]
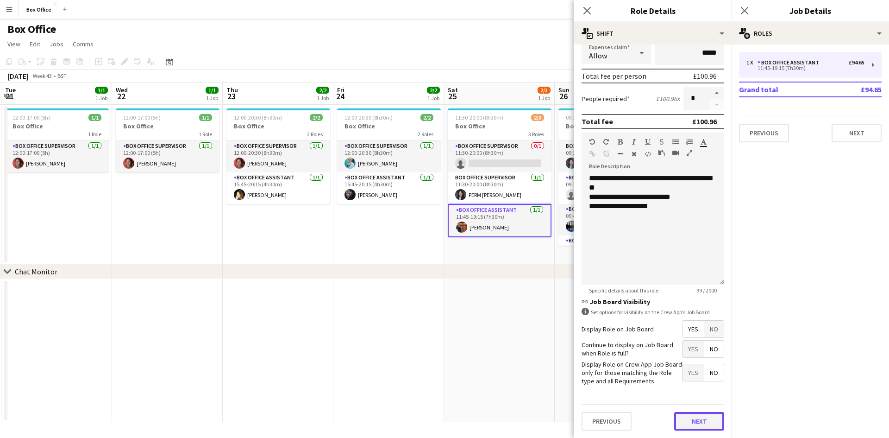
click at [687, 412] on button "Next" at bounding box center [699, 421] width 50 height 19
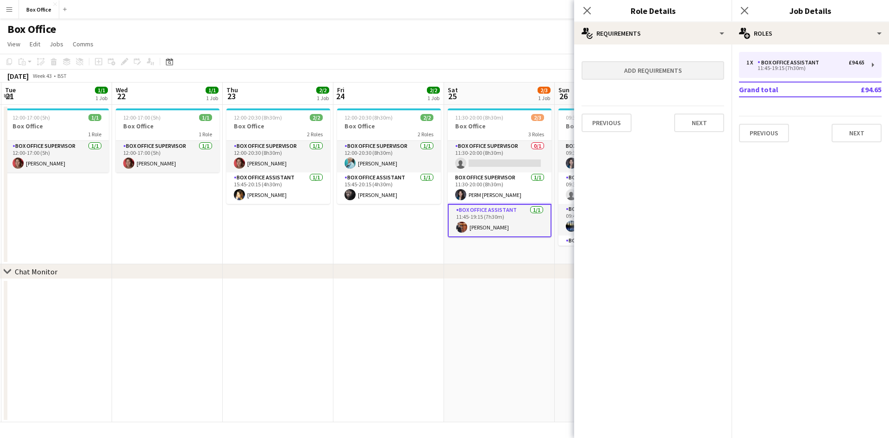
scroll to position [0, 0]
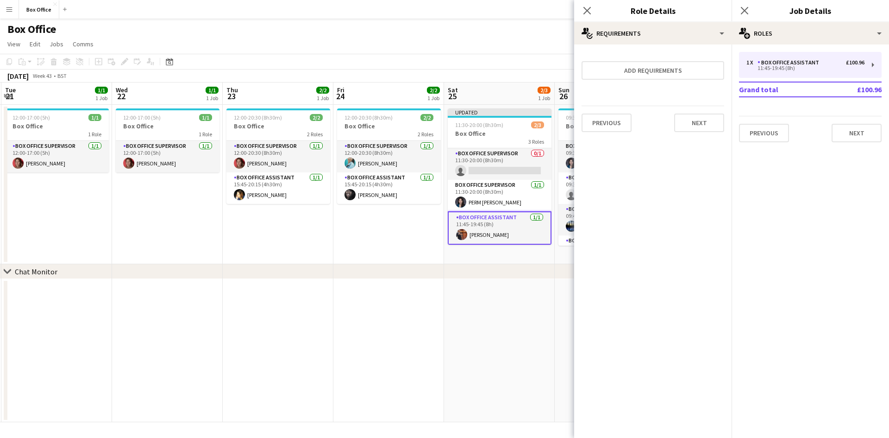
click at [747, 8] on icon "Close pop-in" at bounding box center [744, 10] width 7 height 7
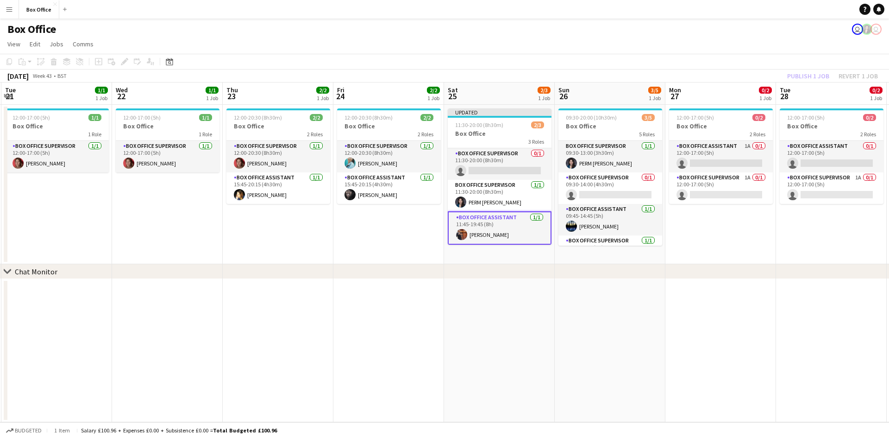
click at [433, 333] on app-date-cell at bounding box center [388, 350] width 111 height 143
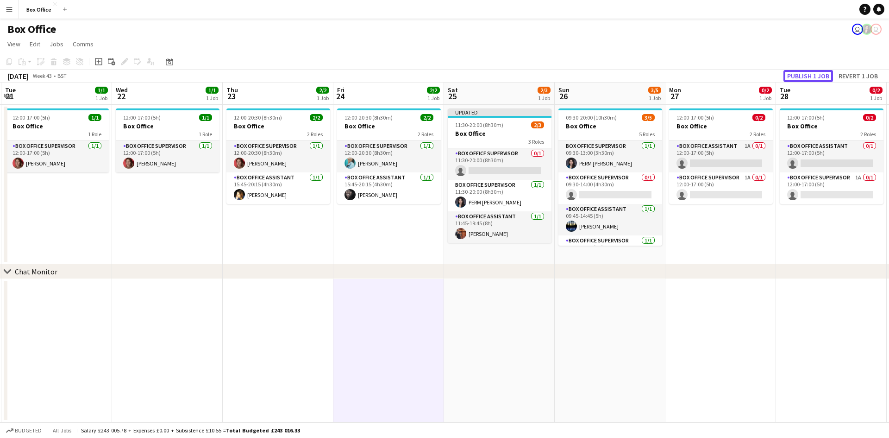
drag, startPoint x: 788, startPoint y: 78, endPoint x: 717, endPoint y: 251, distance: 186.7
click at [788, 78] on button "Publish 1 job" at bounding box center [809, 76] width 50 height 12
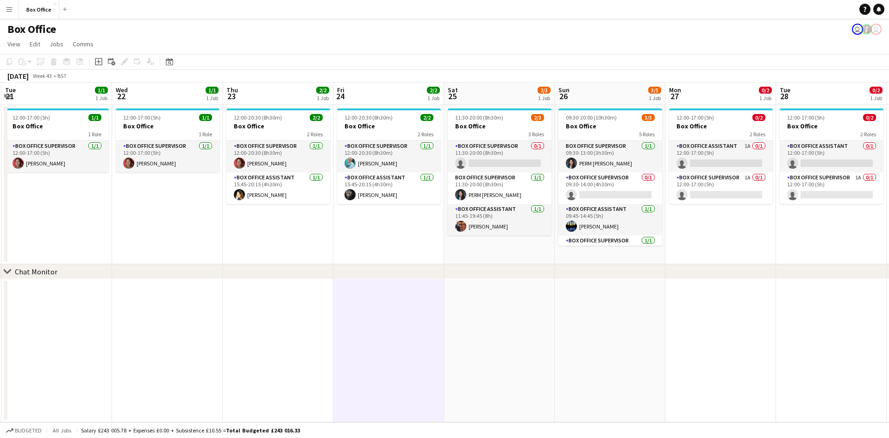
click at [627, 34] on div "Box Office user user" at bounding box center [444, 28] width 889 height 18
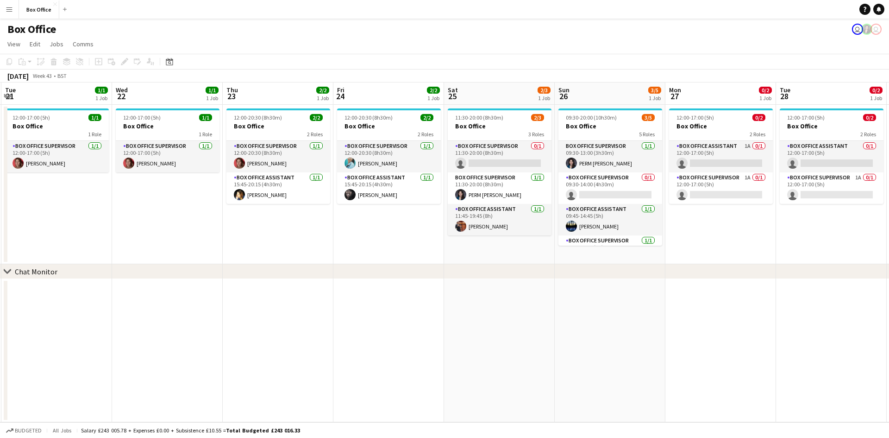
click at [786, 243] on app-date-cell "12:00-17:00 (5h) 0/2 Box Office 2 Roles Box Office Assistant 0/1 12:00-17:00 (5…" at bounding box center [831, 184] width 111 height 159
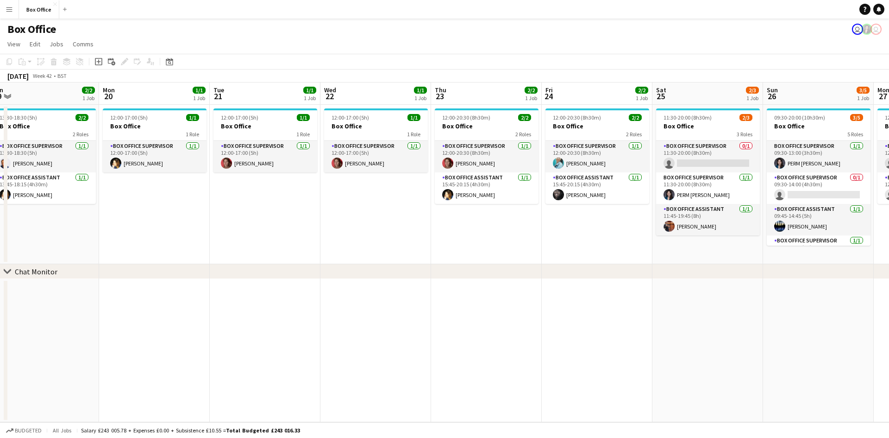
drag, startPoint x: 297, startPoint y: 288, endPoint x: 521, endPoint y: 293, distance: 223.8
click at [521, 293] on app-calendar-viewport "Fri 17 2/2 1 Job Sat 18 4/4 1 Job Sun 19 2/2 1 Job Mon 20 1/1 1 Job Tue 21 1/1 …" at bounding box center [444, 252] width 889 height 340
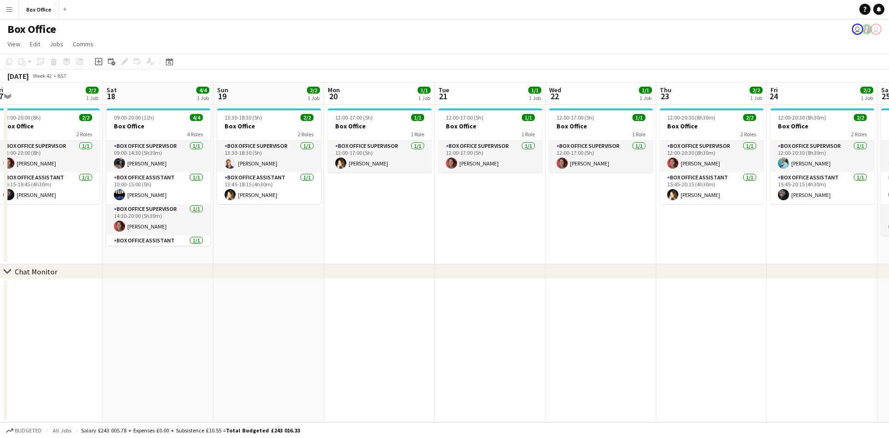
drag, startPoint x: 429, startPoint y: 279, endPoint x: 656, endPoint y: 278, distance: 227.0
click at [656, 278] on div "chevron-right Chat Monitor Wed 15 2/2 1 Job Thu 16 1/1 1 Job Fri 17 2/2 1 Job S…" at bounding box center [444, 252] width 889 height 340
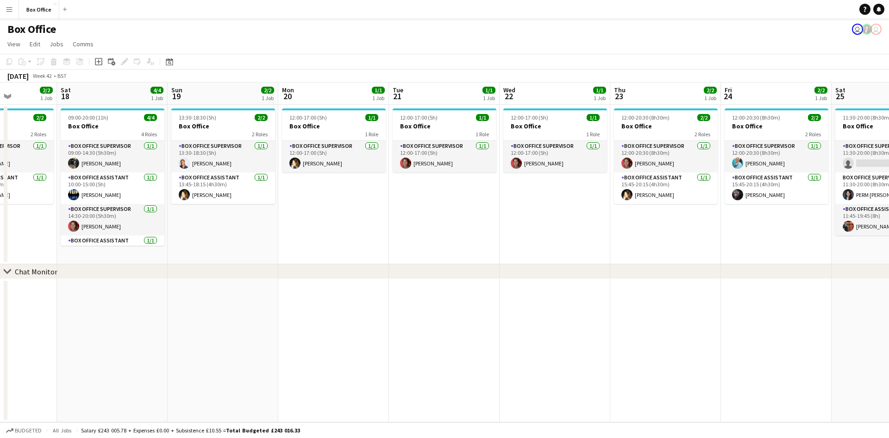
drag, startPoint x: 513, startPoint y: 247, endPoint x: 680, endPoint y: 249, distance: 167.2
click at [680, 249] on app-calendar-viewport "Wed 15 2/2 1 Job Thu 16 1/1 1 Job Fri 17 2/2 1 Job Sat 18 4/4 1 Job Sun 19 2/2 …" at bounding box center [444, 252] width 889 height 340
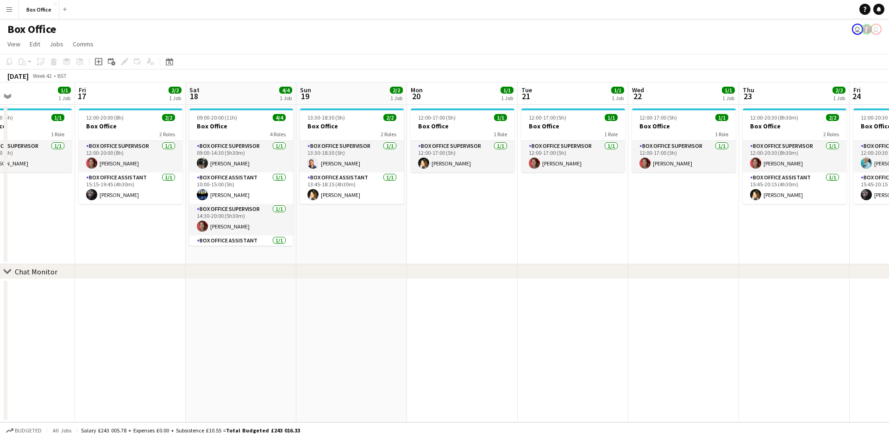
drag, startPoint x: 682, startPoint y: 238, endPoint x: 580, endPoint y: 257, distance: 103.7
click at [584, 258] on app-calendar-viewport "Mon 13 2/2 1 Job Tue 14 1/1 1 Job Wed 15 2/2 1 Job Thu 16 1/1 1 Job Fri 17 2/2 …" at bounding box center [444, 252] width 889 height 340
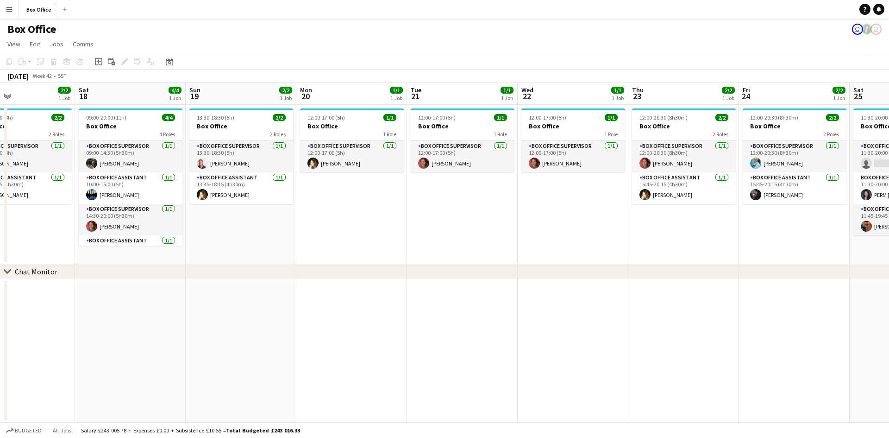
scroll to position [0, 263]
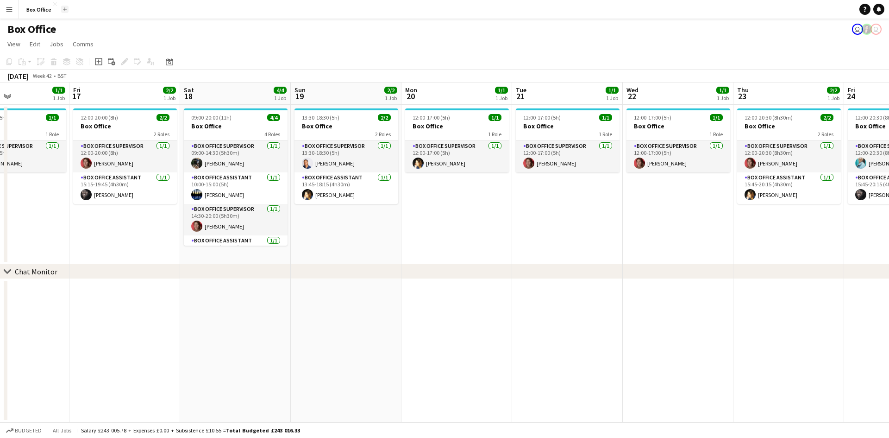
click at [63, 8] on app-icon "Add" at bounding box center [65, 9] width 4 height 4
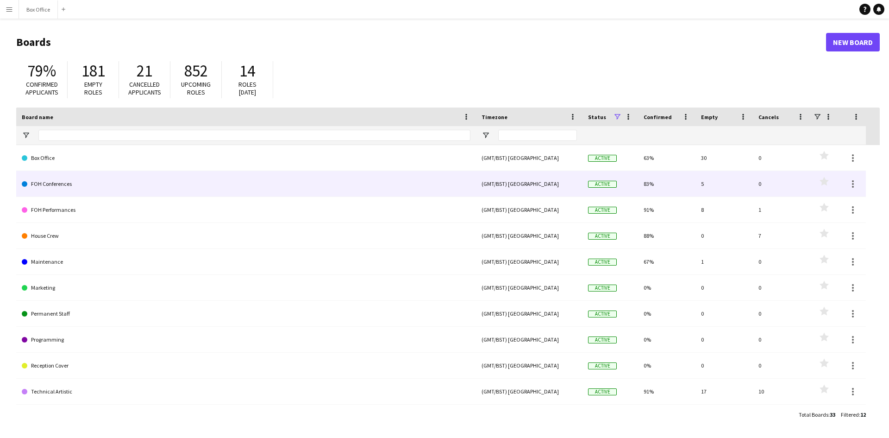
click at [53, 188] on link "FOH Conferences" at bounding box center [246, 184] width 449 height 26
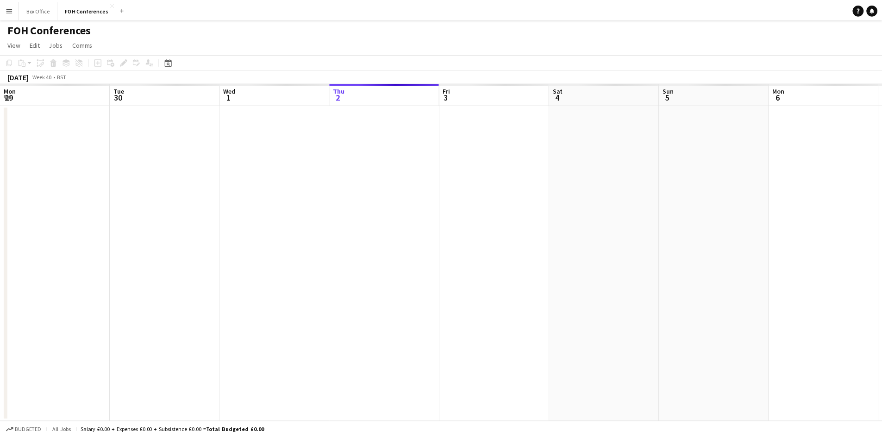
scroll to position [0, 221]
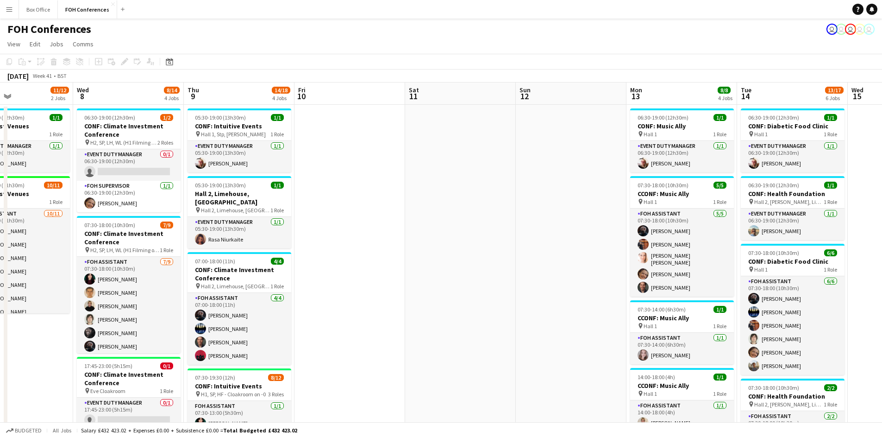
drag, startPoint x: 598, startPoint y: 327, endPoint x: 0, endPoint y: 106, distance: 636.9
click at [0, 107] on app-calendar-viewport "Sat 4 Sun 5 Mon 6 2/2 2 Jobs Tue 7 11/12 2 Jobs Wed 8 8/14 4 Jobs Thu 9 14/18 4…" at bounding box center [441, 396] width 882 height 629
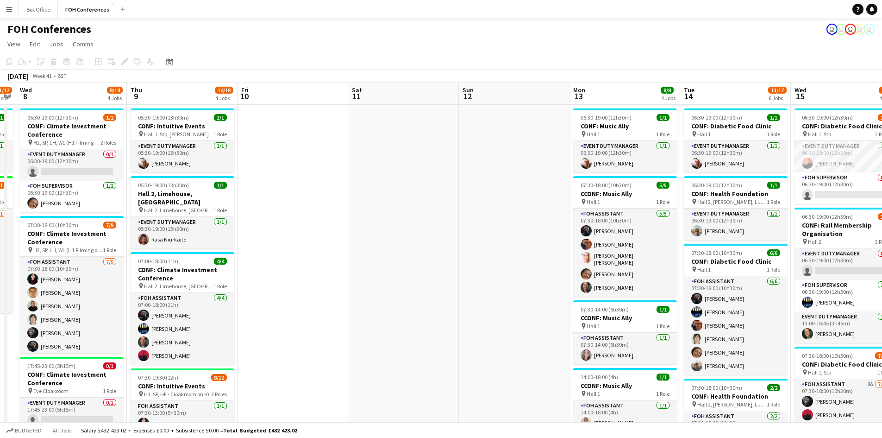
drag, startPoint x: 636, startPoint y: 196, endPoint x: 21, endPoint y: 100, distance: 622.6
click at [21, 100] on app-calendar-viewport "Sat 4 Sun 5 Mon 6 2/2 2 Jobs Tue 7 11/12 2 Jobs Wed 8 8/14 4 Jobs Thu 9 14/18 4…" at bounding box center [441, 396] width 882 height 629
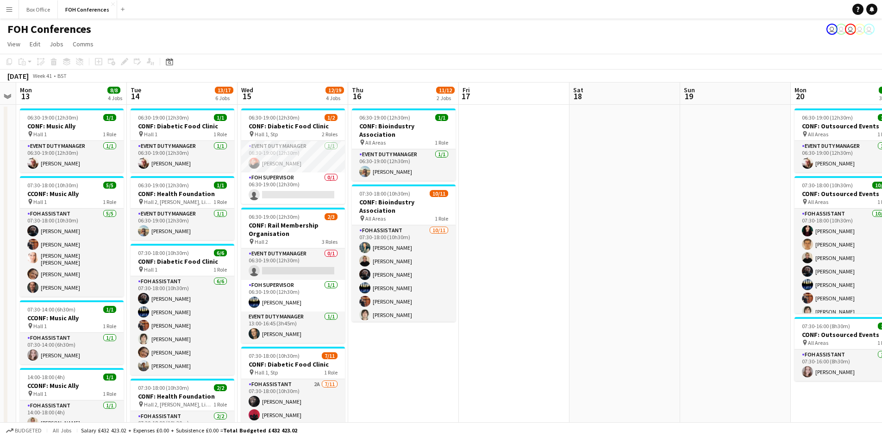
scroll to position [0, 327]
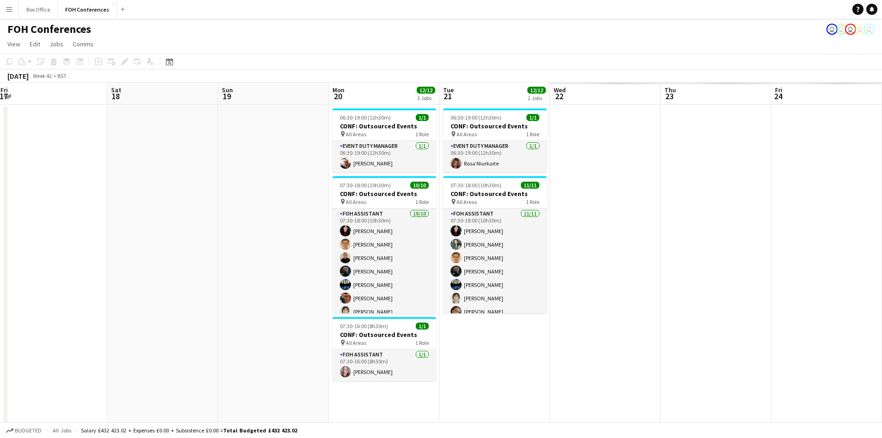
drag, startPoint x: 761, startPoint y: 203, endPoint x: 64, endPoint y: 64, distance: 710.4
click at [45, 65] on app-calendar "Copy Paste Paste Ctrl+V Paste with crew Ctrl+Shift+V Paste linked Job [GEOGRAPH…" at bounding box center [441, 383] width 882 height 658
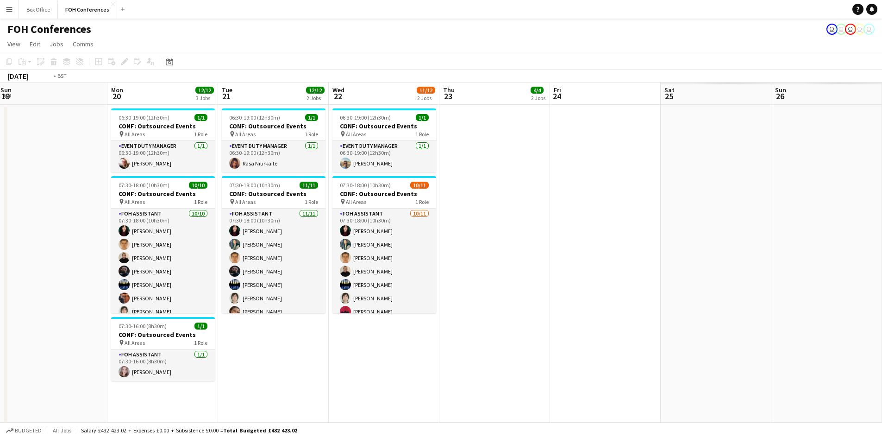
drag, startPoint x: 709, startPoint y: 212, endPoint x: 9, endPoint y: 53, distance: 717.7
click at [8, 53] on app-board "FOH Conferences user user user user user View Day view expanded Day view collap…" at bounding box center [441, 373] width 882 height 709
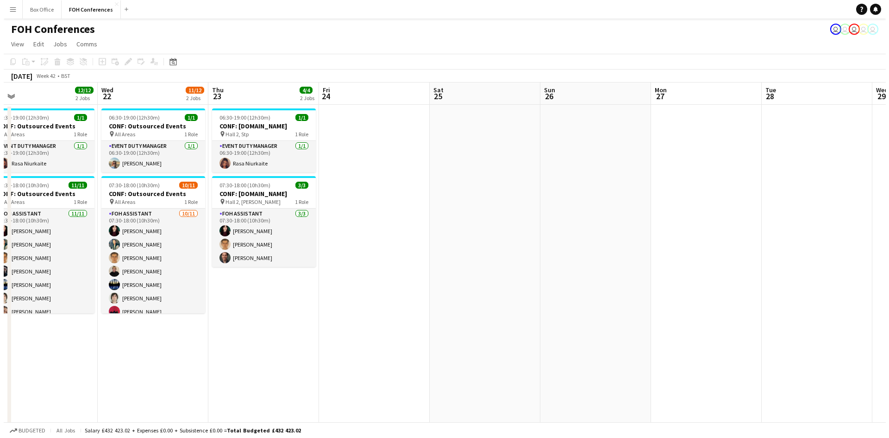
scroll to position [0, 309]
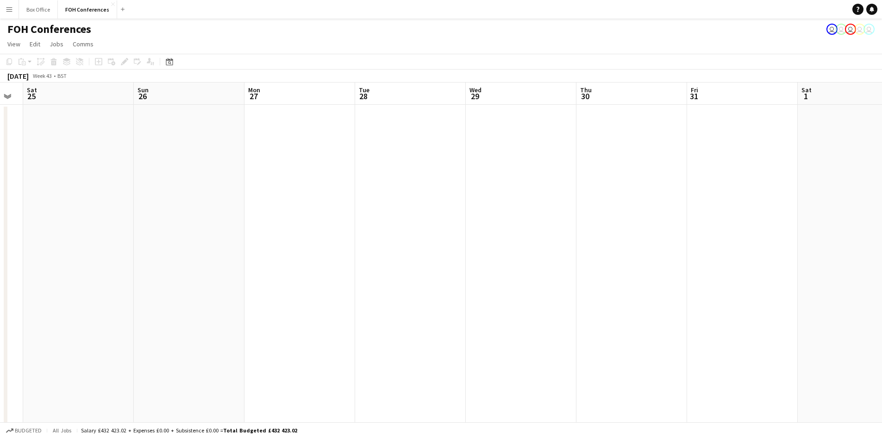
drag, startPoint x: 271, startPoint y: 129, endPoint x: 82, endPoint y: 67, distance: 198.9
click at [26, 57] on app-calendar "Copy Paste Paste Ctrl+V Paste with crew Ctrl+Shift+V Paste linked Job [GEOGRAPH…" at bounding box center [441, 383] width 882 height 658
click at [111, 2] on app-icon "Close" at bounding box center [113, 4] width 4 height 4
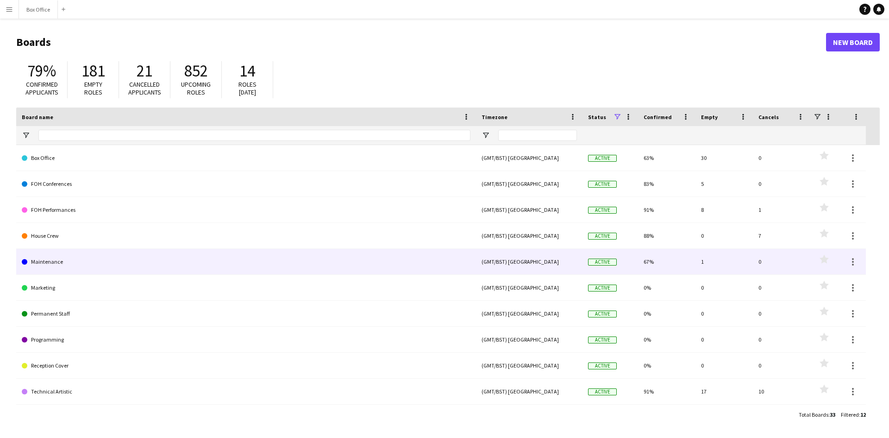
click at [48, 262] on link "Maintenance" at bounding box center [246, 262] width 449 height 26
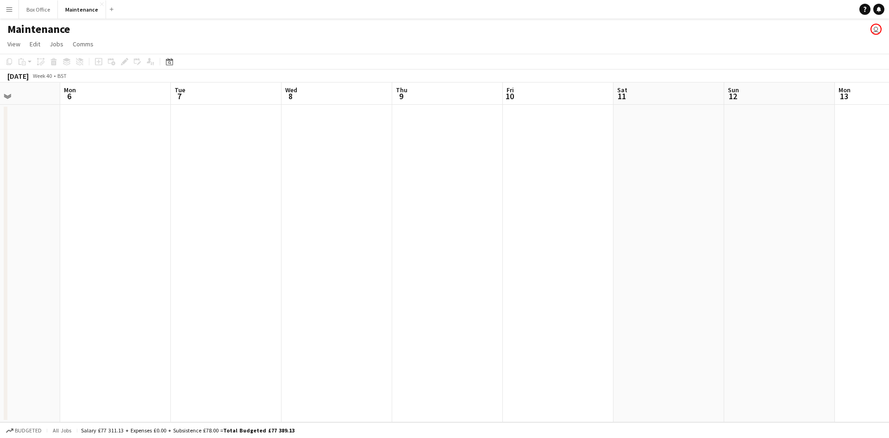
drag, startPoint x: 617, startPoint y: 251, endPoint x: 761, endPoint y: 157, distance: 171.8
click at [754, 161] on app-calendar-viewport "Fri 3 Sat 4 Sun 5 Mon 6 Tue 7 Wed 8 Thu 9 Fri 10 Sat 11 Sun 12 Mon 13 Tue 14 We…" at bounding box center [444, 252] width 889 height 340
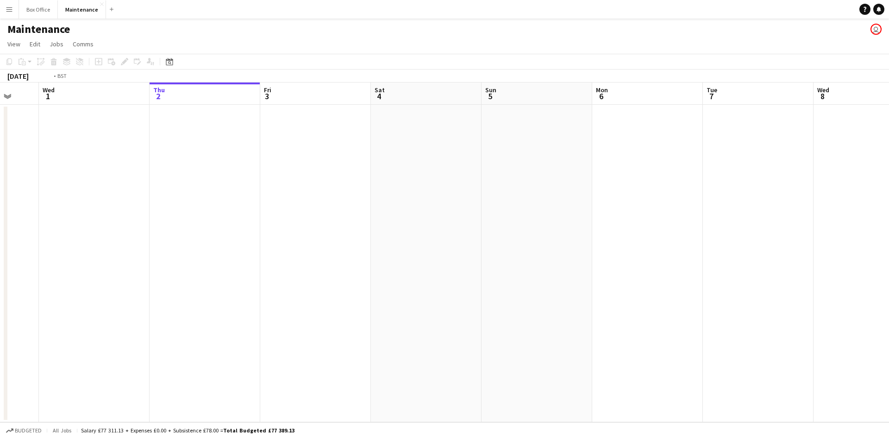
drag, startPoint x: 330, startPoint y: 220, endPoint x: 609, endPoint y: 164, distance: 284.4
click at [686, 148] on app-calendar-viewport "Sun 28 Mon 29 Tue 30 Wed 1 Thu 2 Fri 3 Sat 4 Sun 5 Mon 6 Tue 7 Wed 8 Thu 9 Fri …" at bounding box center [444, 252] width 889 height 340
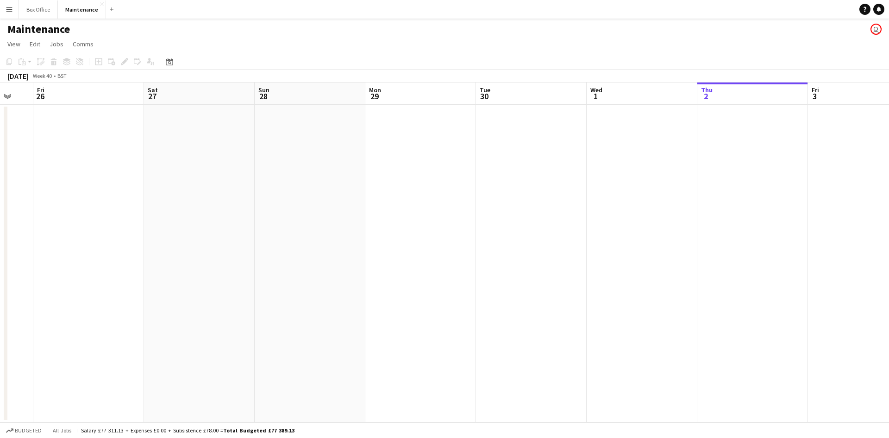
drag, startPoint x: 254, startPoint y: 241, endPoint x: 651, endPoint y: 206, distance: 398.5
click at [651, 206] on app-calendar-viewport "Wed 24 Thu 25 Fri 26 Sat 27 Sun 28 Mon 29 Tue 30 Wed 1 Thu 2 Fri 3 Sat 4 Sun 5 …" at bounding box center [444, 252] width 889 height 340
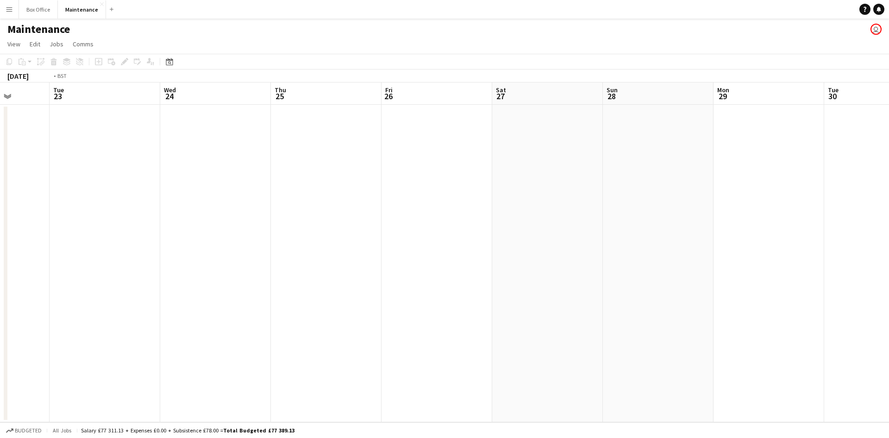
drag, startPoint x: 289, startPoint y: 246, endPoint x: 442, endPoint y: 224, distance: 154.0
click at [538, 223] on app-calendar-viewport "Sat 20 Sun 21 Mon 22 Tue 23 Wed 24 Thu 25 Fri 26 Sat 27 Sun 28 Mon 29 Tue 30 We…" at bounding box center [444, 252] width 889 height 340
drag, startPoint x: 581, startPoint y: 188, endPoint x: 38, endPoint y: 172, distance: 544.0
click at [0, 176] on app-calendar-viewport "Sat 20 Sun 21 Mon 22 Tue 23 Wed 24 Thu 25 Fri 26 Sat 27 Sun 28 Mon 29 Tue 30 We…" at bounding box center [444, 252] width 889 height 340
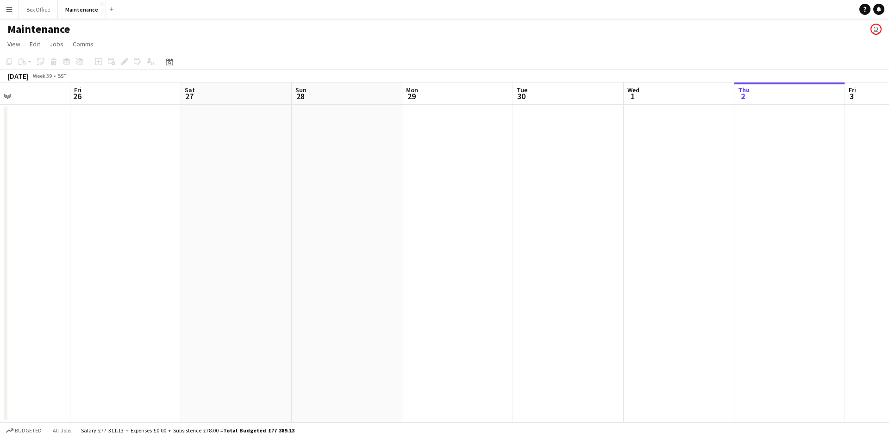
drag, startPoint x: 691, startPoint y: 192, endPoint x: 231, endPoint y: 164, distance: 460.8
click at [178, 167] on app-calendar-viewport "Tue 23 Wed 24 Thu 25 Fri 26 Sat 27 Sun 28 Mon 29 Tue 30 Wed 1 Thu 2 Fri 3 Sat 4…" at bounding box center [444, 252] width 889 height 340
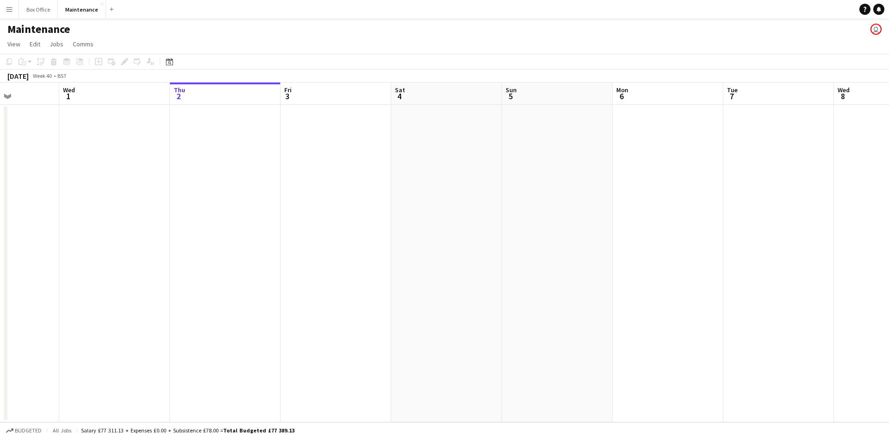
scroll to position [0, 279]
drag, startPoint x: 606, startPoint y: 195, endPoint x: 126, endPoint y: 41, distance: 504.3
click at [152, 120] on app-calendar-viewport "Sun 28 Mon 29 Tue 30 Wed 1 Thu 2 Fri 3 Sat 4 Sun 5 Mon 6 Tue 7 Wed 8 Thu 9 Fri …" at bounding box center [444, 252] width 889 height 340
click at [100, 5] on app-icon "Close" at bounding box center [102, 4] width 4 height 4
